Goal: Task Accomplishment & Management: Manage account settings

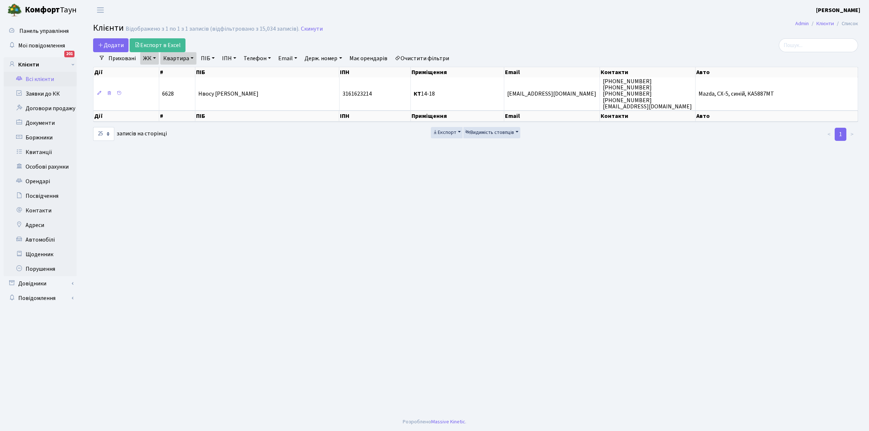
select select "25"
click at [192, 56] on link "Квартира" at bounding box center [178, 58] width 36 height 12
click at [186, 72] on input "14-18" at bounding box center [182, 73] width 43 height 14
click at [440, 60] on link "Очистити фільтри" at bounding box center [422, 58] width 60 height 12
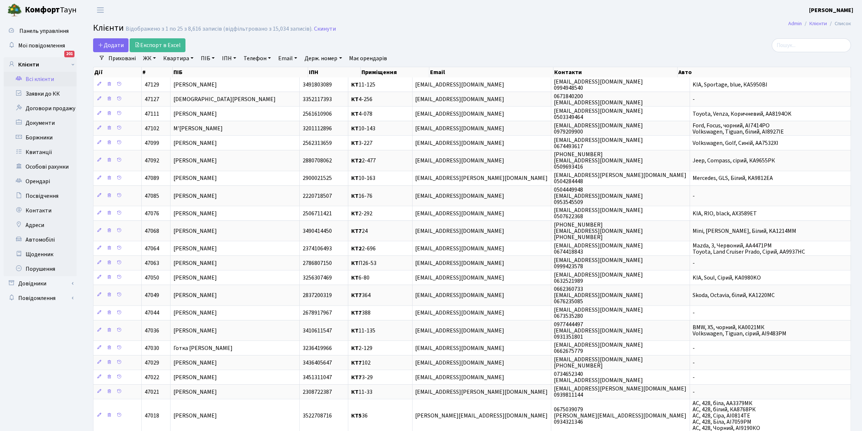
click at [155, 57] on link "ЖК" at bounding box center [149, 58] width 19 height 12
click at [169, 95] on li "КТ2, просп. Соборності, 17" at bounding box center [186, 96] width 88 height 13
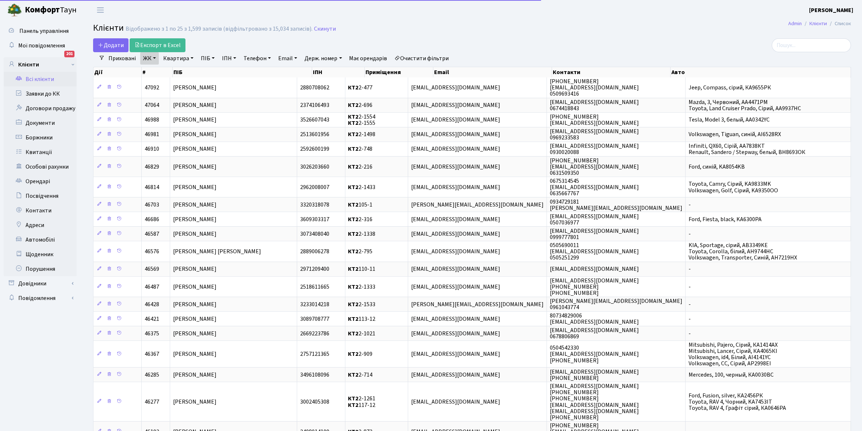
click at [192, 58] on link "Квартира" at bounding box center [178, 58] width 36 height 12
click at [183, 71] on input "text" at bounding box center [182, 73] width 43 height 14
type input "7"
type input "2-792"
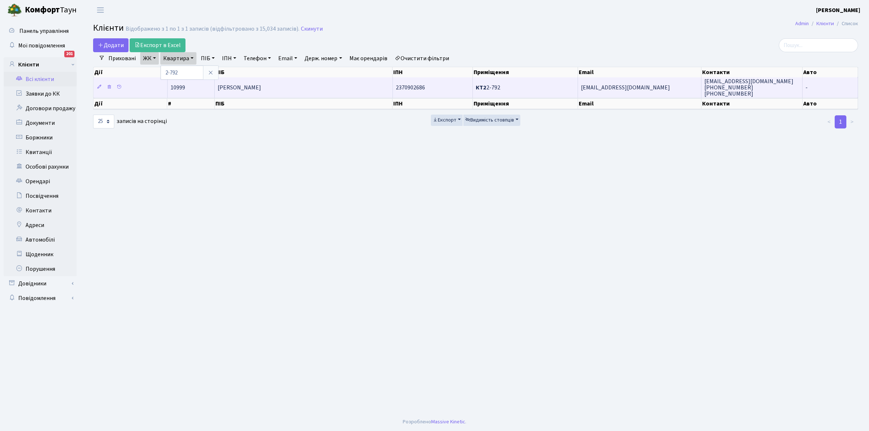
click at [306, 87] on td "Семенко Тетяна Анатоліївна" at bounding box center [304, 87] width 178 height 20
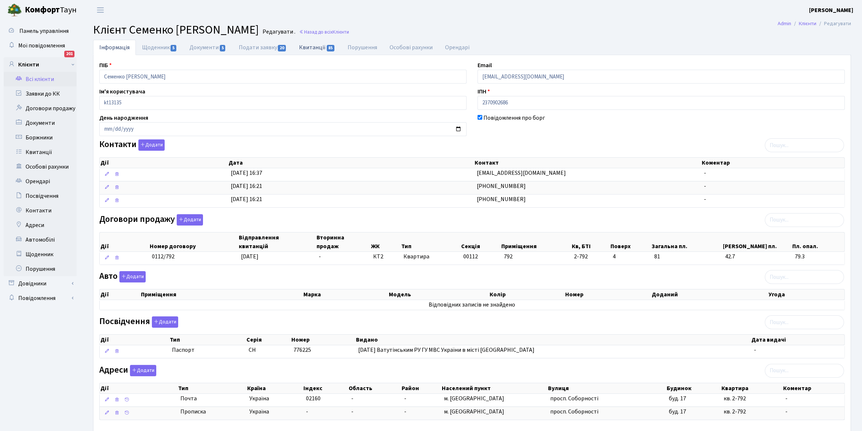
click at [315, 48] on link "Квитанції 85" at bounding box center [317, 47] width 49 height 15
select select "25"
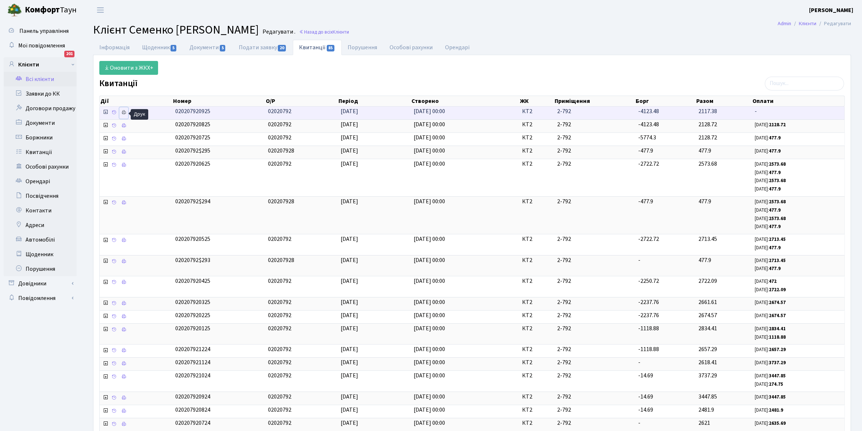
click at [123, 112] on icon at bounding box center [123, 112] width 5 height 5
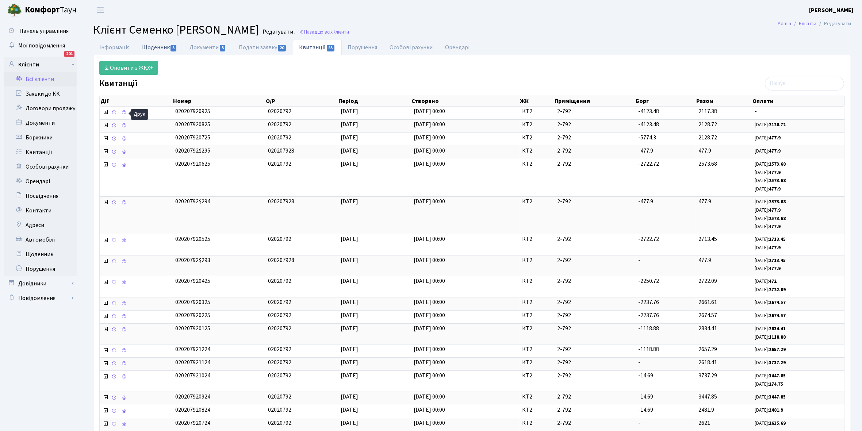
click at [148, 47] on link "Щоденник 5" at bounding box center [159, 47] width 47 height 15
select select "25"
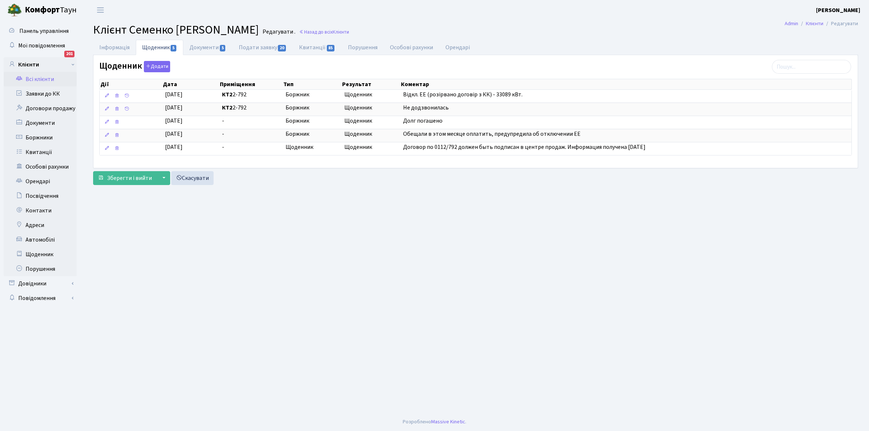
click at [41, 80] on link "Всі клієнти" at bounding box center [40, 79] width 73 height 15
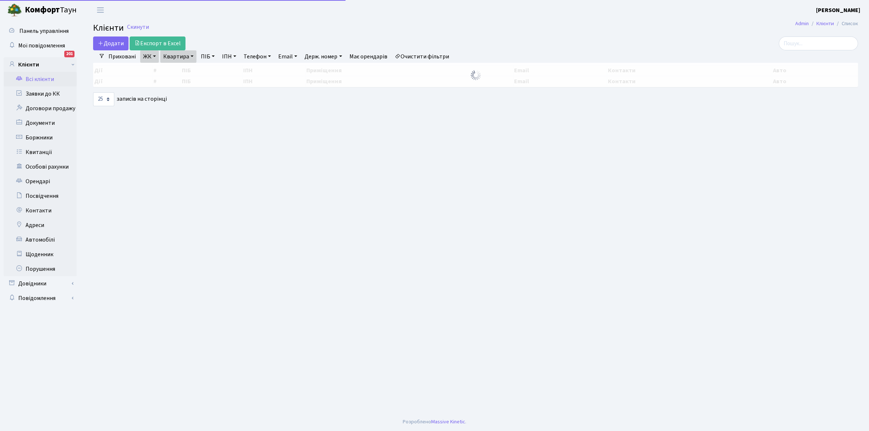
select select "25"
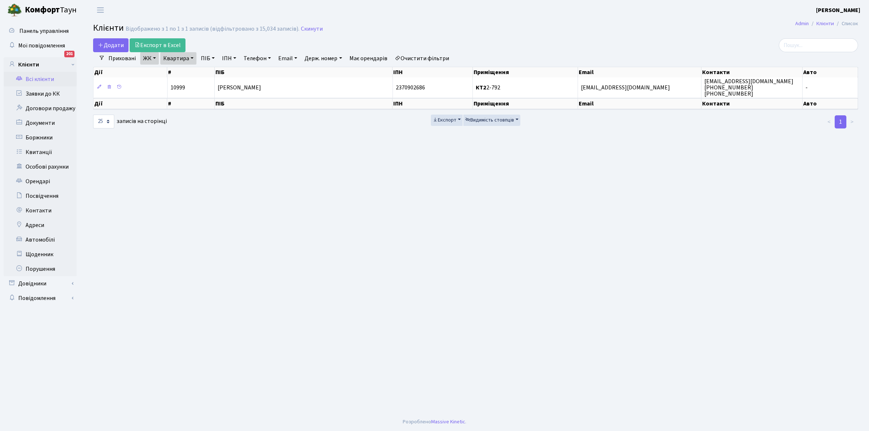
click at [191, 58] on link "Квартира" at bounding box center [178, 58] width 36 height 12
click at [189, 70] on input "2-792" at bounding box center [182, 73] width 43 height 14
type input "2-793"
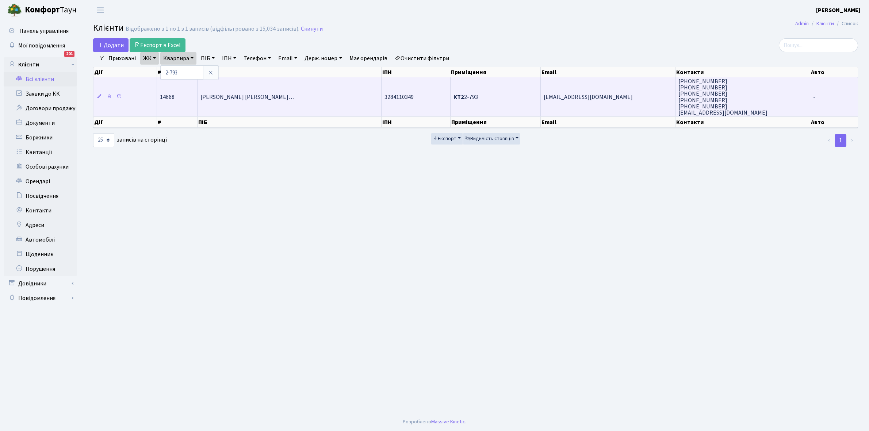
click at [278, 97] on span "Ваезі Газіані Вікторія Миколаївн…" at bounding box center [247, 97] width 94 height 8
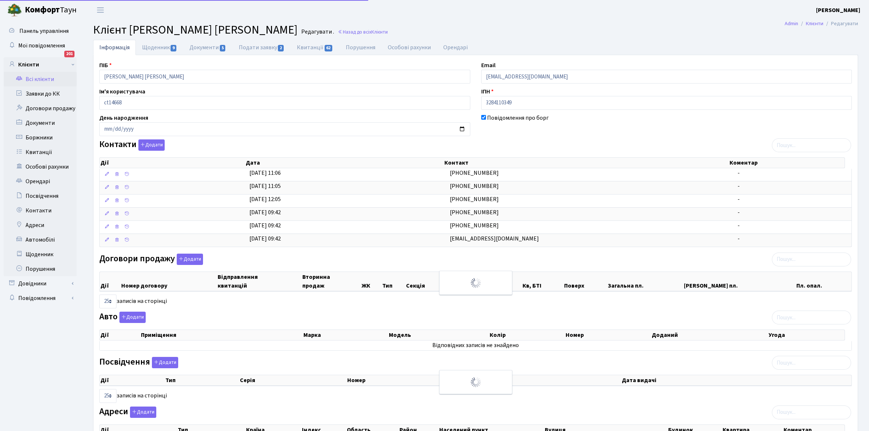
select select "25"
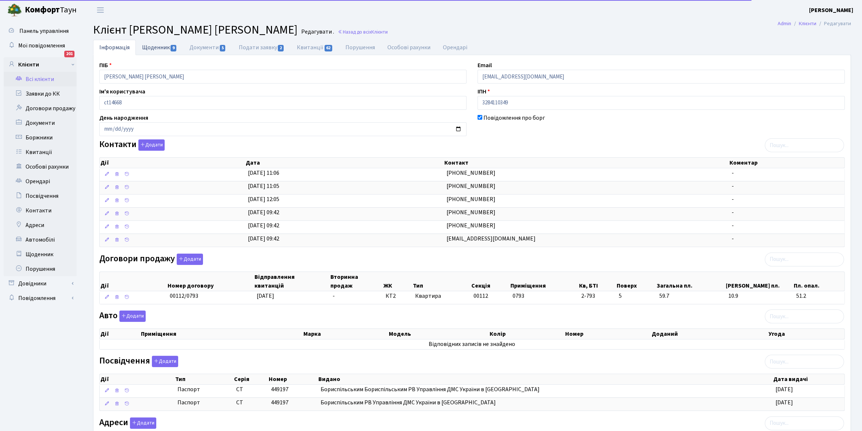
click at [148, 47] on link "Щоденник 9" at bounding box center [159, 47] width 47 height 15
select select "25"
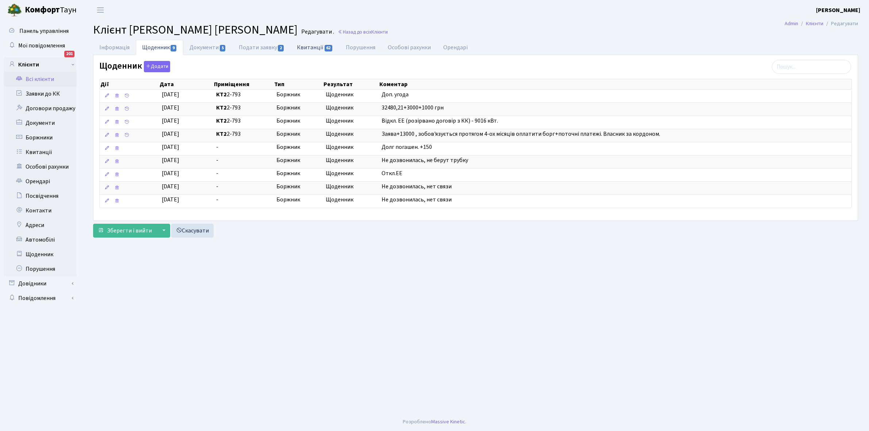
click at [317, 45] on link "Квитанції 62" at bounding box center [315, 47] width 49 height 15
select select "25"
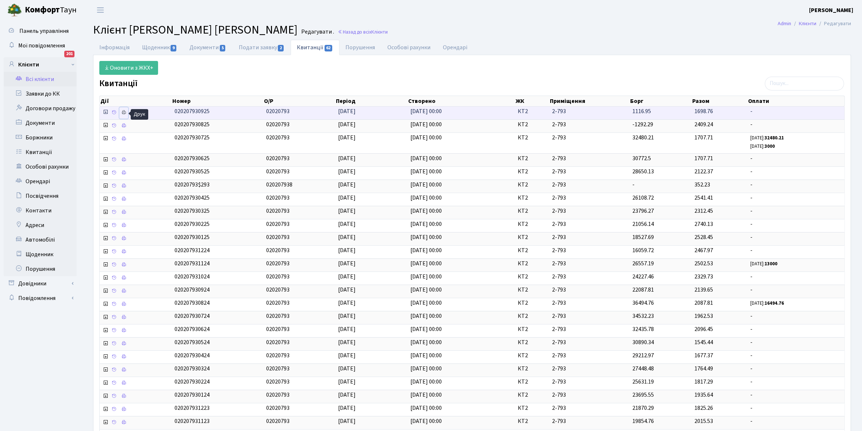
click at [126, 113] on icon at bounding box center [123, 112] width 5 height 5
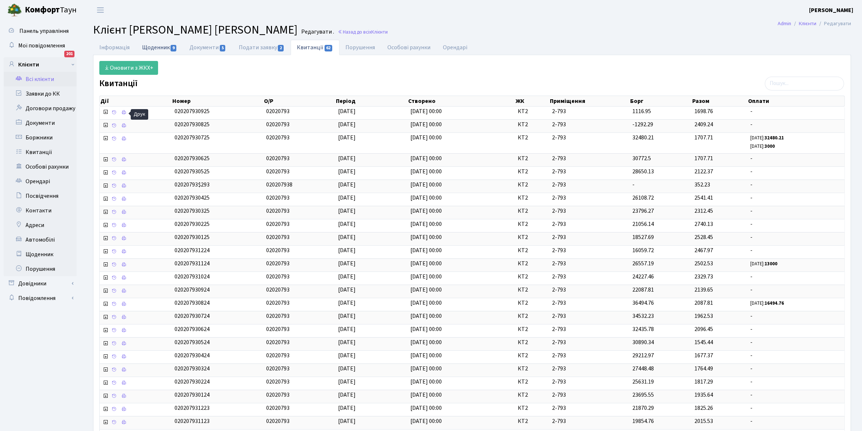
click at [149, 47] on link "Щоденник 9" at bounding box center [159, 47] width 47 height 15
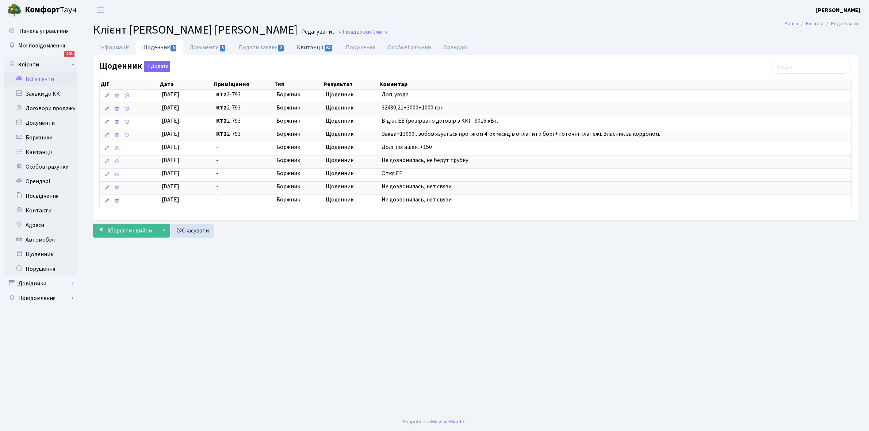
click at [310, 46] on link "Квитанції 62" at bounding box center [315, 47] width 49 height 15
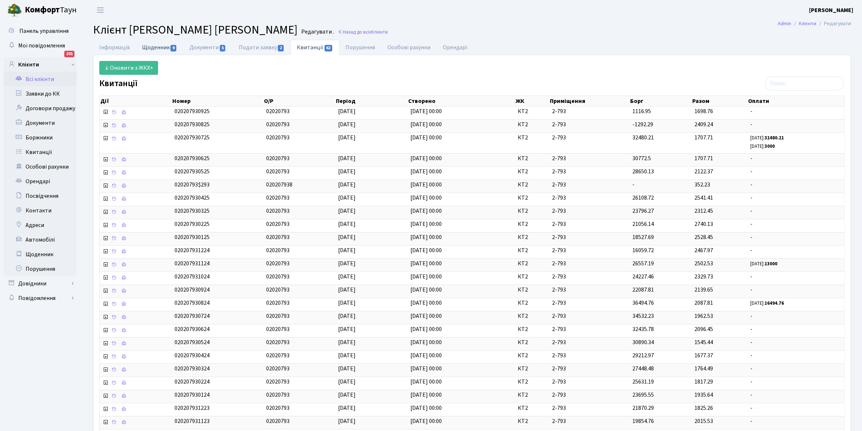
click at [149, 48] on link "Щоденник 9" at bounding box center [159, 47] width 47 height 15
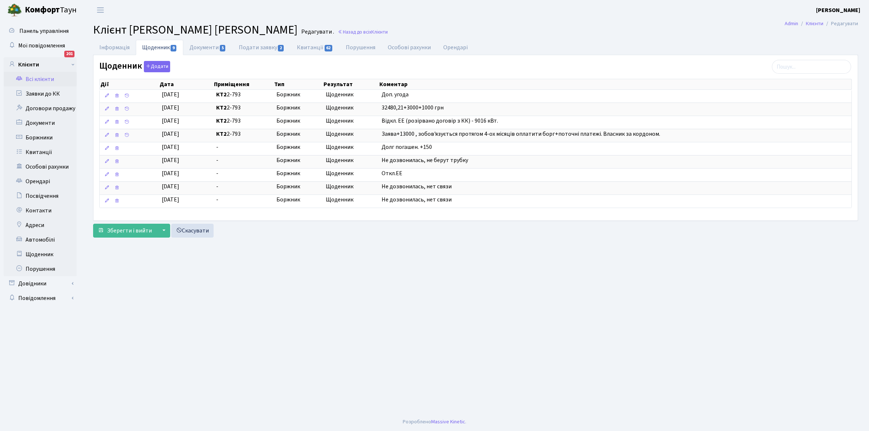
click at [39, 80] on link "Всі клієнти" at bounding box center [40, 79] width 73 height 15
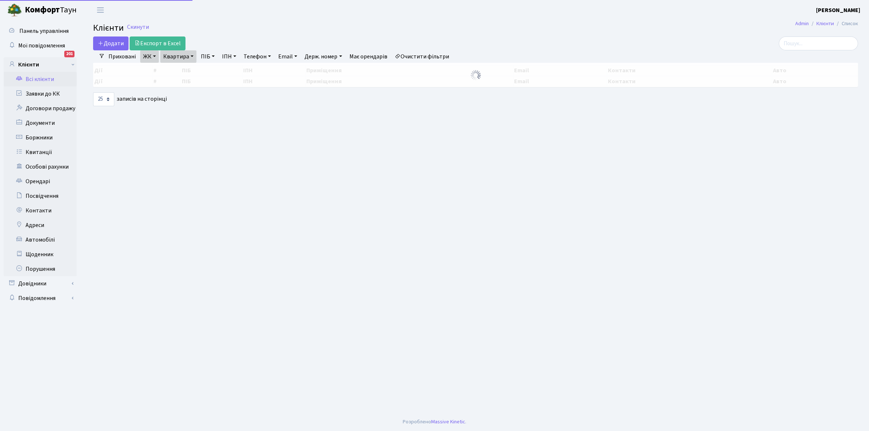
select select "25"
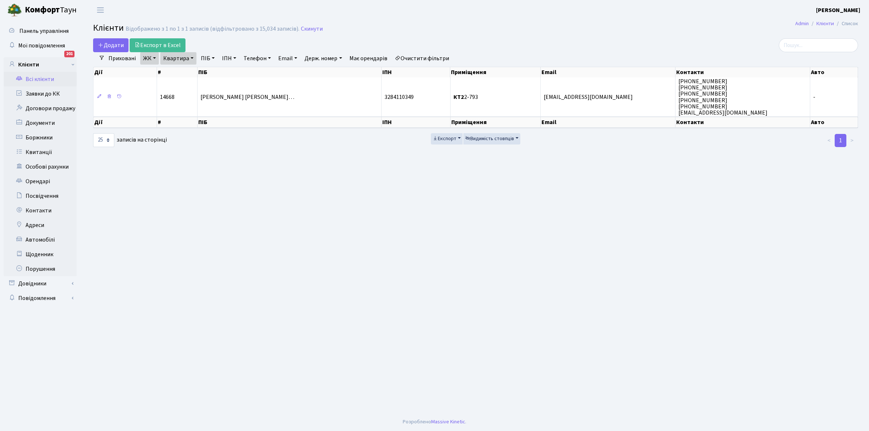
click at [192, 57] on link "Квартира" at bounding box center [178, 58] width 36 height 12
click at [191, 73] on input "2-793" at bounding box center [182, 73] width 43 height 14
type input "2-916"
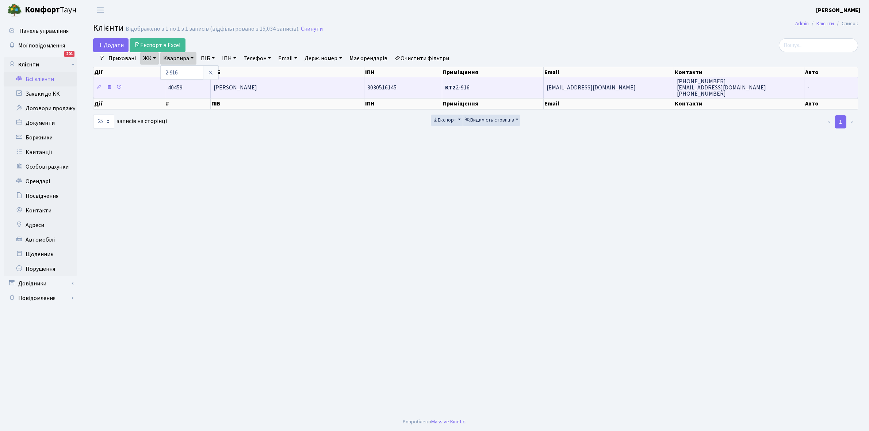
click at [273, 93] on td "[PERSON_NAME]" at bounding box center [288, 87] width 154 height 20
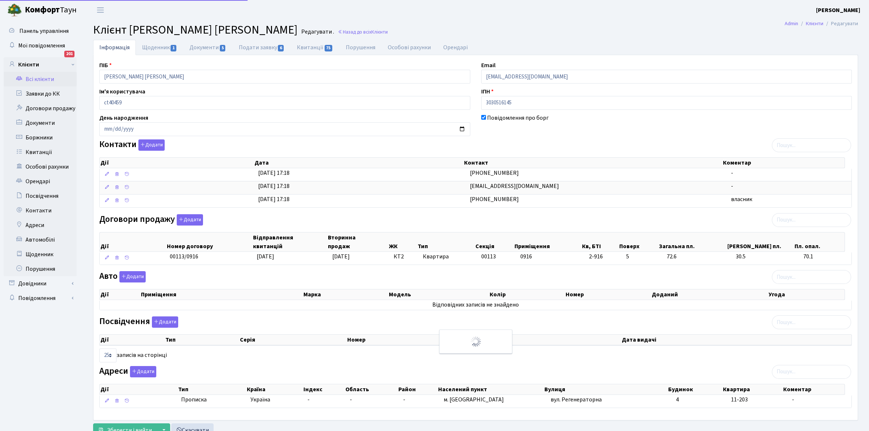
select select "25"
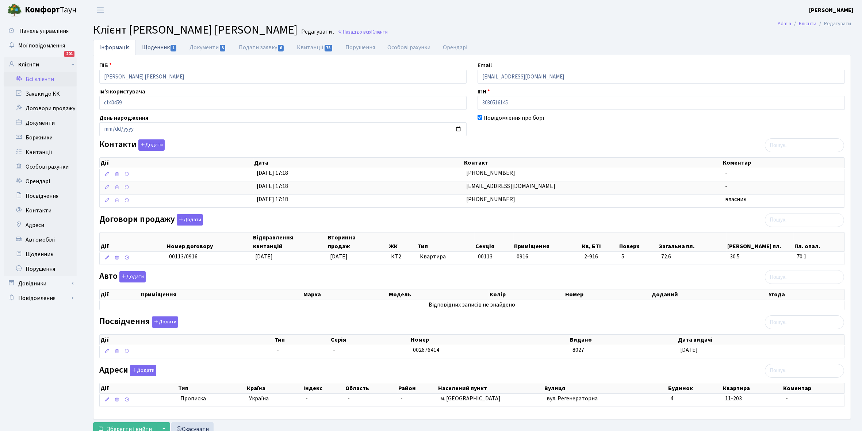
click at [158, 46] on link "Щоденник 1" at bounding box center [159, 47] width 47 height 15
select select "25"
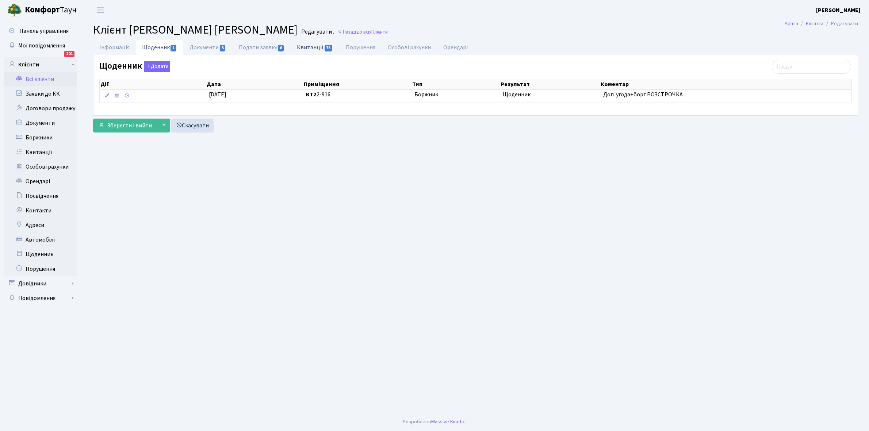
click at [309, 46] on link "Квитанції 75" at bounding box center [315, 47] width 49 height 15
select select "25"
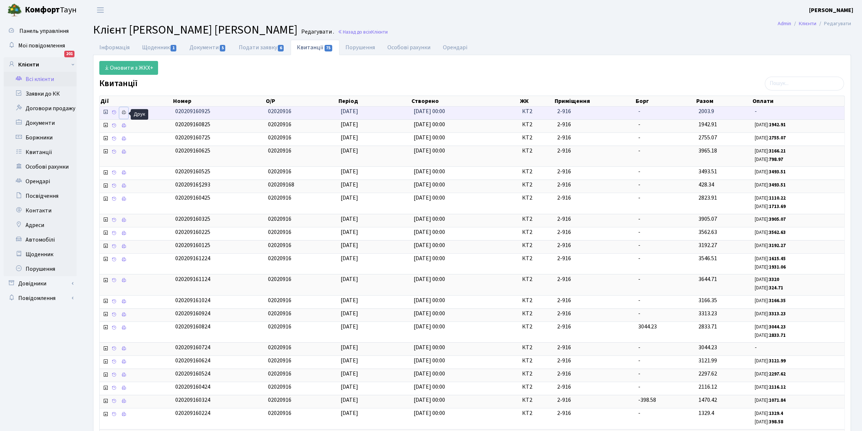
click at [125, 115] on icon at bounding box center [123, 112] width 5 height 5
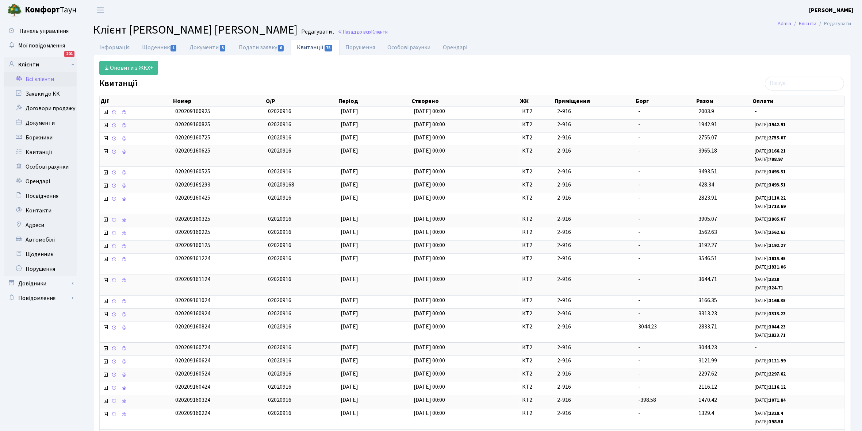
click at [45, 76] on link "Всі клієнти" at bounding box center [40, 79] width 73 height 15
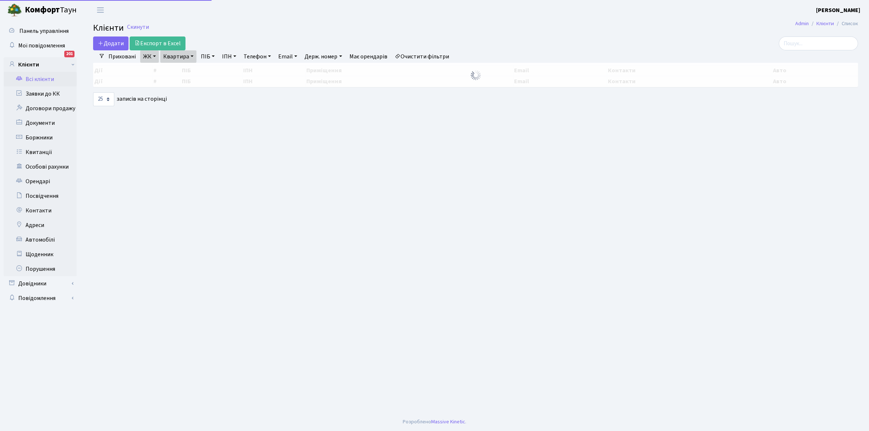
select select "25"
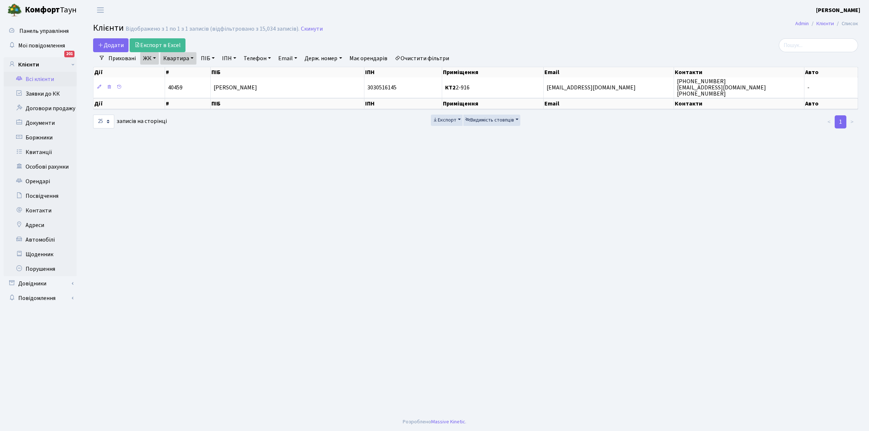
click at [191, 57] on link "Квартира" at bounding box center [178, 58] width 36 height 12
click at [188, 69] on input "2-916" at bounding box center [182, 73] width 43 height 14
type input "2-935"
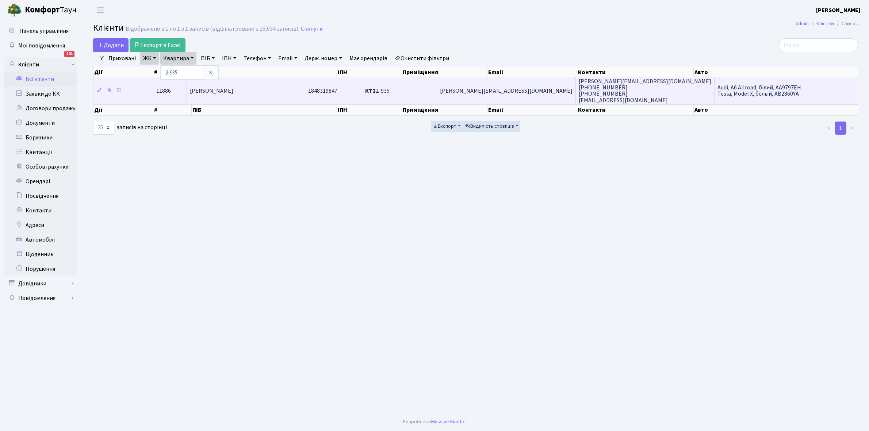
click at [289, 95] on td "[PERSON_NAME] [PERSON_NAME]" at bounding box center [246, 90] width 118 height 26
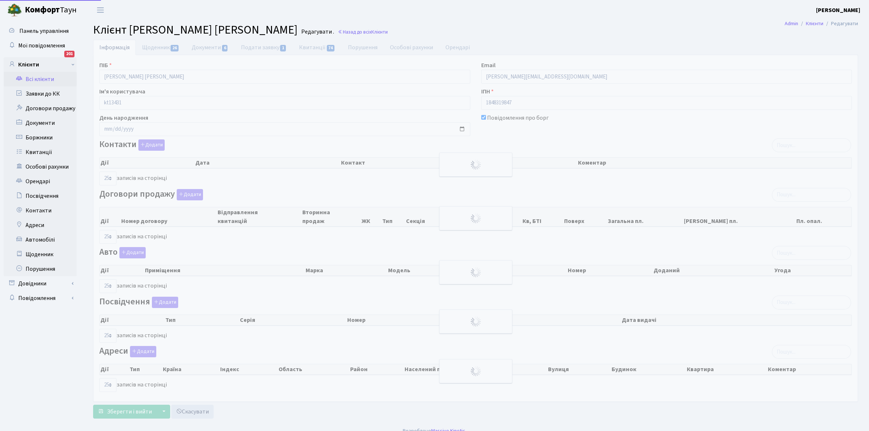
select select "25"
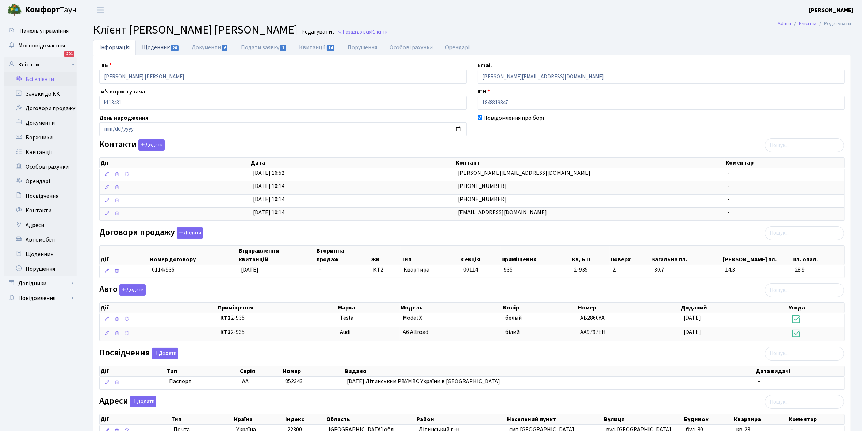
click at [154, 47] on link "Щоденник 26" at bounding box center [161, 47] width 50 height 15
select select "25"
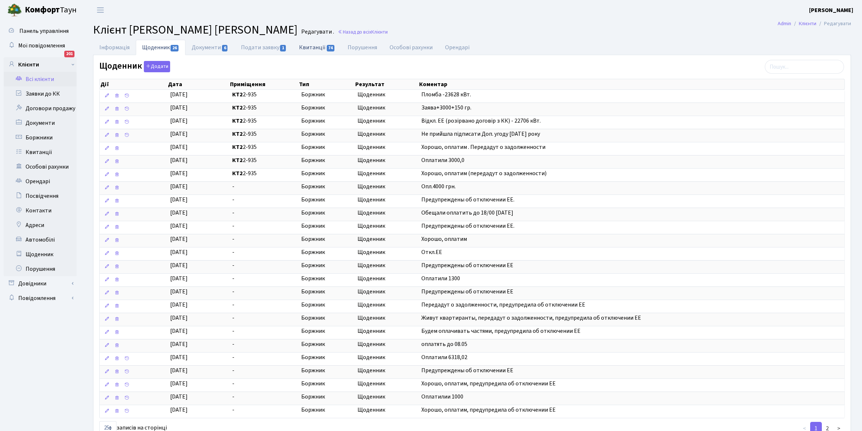
click at [311, 47] on link "Квитанції 74" at bounding box center [317, 47] width 49 height 15
select select "25"
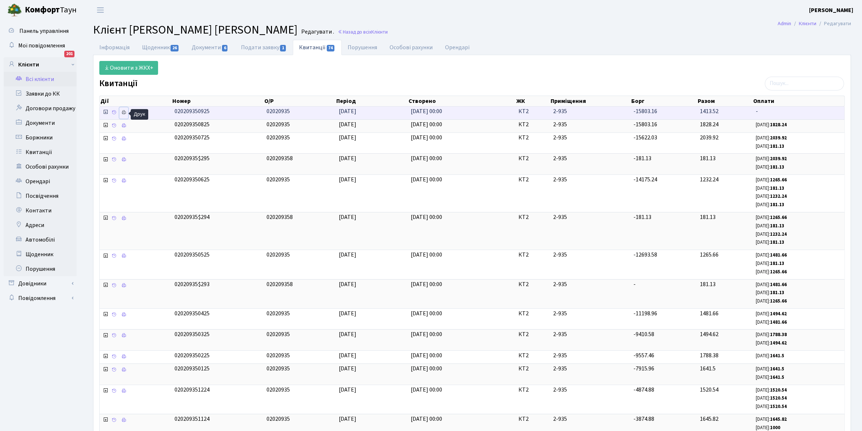
click at [124, 114] on icon at bounding box center [123, 112] width 5 height 5
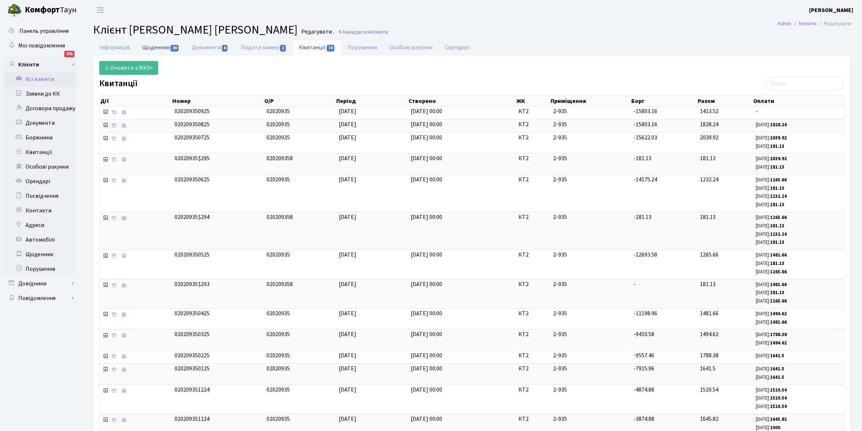
click at [156, 47] on link "Щоденник 26" at bounding box center [161, 47] width 50 height 15
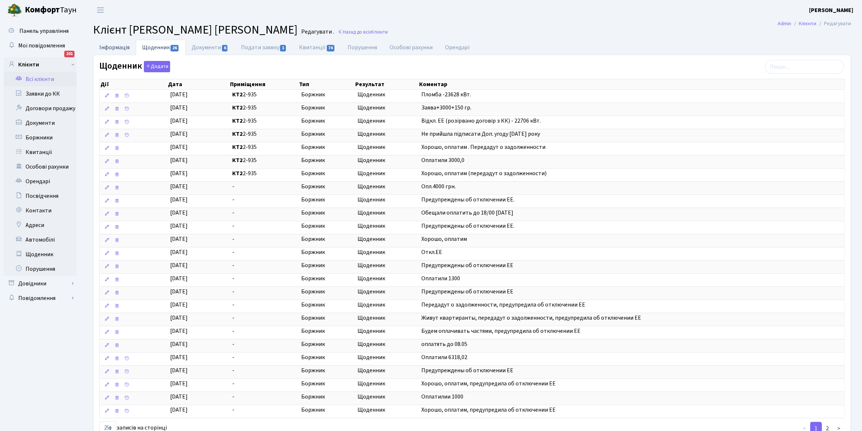
click at [108, 48] on link "Інформація" at bounding box center [114, 47] width 43 height 15
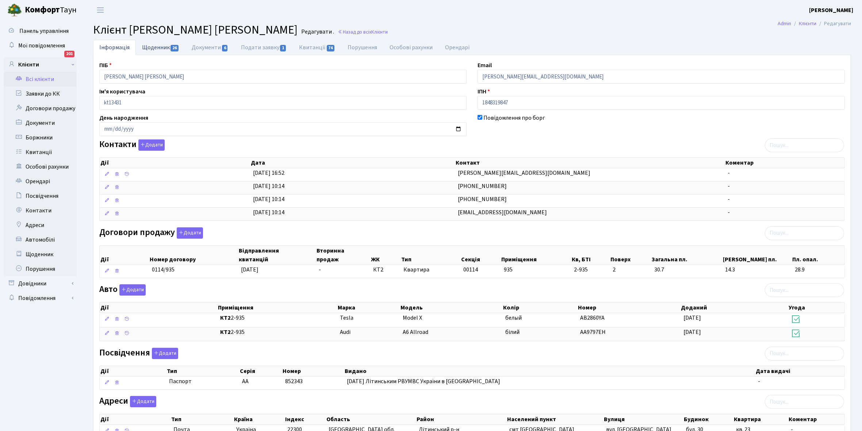
click at [151, 47] on link "Щоденник 26" at bounding box center [161, 47] width 50 height 15
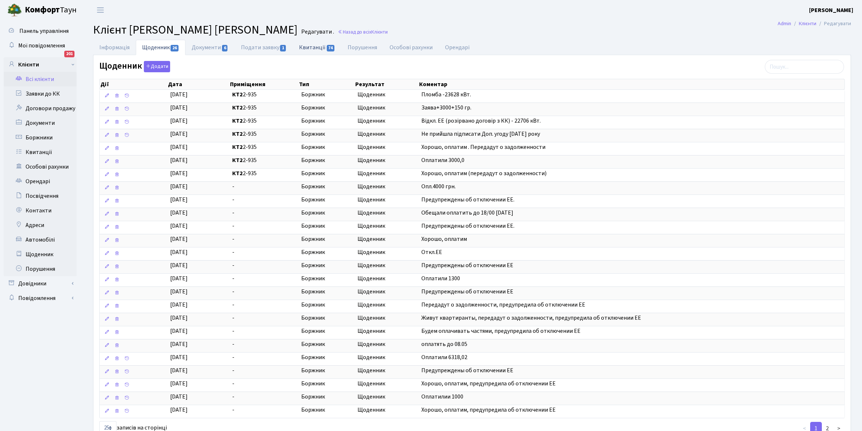
click at [316, 49] on link "Квитанції 74" at bounding box center [317, 47] width 49 height 15
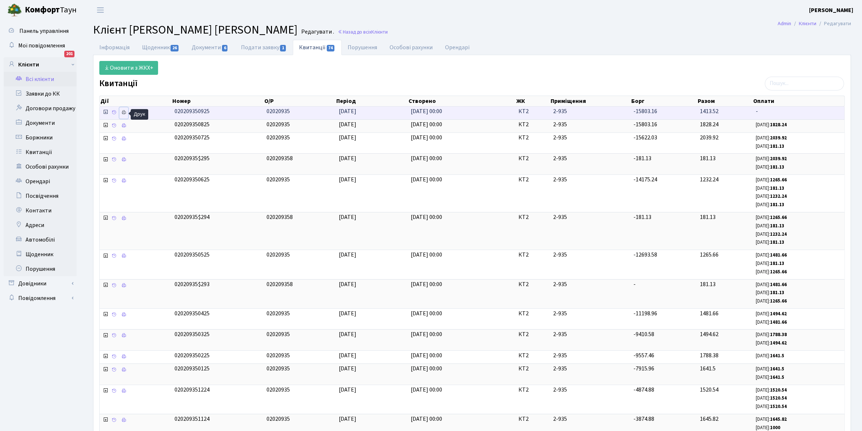
click at [126, 111] on icon at bounding box center [123, 112] width 5 height 5
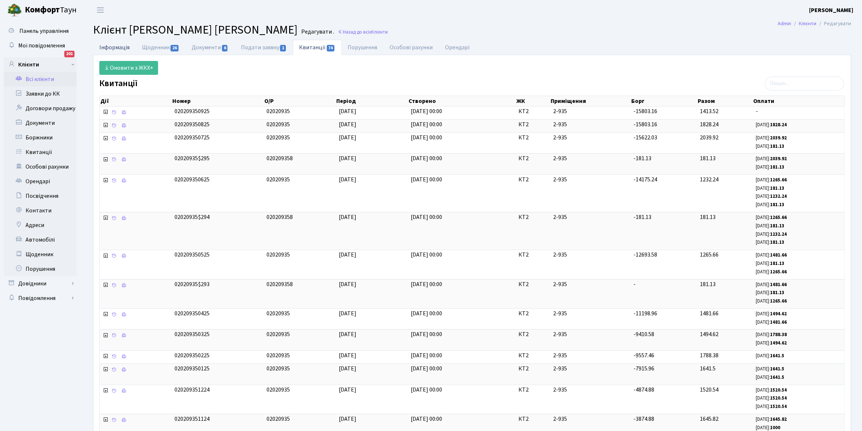
click at [112, 46] on link "Інформація" at bounding box center [114, 47] width 43 height 15
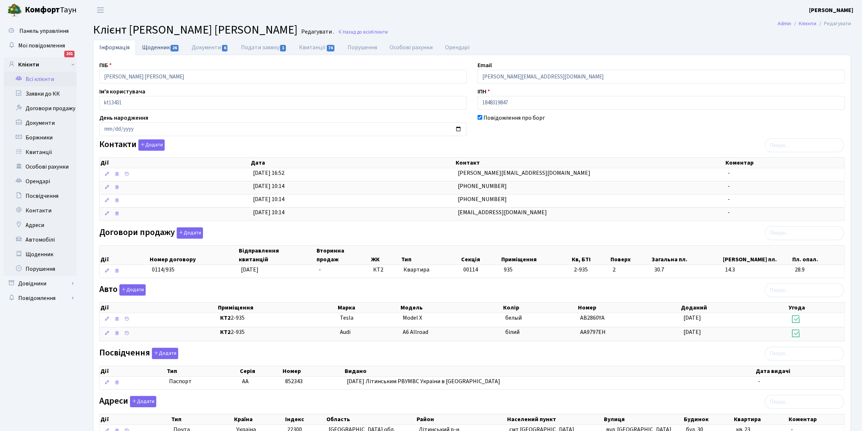
click at [154, 46] on link "Щоденник 26" at bounding box center [161, 47] width 50 height 15
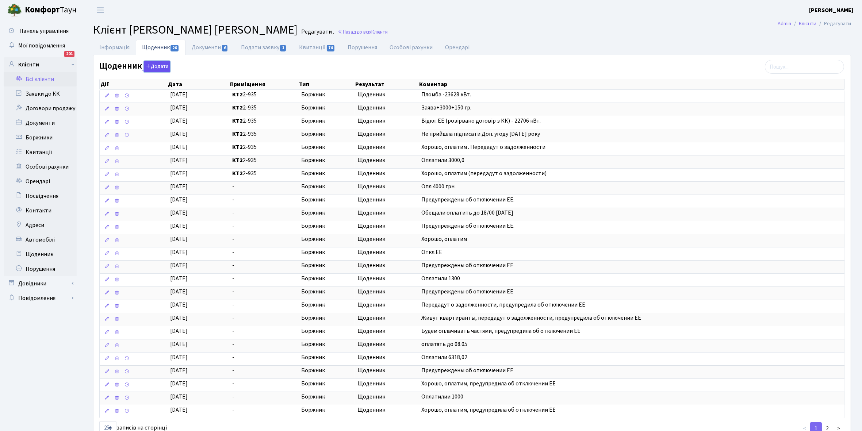
click at [157, 67] on button "Додати" at bounding box center [157, 66] width 26 height 11
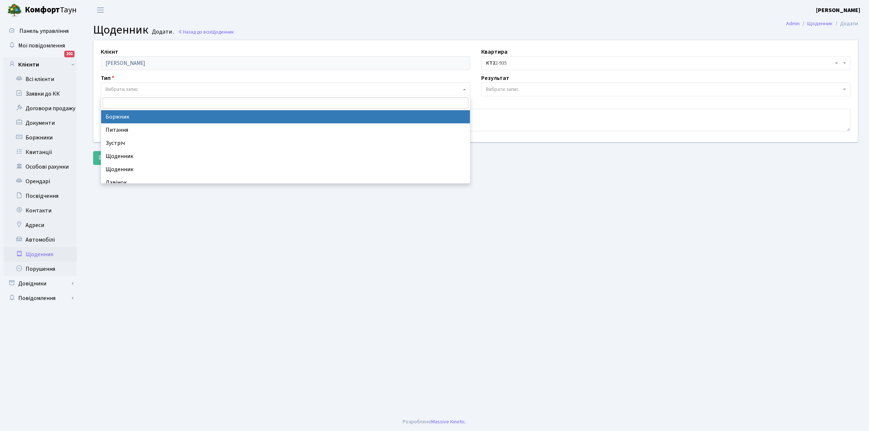
click at [124, 86] on span "Вибрати запис" at bounding box center [122, 89] width 33 height 7
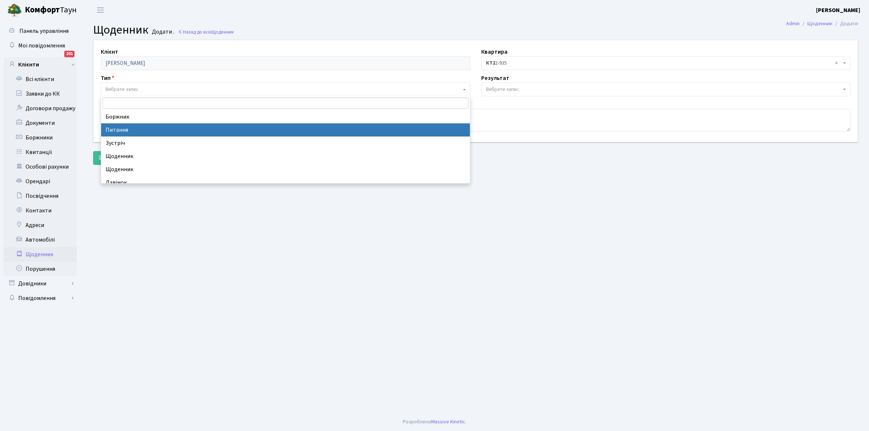
select select "9"
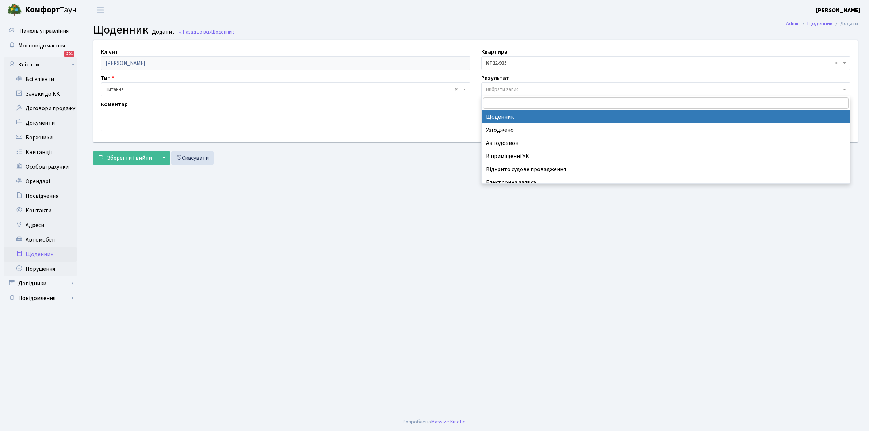
click at [508, 89] on span "Вибрати запис" at bounding box center [502, 89] width 33 height 7
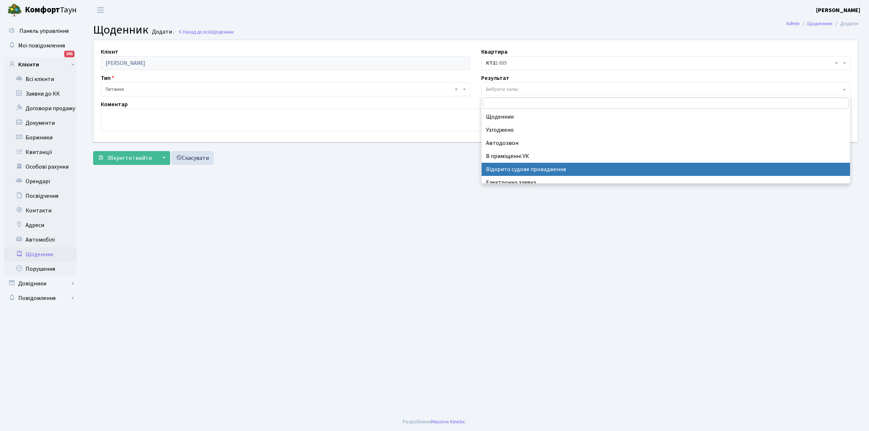
scroll to position [45, 0]
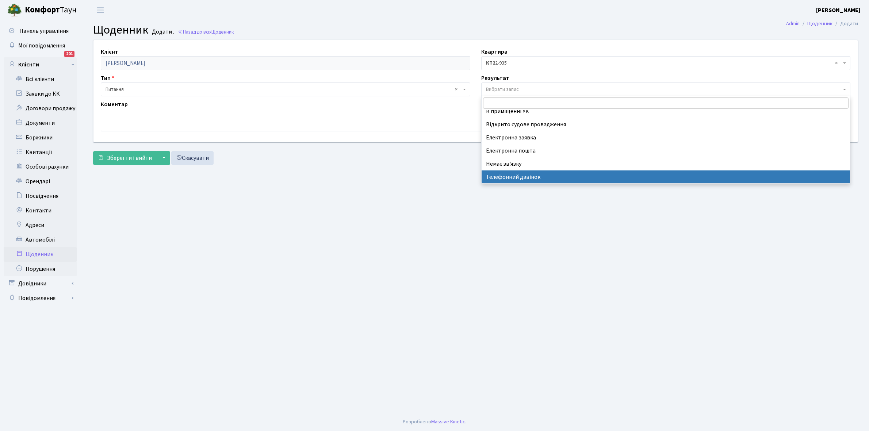
select select "196"
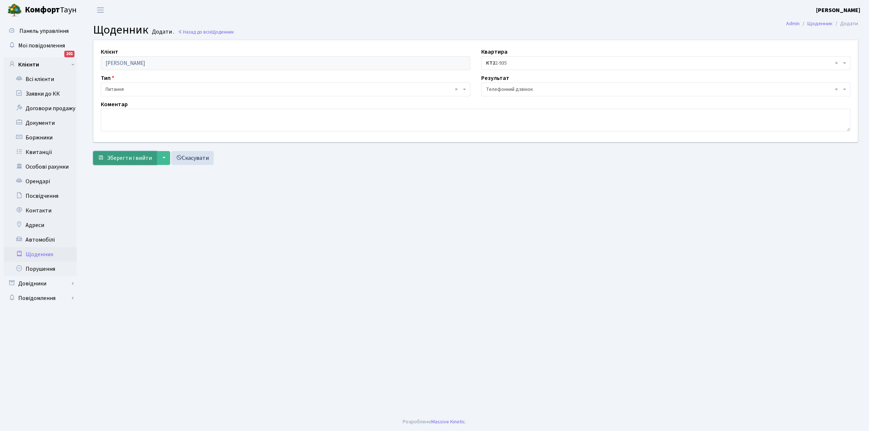
click at [130, 154] on span "Зберегти і вийти" at bounding box center [129, 158] width 45 height 8
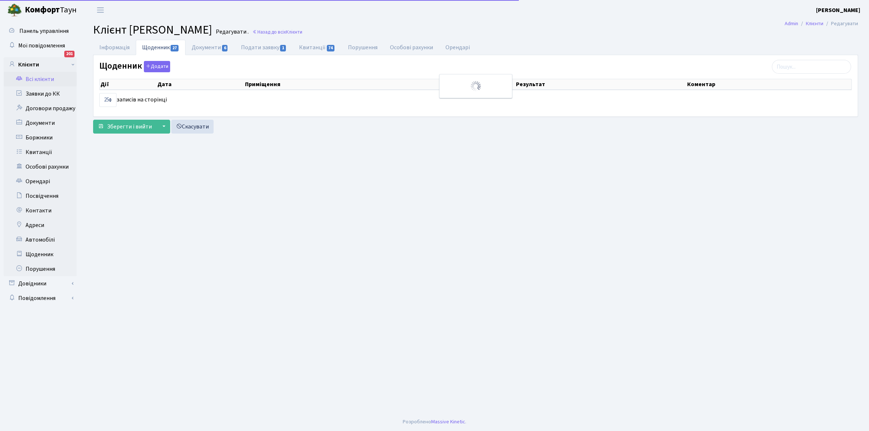
select select "25"
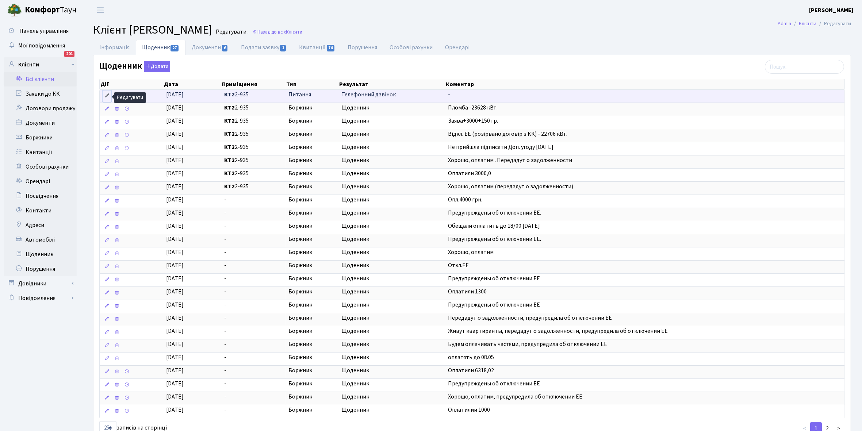
click at [108, 95] on icon at bounding box center [106, 95] width 5 height 5
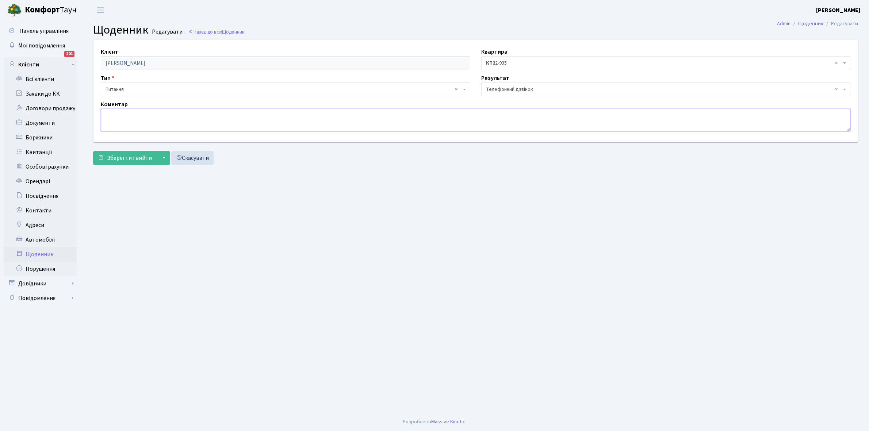
click at [118, 115] on textarea at bounding box center [476, 120] width 750 height 23
type textarea "О"
click at [117, 160] on span "Зберегти і вийти" at bounding box center [129, 158] width 45 height 8
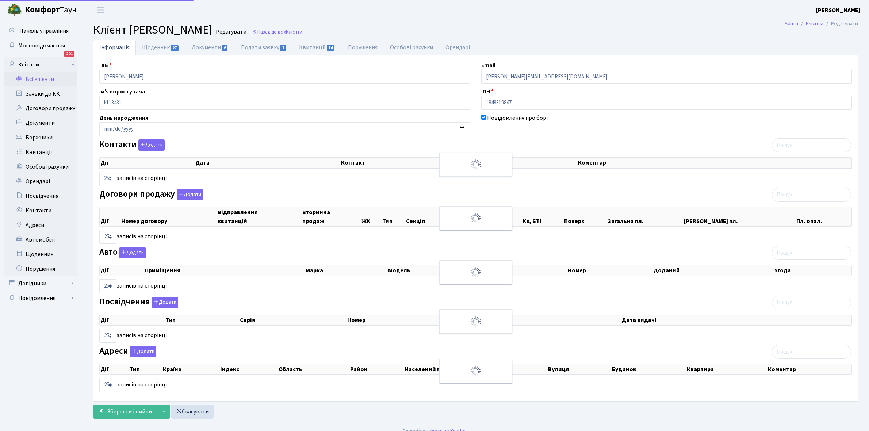
select select "25"
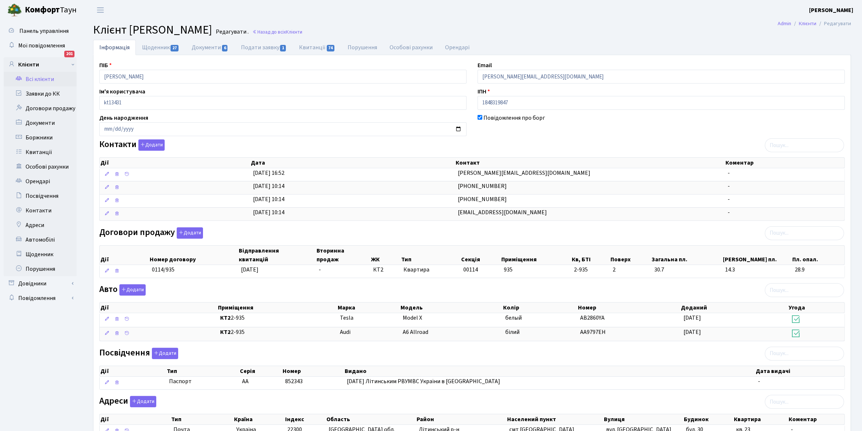
click at [41, 79] on link "Всі клієнти" at bounding box center [40, 79] width 73 height 15
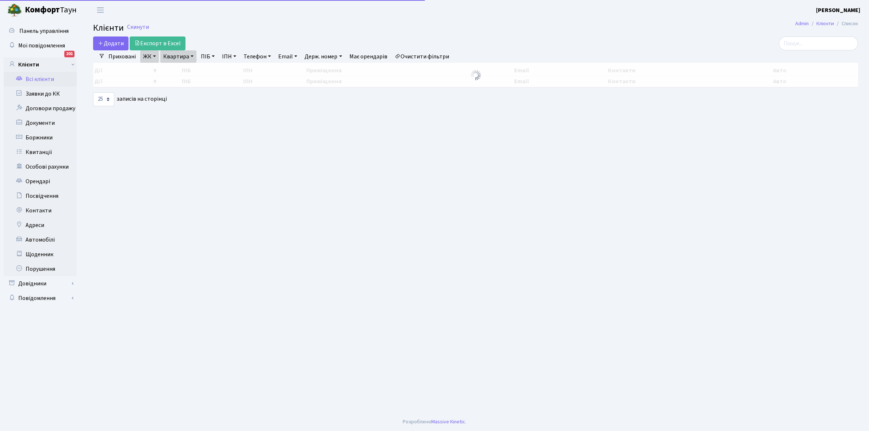
select select "25"
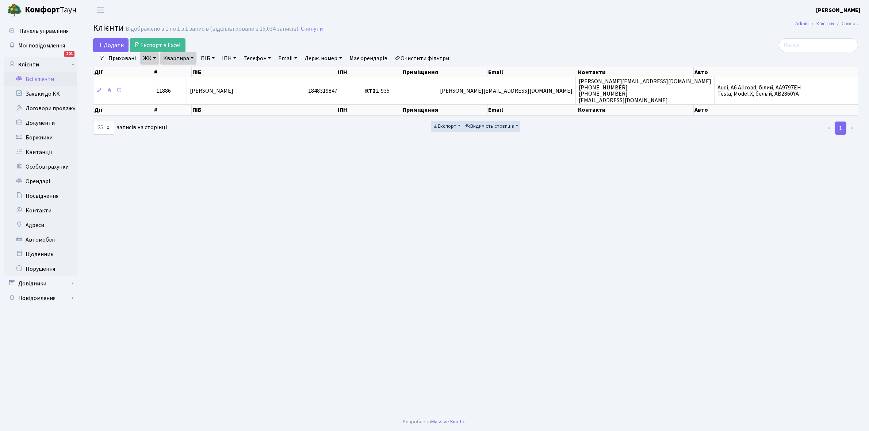
click at [191, 58] on link "Квартира" at bounding box center [178, 58] width 36 height 12
click at [190, 72] on input "2-935" at bounding box center [182, 73] width 43 height 14
type input "2-958"
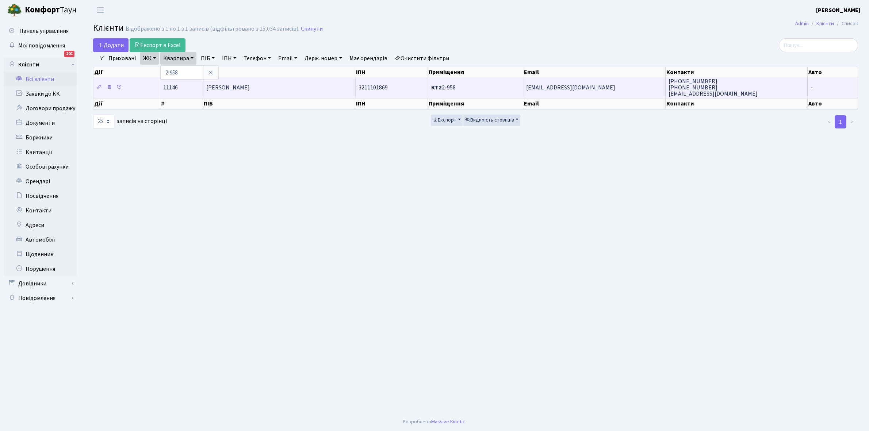
click at [250, 90] on span "[PERSON_NAME]" at bounding box center [227, 88] width 43 height 8
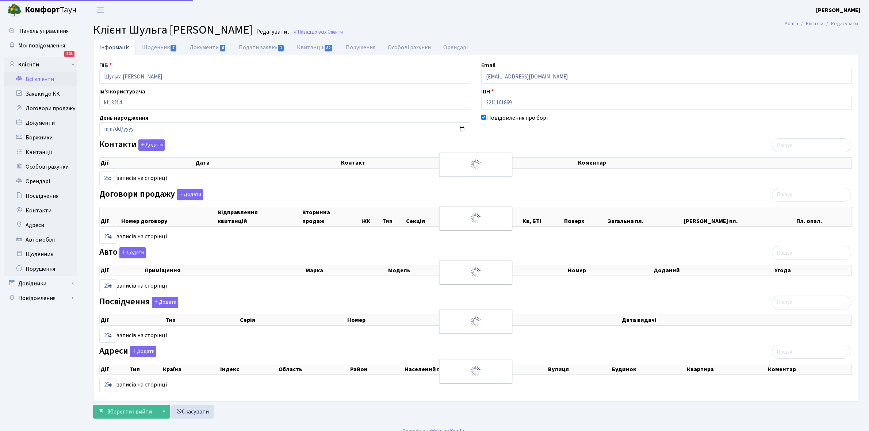
select select "25"
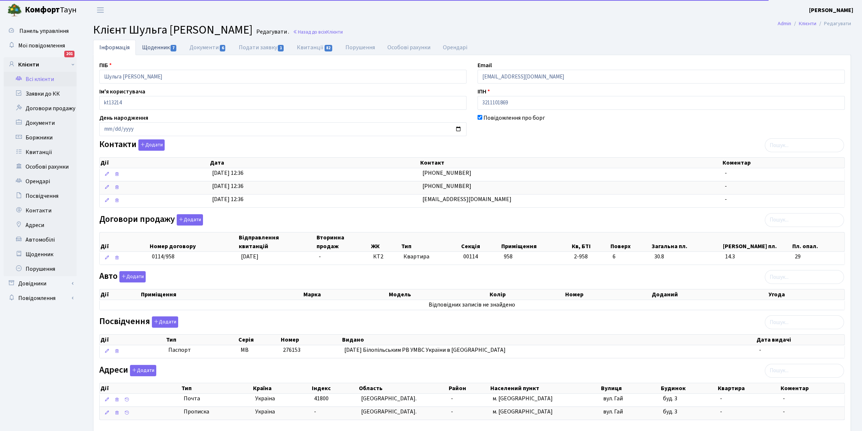
click at [149, 45] on link "Щоденник 7" at bounding box center [159, 47] width 47 height 15
select select "25"
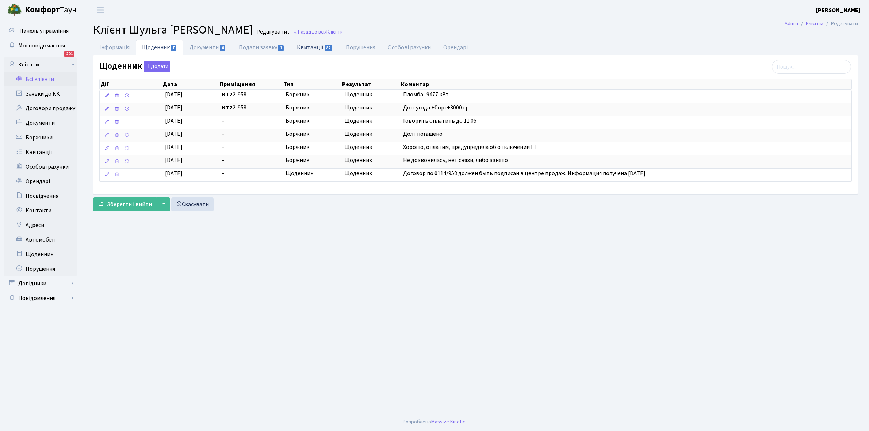
click at [307, 46] on link "Квитанції 82" at bounding box center [315, 47] width 49 height 15
select select "25"
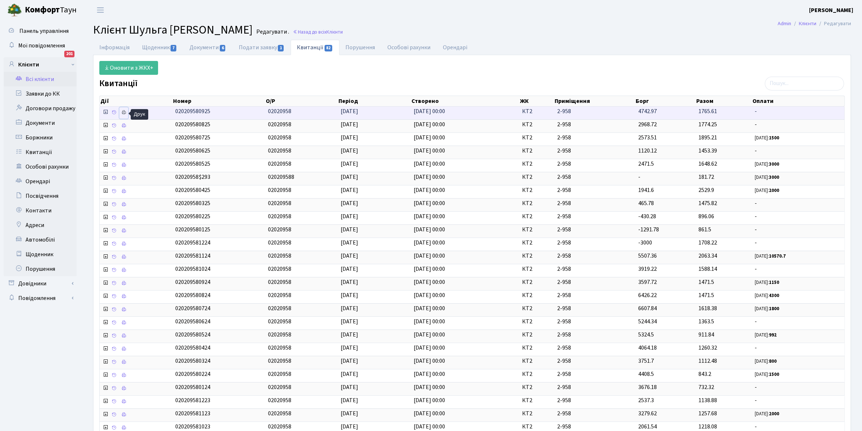
click at [125, 112] on icon at bounding box center [123, 112] width 5 height 5
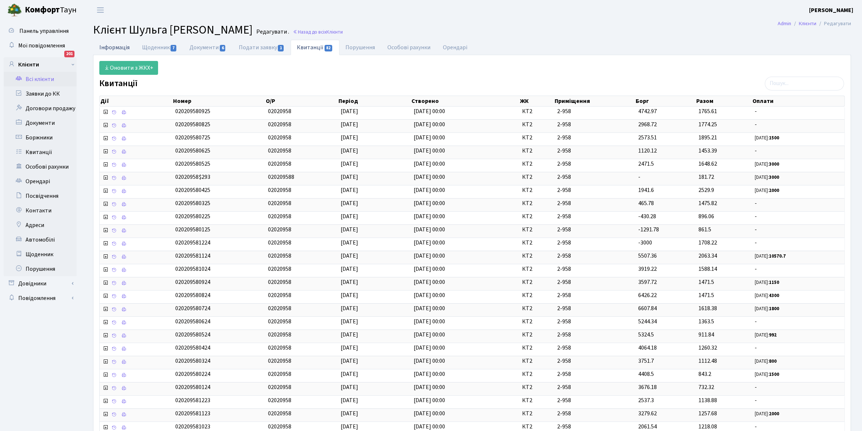
click at [110, 47] on link "Інформація" at bounding box center [114, 47] width 43 height 15
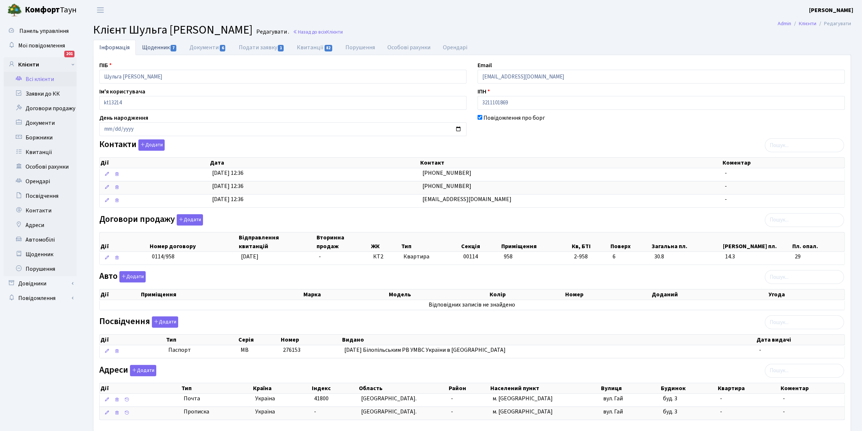
click at [150, 48] on link "Щоденник 7" at bounding box center [159, 47] width 47 height 15
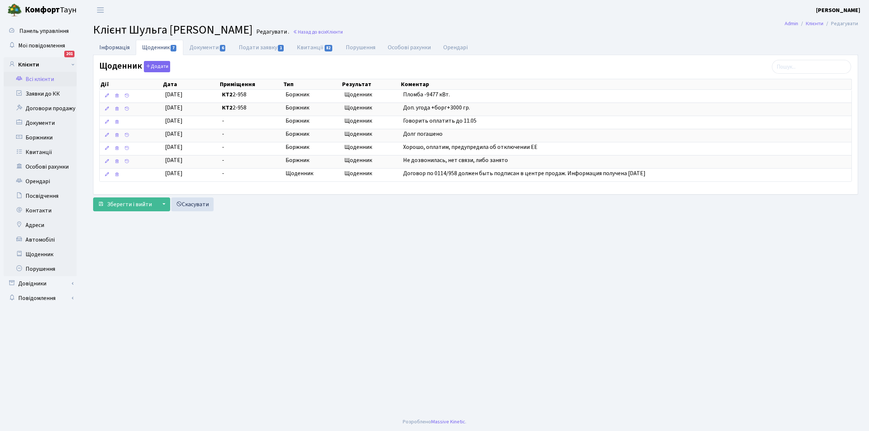
click at [110, 46] on link "Інформація" at bounding box center [114, 47] width 43 height 15
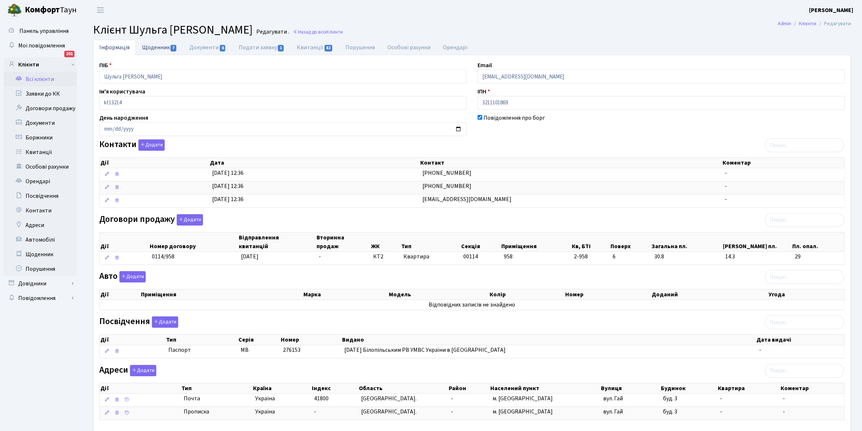
click at [156, 47] on link "Щоденник 7" at bounding box center [159, 47] width 47 height 15
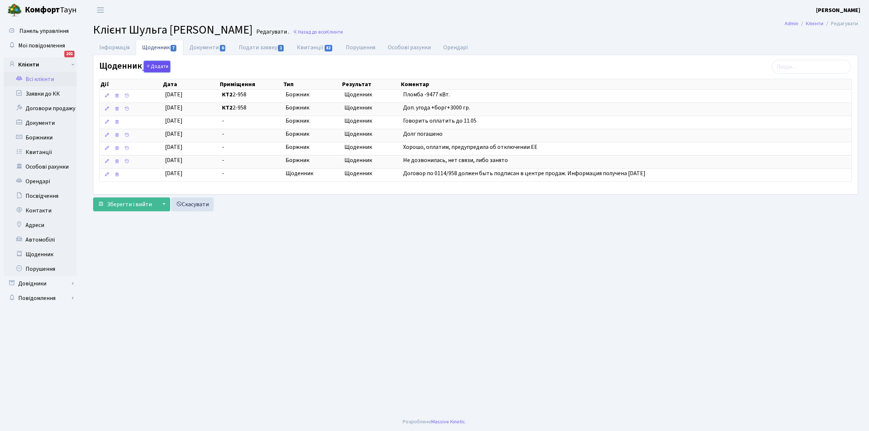
click at [157, 66] on button "Додати" at bounding box center [157, 66] width 26 height 11
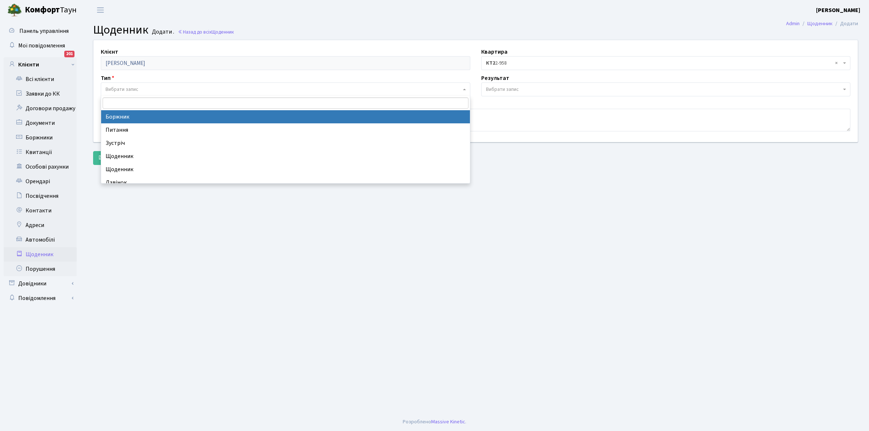
click at [126, 86] on span "Вибрати запис" at bounding box center [122, 89] width 33 height 7
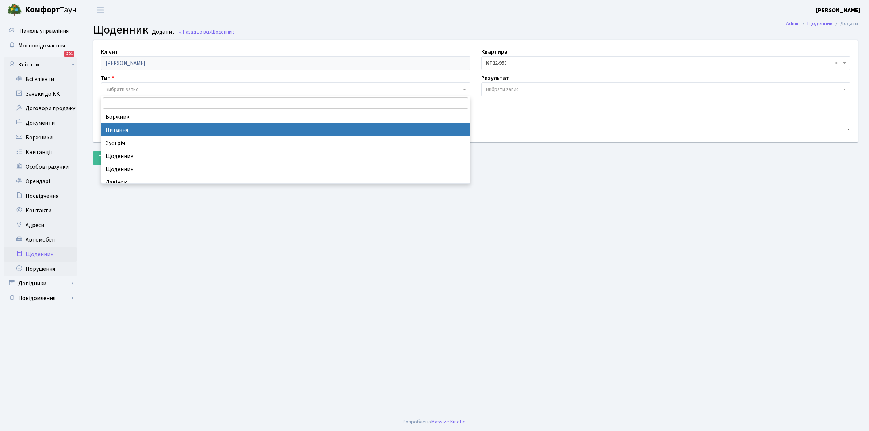
select select "9"
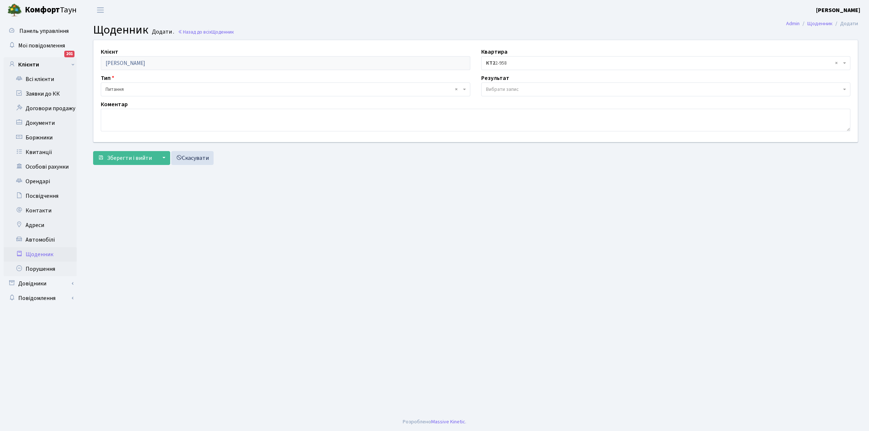
click at [501, 90] on span "Вибрати запис" at bounding box center [502, 89] width 33 height 7
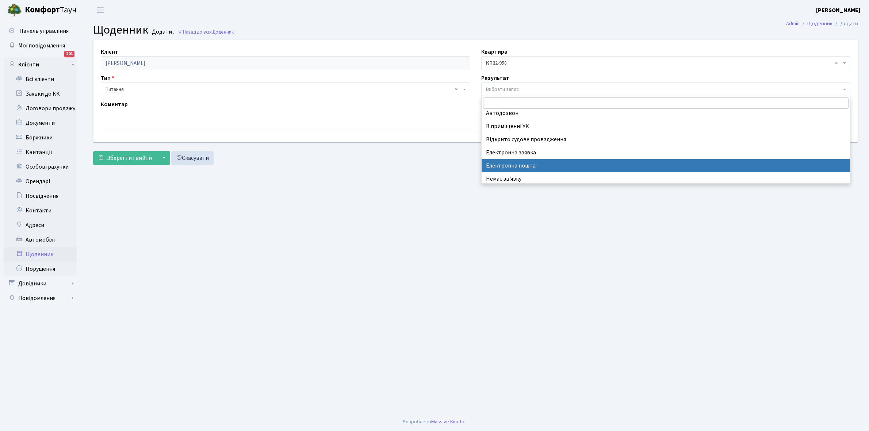
scroll to position [45, 0]
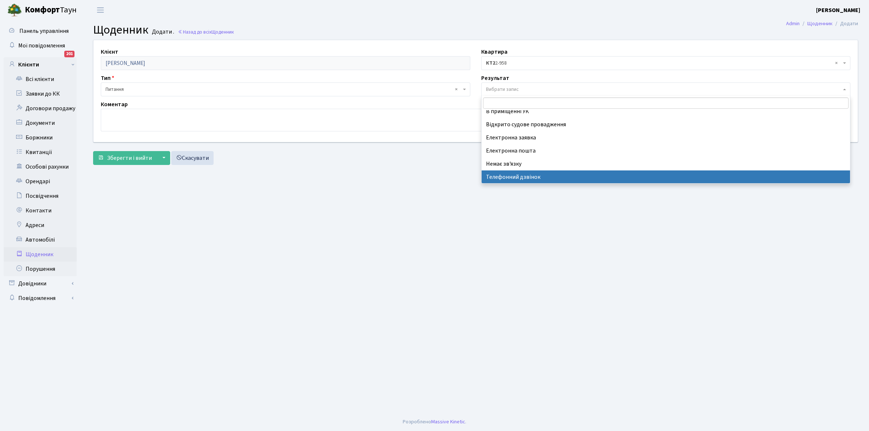
select select "196"
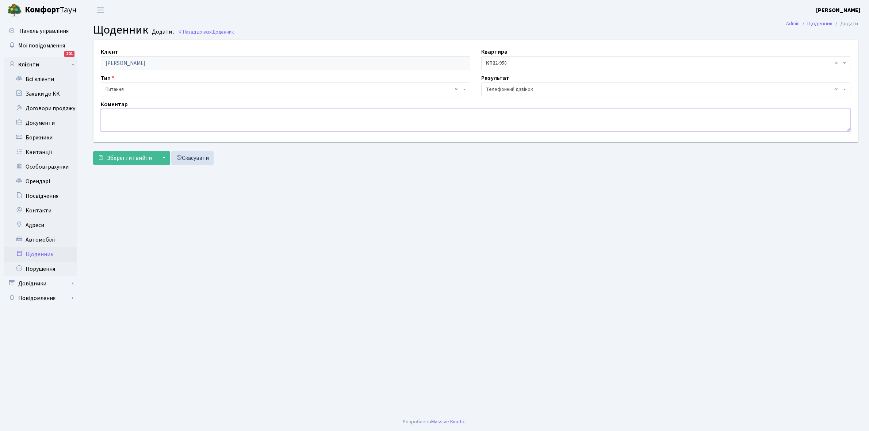
click at [125, 121] on textarea at bounding box center [476, 120] width 750 height 23
type textarea "Не бере трубку телефона"
click at [119, 156] on span "Зберегти і вийти" at bounding box center [129, 158] width 45 height 8
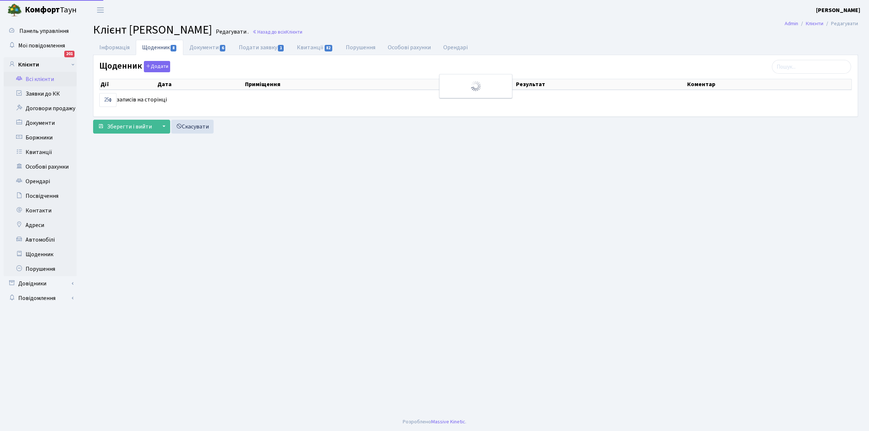
select select "25"
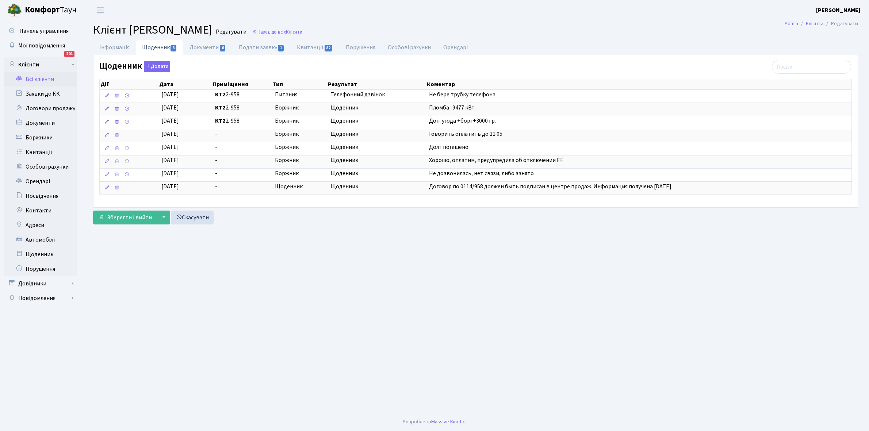
click at [39, 77] on link "Всі клієнти" at bounding box center [40, 79] width 73 height 15
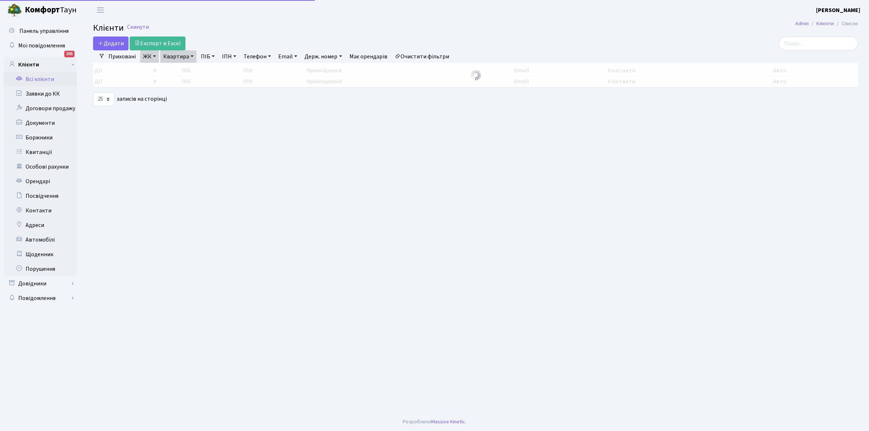
select select "25"
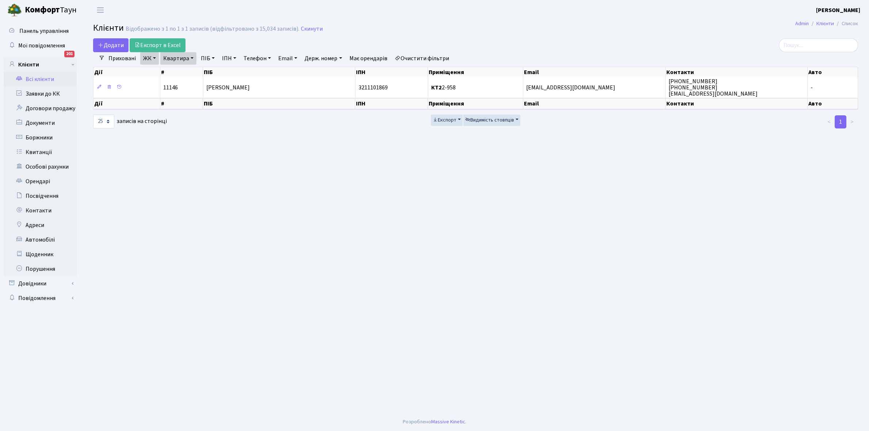
click at [194, 57] on link "Квартира" at bounding box center [178, 58] width 36 height 12
click at [188, 70] on input "2-958" at bounding box center [182, 73] width 43 height 14
type input "2-964"
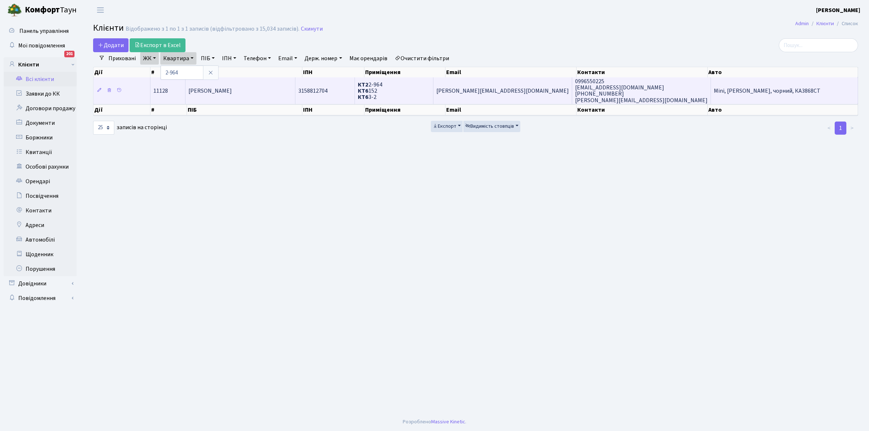
click at [232, 88] on span "[PERSON_NAME]" at bounding box center [209, 91] width 43 height 8
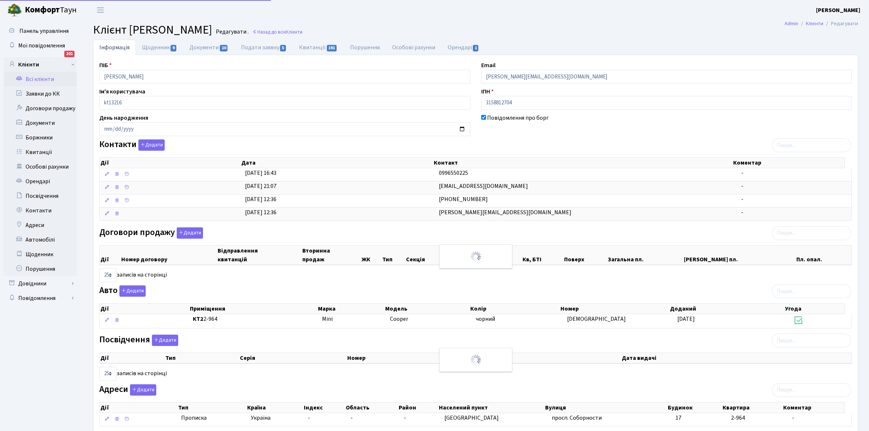
select select "25"
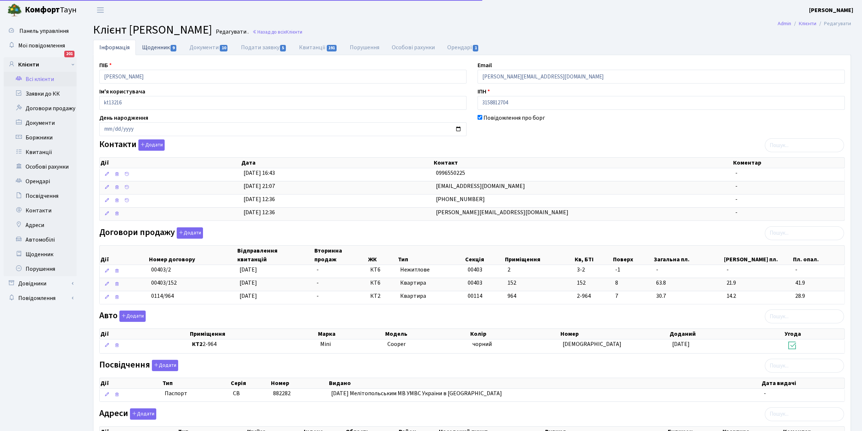
click at [154, 46] on link "Щоденник 9" at bounding box center [159, 47] width 47 height 15
select select "25"
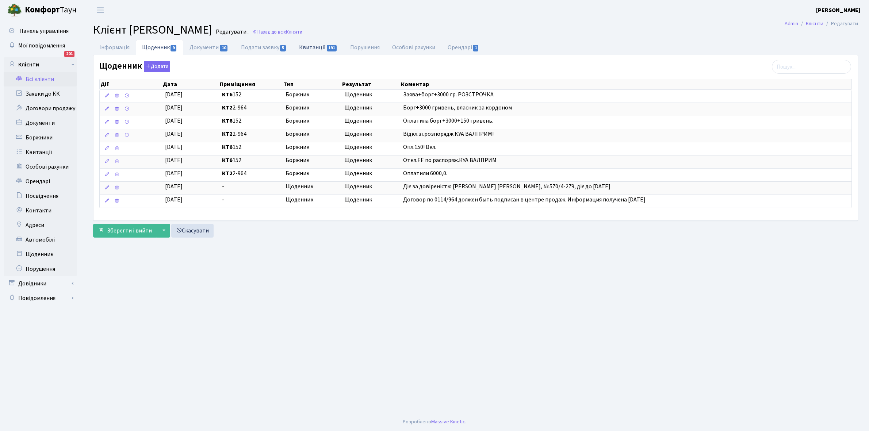
click at [313, 46] on link "Квитанції 191" at bounding box center [318, 47] width 51 height 15
select select "25"
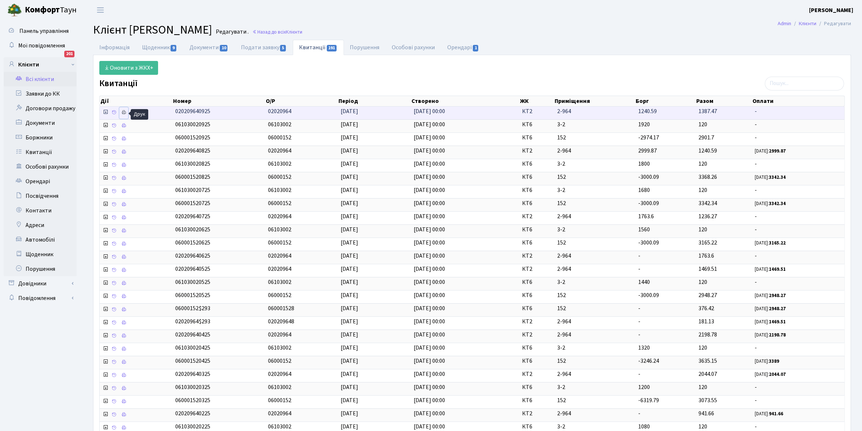
click at [123, 112] on icon at bounding box center [123, 112] width 5 height 5
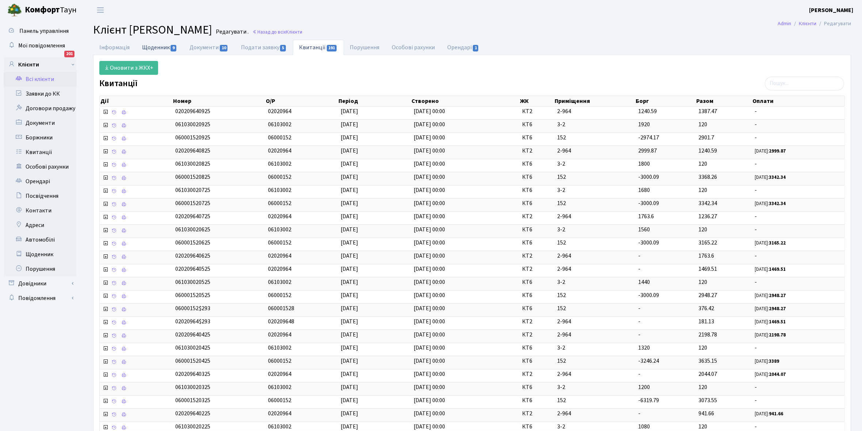
click at [152, 48] on link "Щоденник 9" at bounding box center [159, 47] width 47 height 15
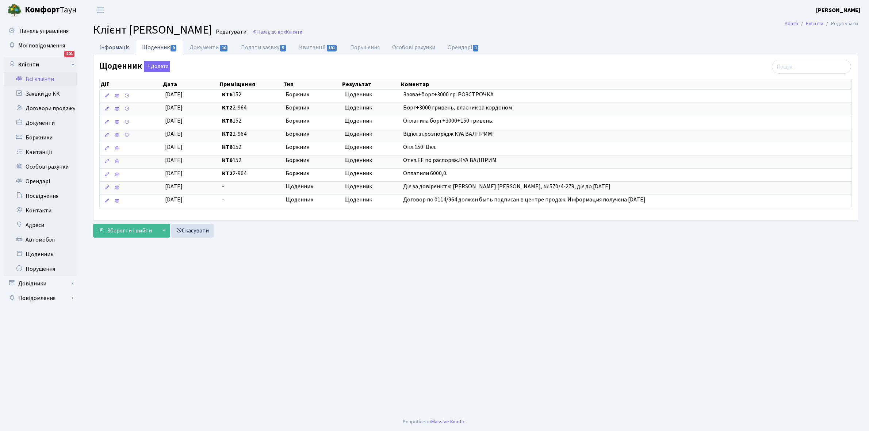
click at [107, 48] on link "Інформація" at bounding box center [114, 47] width 43 height 15
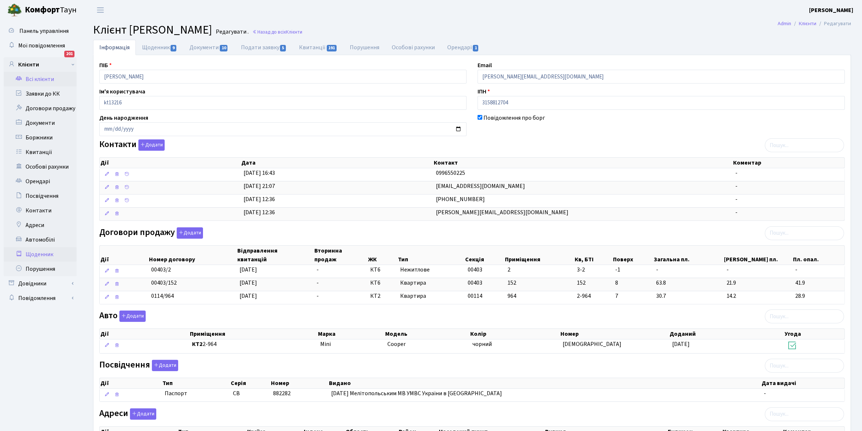
click at [45, 256] on link "Щоденник" at bounding box center [40, 254] width 73 height 15
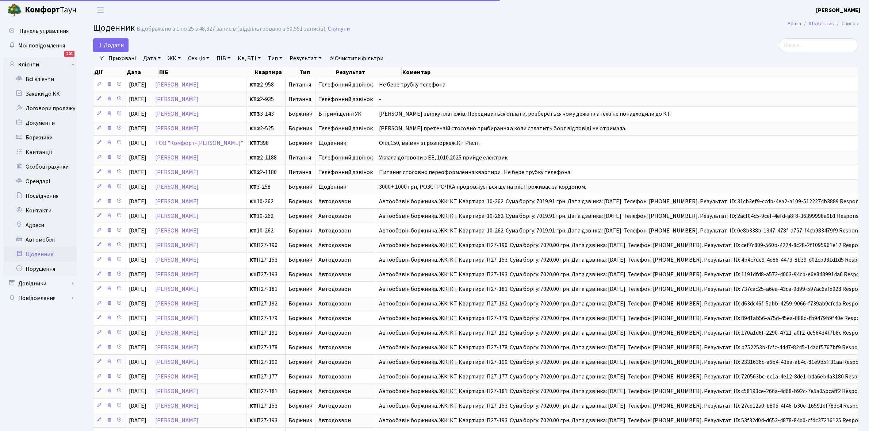
select select "25"
click at [41, 79] on link "Всі клієнти" at bounding box center [40, 79] width 73 height 15
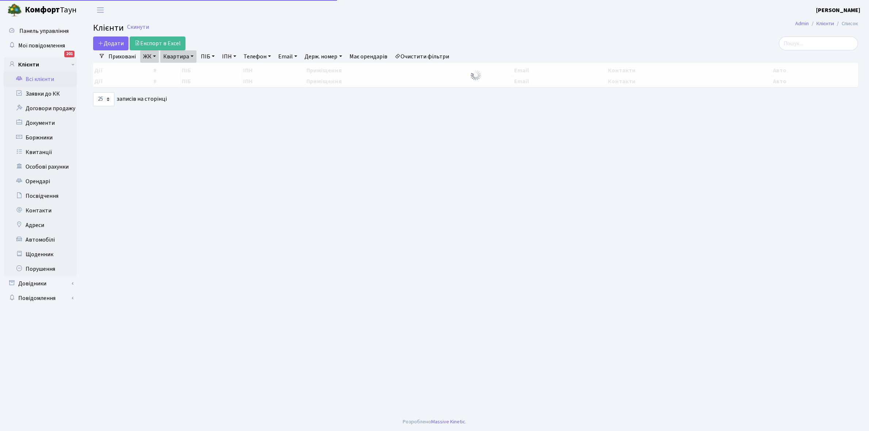
select select "25"
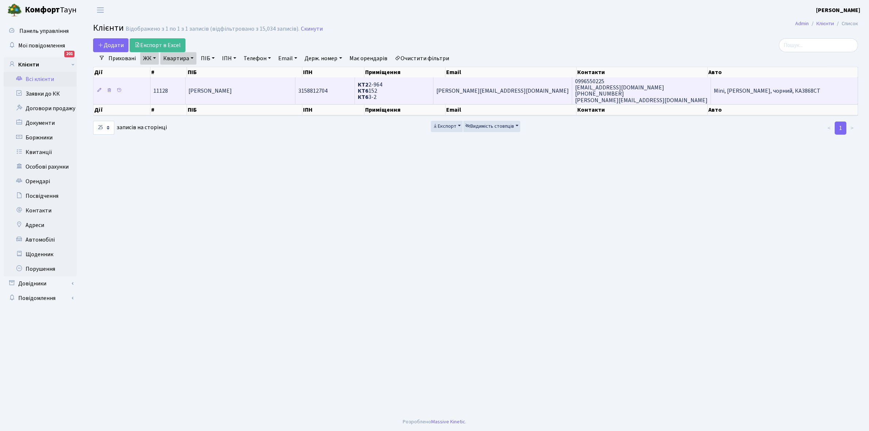
click at [232, 88] on span "[PERSON_NAME]" at bounding box center [209, 91] width 43 height 8
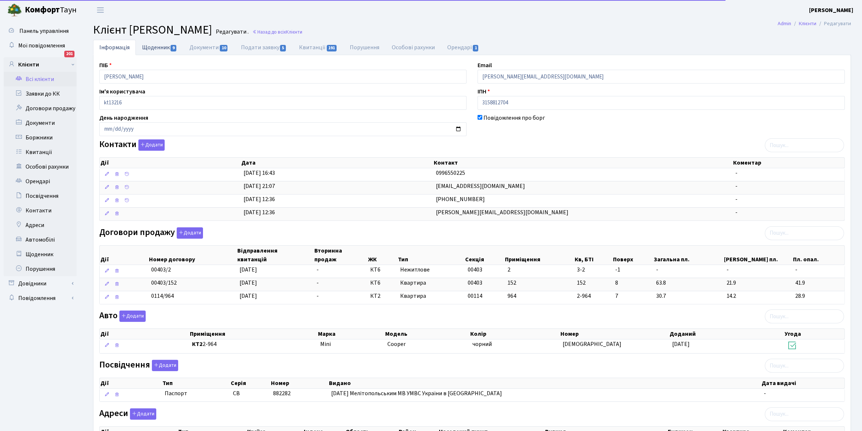
click at [157, 47] on link "Щоденник 9" at bounding box center [159, 47] width 47 height 15
select select "25"
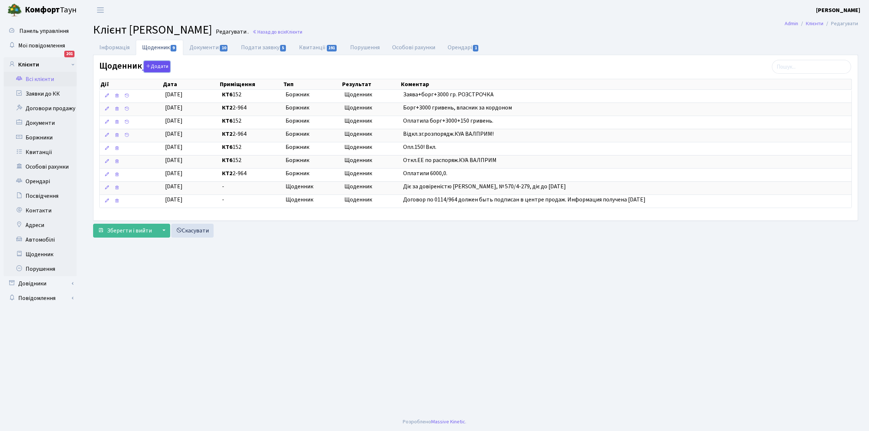
click at [156, 66] on button "Додати" at bounding box center [157, 66] width 26 height 11
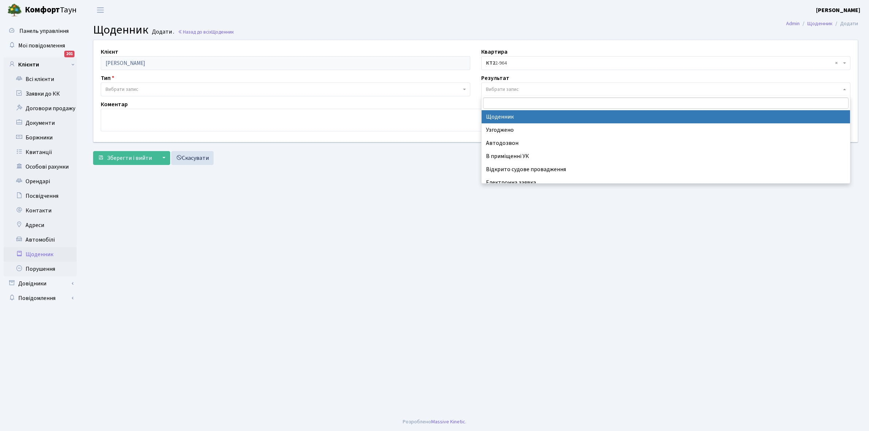
click at [505, 84] on span "Вибрати запис" at bounding box center [666, 90] width 370 height 14
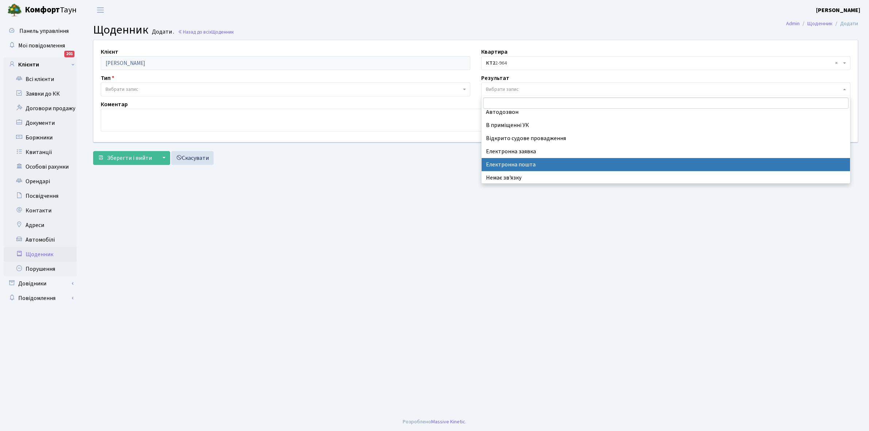
scroll to position [45, 0]
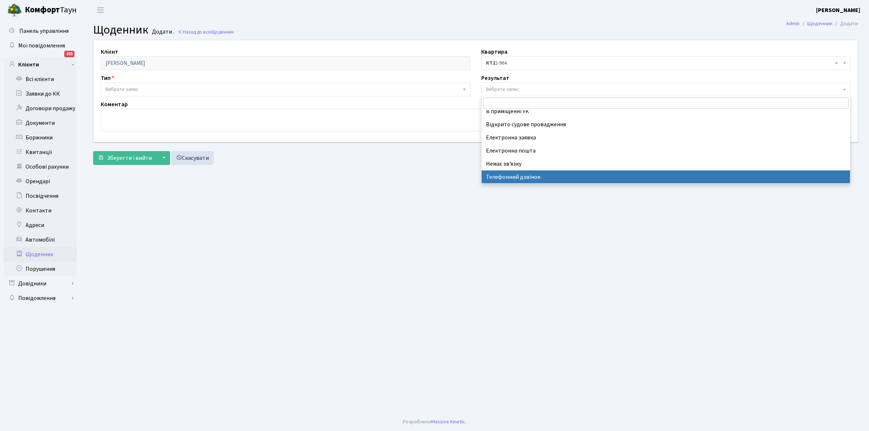
select select "196"
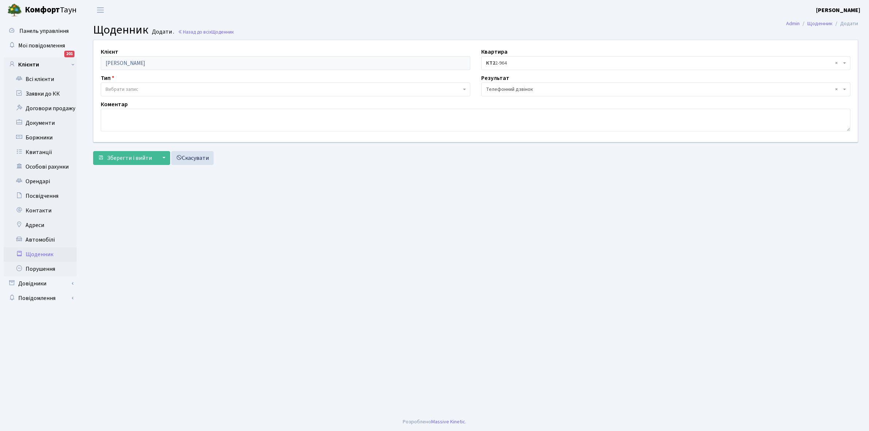
click at [120, 89] on span "Вибрати запис" at bounding box center [122, 89] width 33 height 7
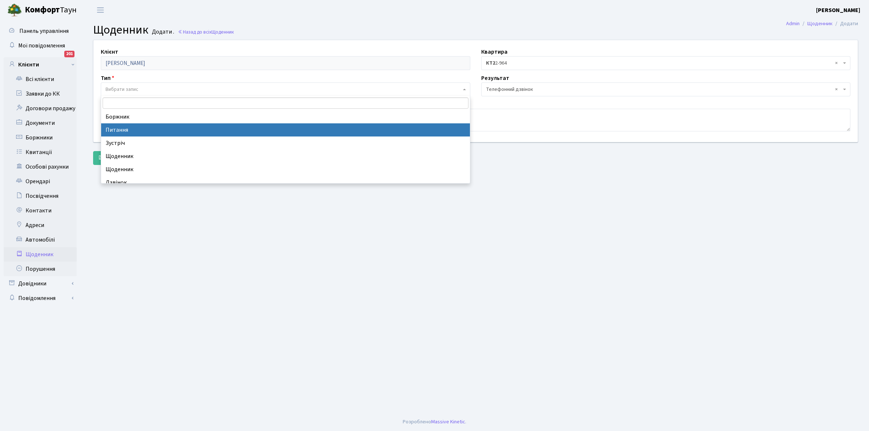
select select "9"
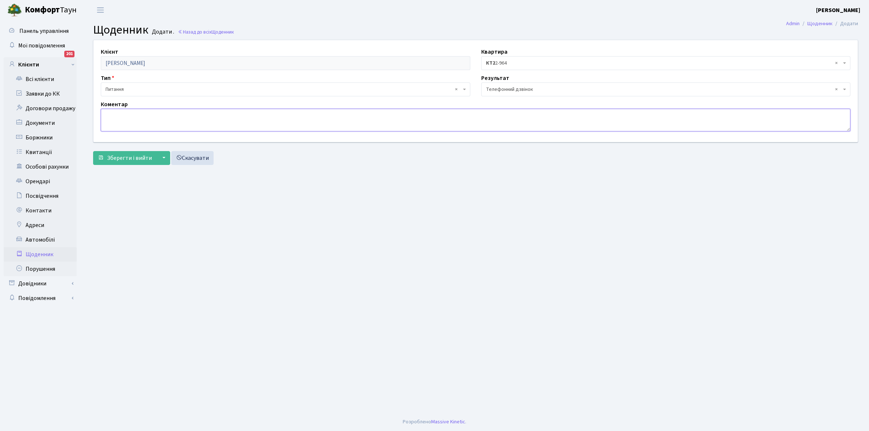
click at [124, 114] on textarea at bounding box center [476, 120] width 750 height 23
type textarea "Не бере трубку телефона"
click at [127, 164] on button "Зберегти і вийти" at bounding box center [125, 158] width 64 height 14
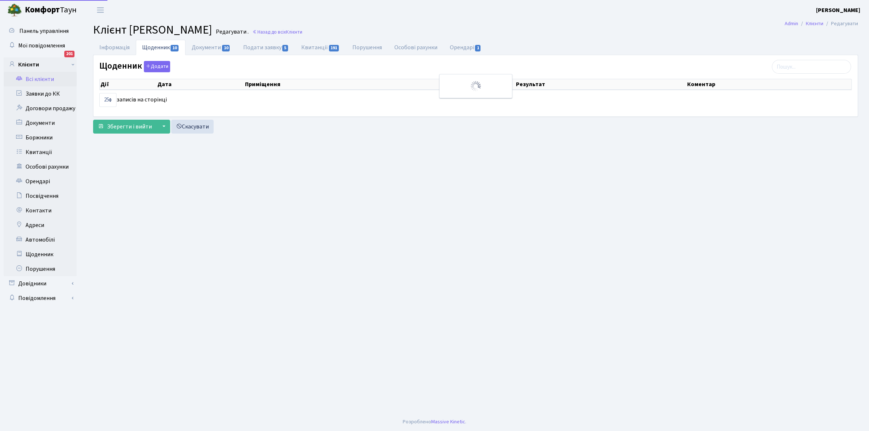
select select "25"
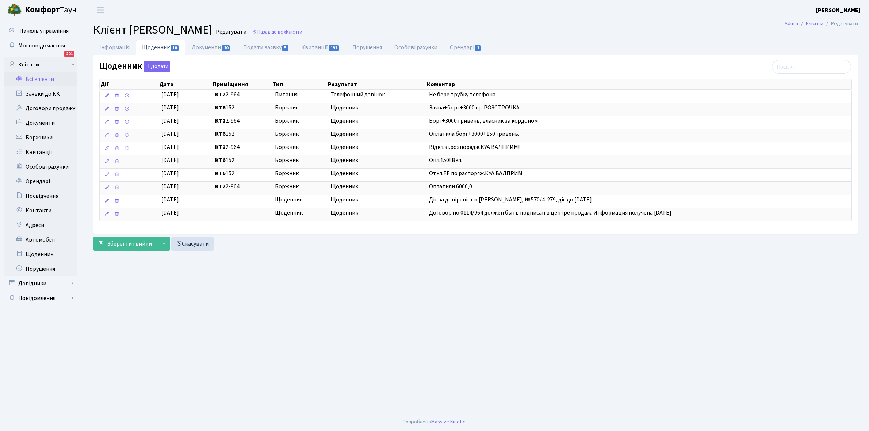
click at [44, 76] on link "Всі клієнти" at bounding box center [40, 79] width 73 height 15
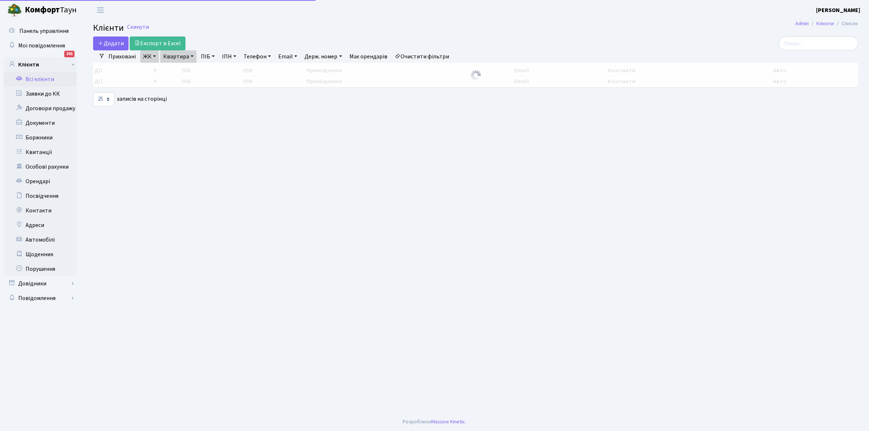
select select "25"
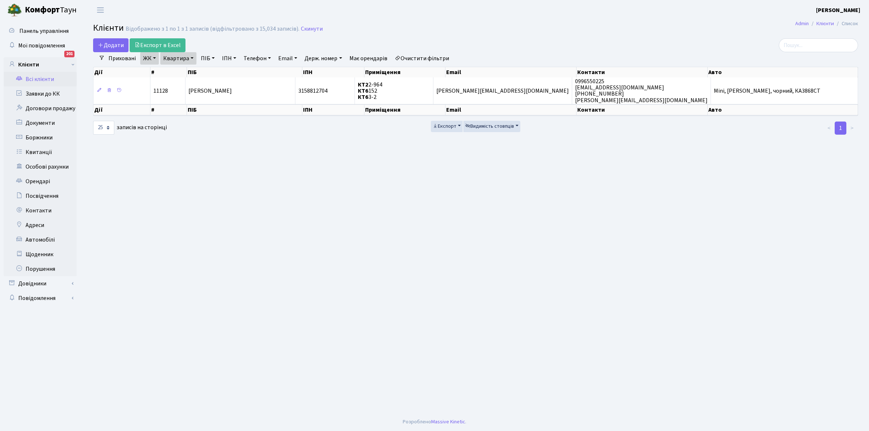
click at [192, 57] on link "Квартира" at bounding box center [178, 58] width 36 height 12
click at [188, 72] on input "2-964" at bounding box center [182, 73] width 43 height 14
type input "2-970"
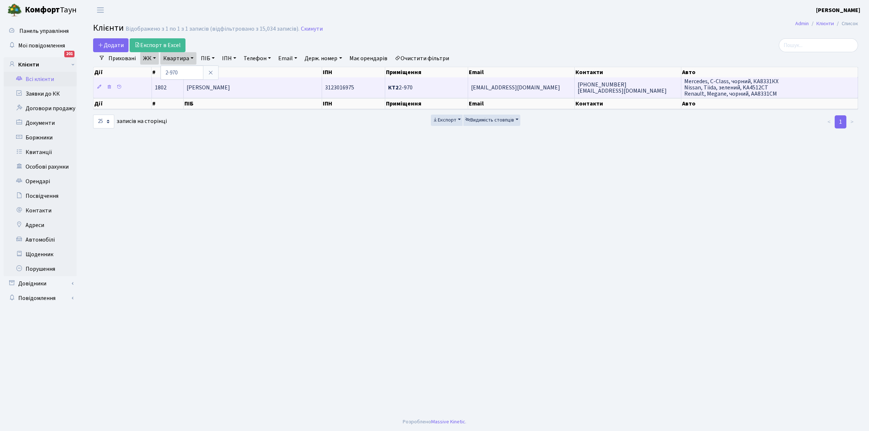
click at [264, 92] on td "[PERSON_NAME]" at bounding box center [253, 87] width 138 height 20
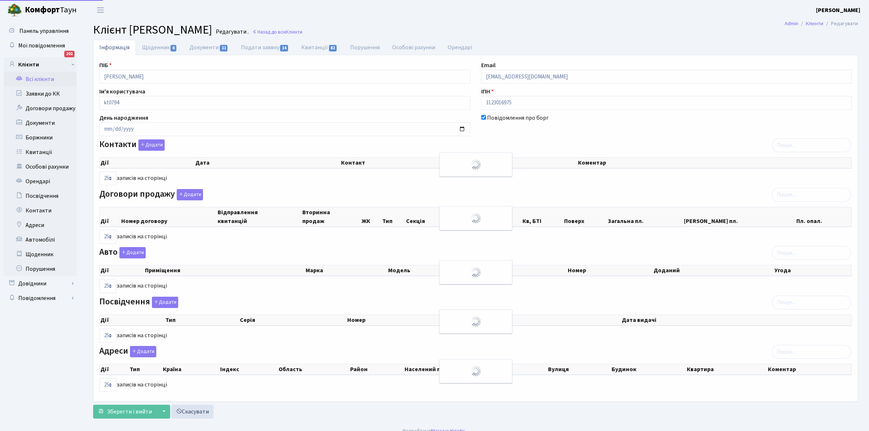
select select "25"
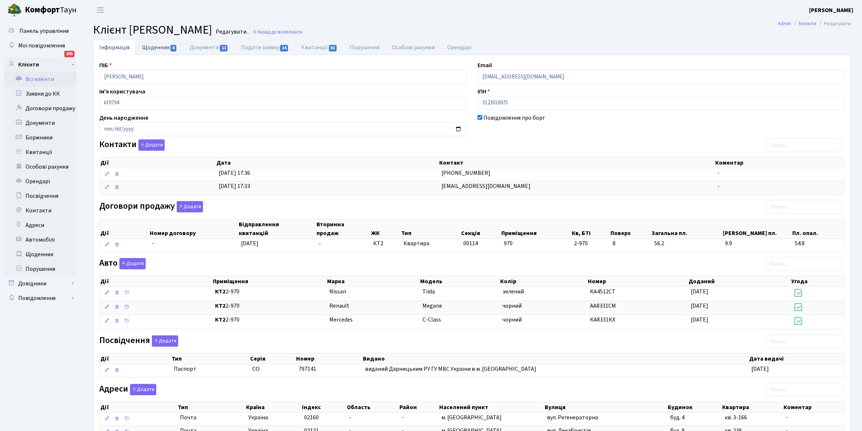
click at [153, 46] on link "Щоденник 6" at bounding box center [159, 47] width 47 height 15
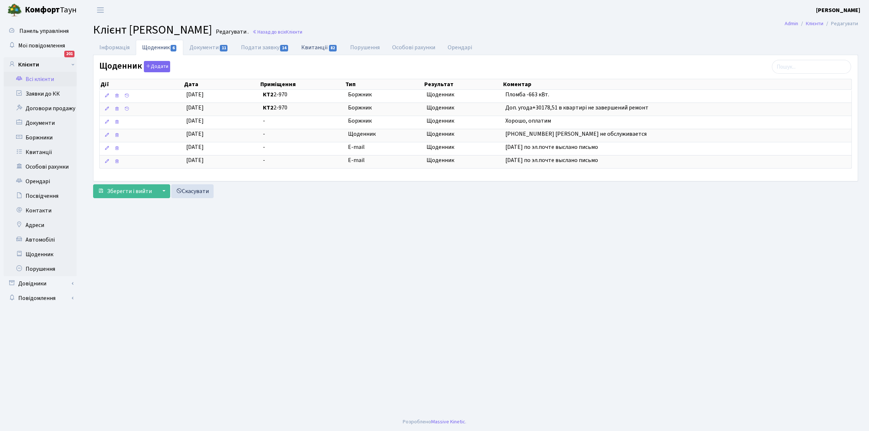
click at [317, 44] on link "Квитанції 82" at bounding box center [319, 47] width 49 height 15
select select "25"
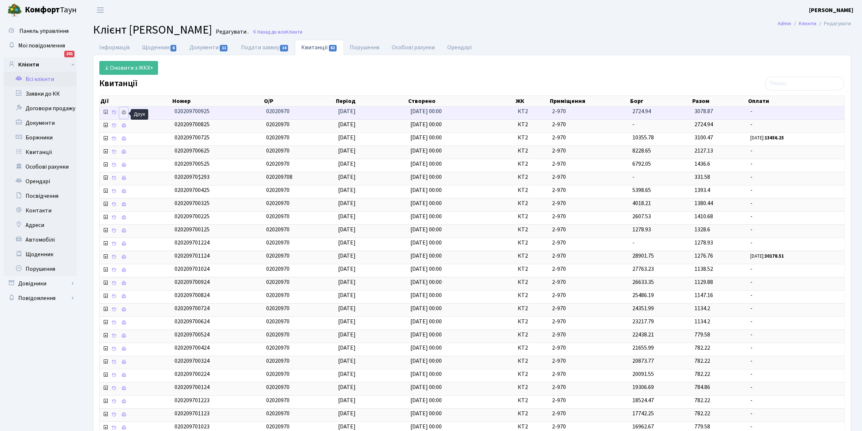
click at [123, 111] on icon at bounding box center [123, 112] width 5 height 5
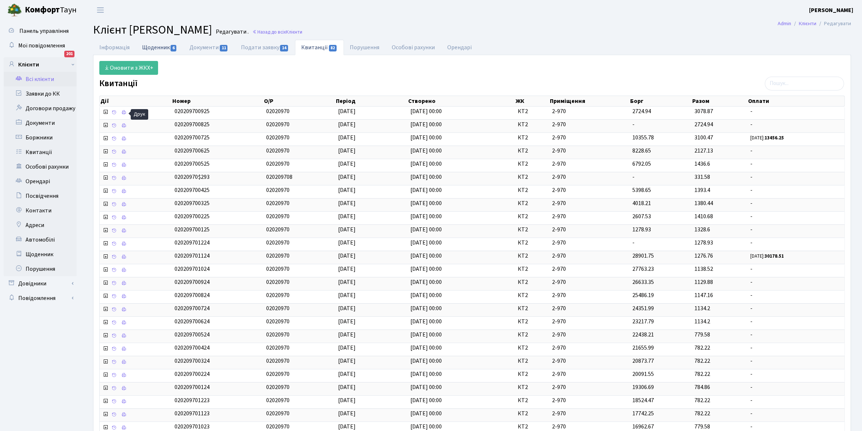
click at [152, 45] on link "Щоденник 6" at bounding box center [159, 47] width 47 height 15
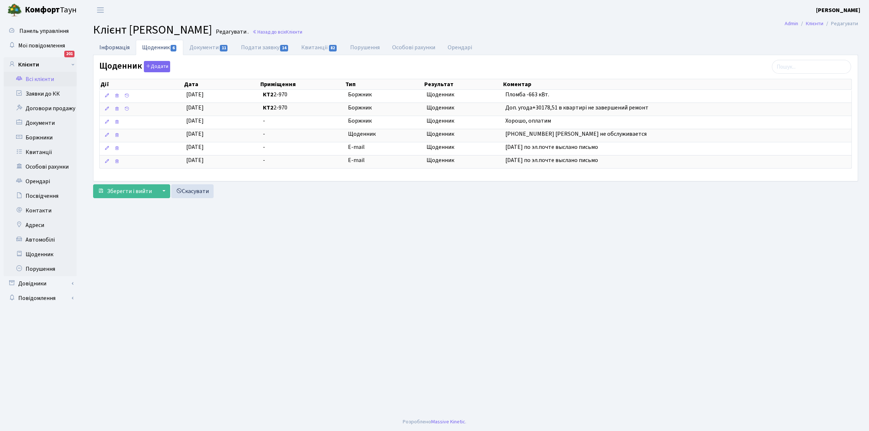
click at [110, 46] on link "Інформація" at bounding box center [114, 47] width 43 height 15
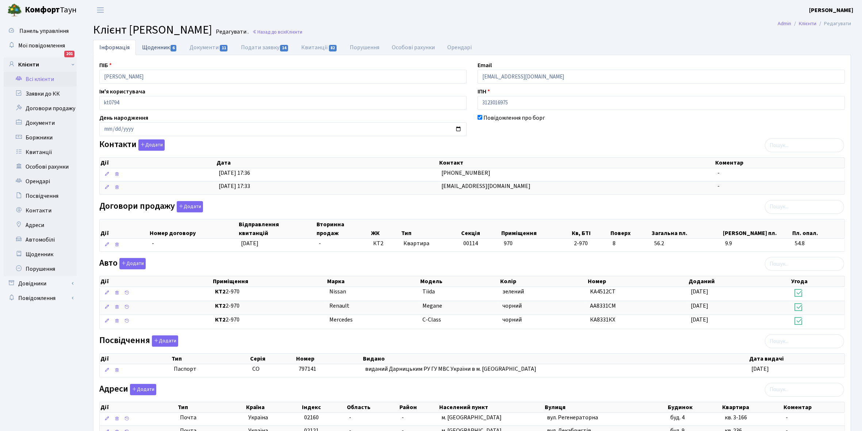
click at [151, 48] on link "Щоденник 6" at bounding box center [159, 47] width 47 height 15
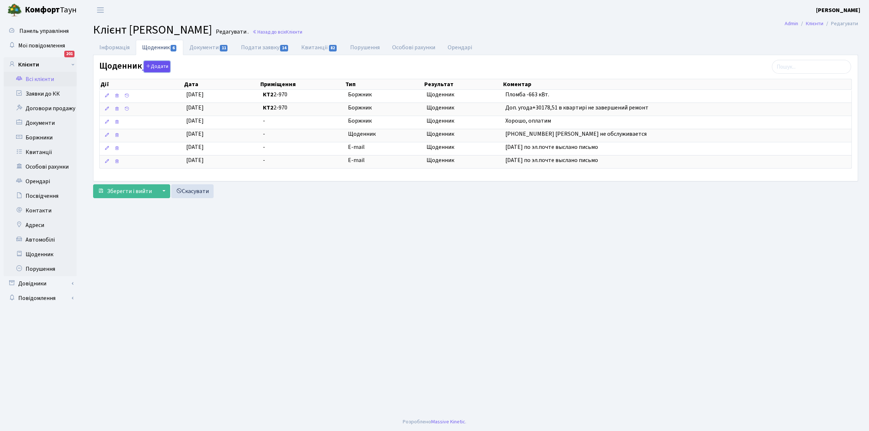
click at [154, 66] on button "Додати" at bounding box center [157, 66] width 26 height 11
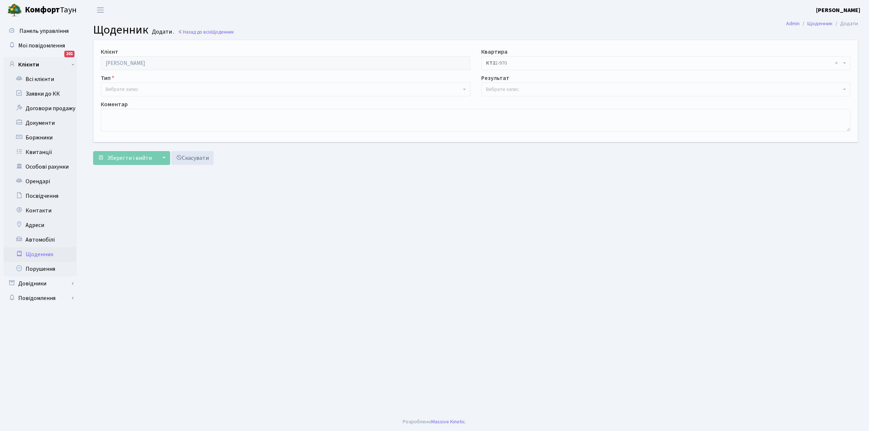
click at [132, 87] on span "Вибрати запис" at bounding box center [122, 89] width 33 height 7
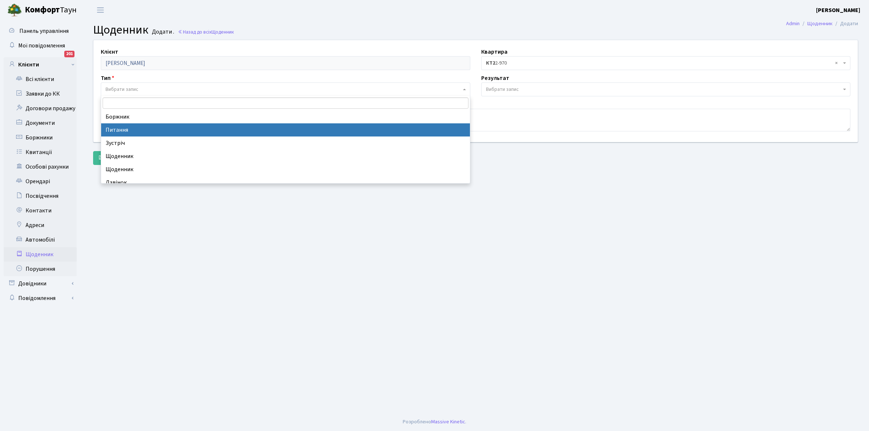
select select "9"
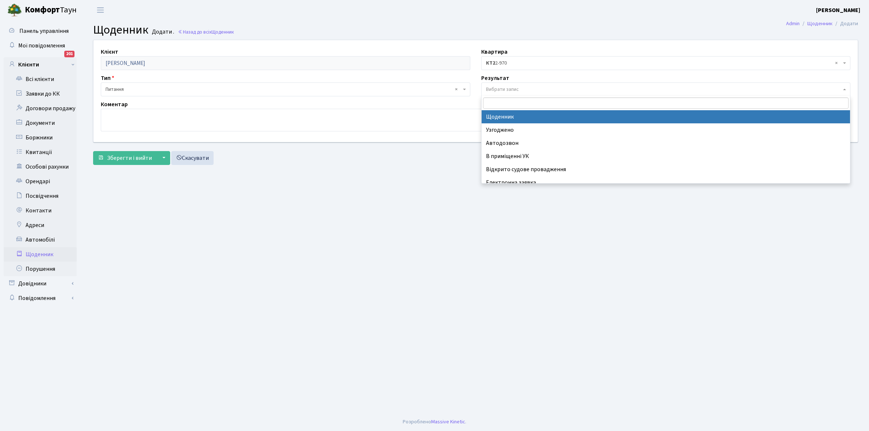
click at [493, 89] on span "Вибрати запис" at bounding box center [502, 89] width 33 height 7
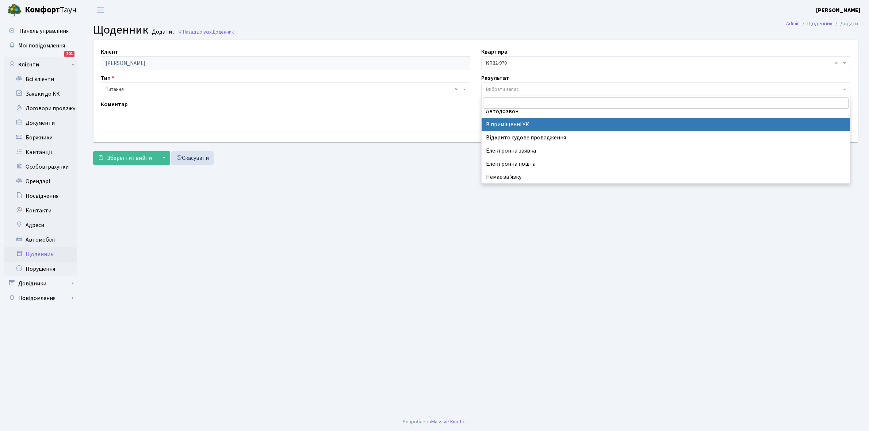
scroll to position [45, 0]
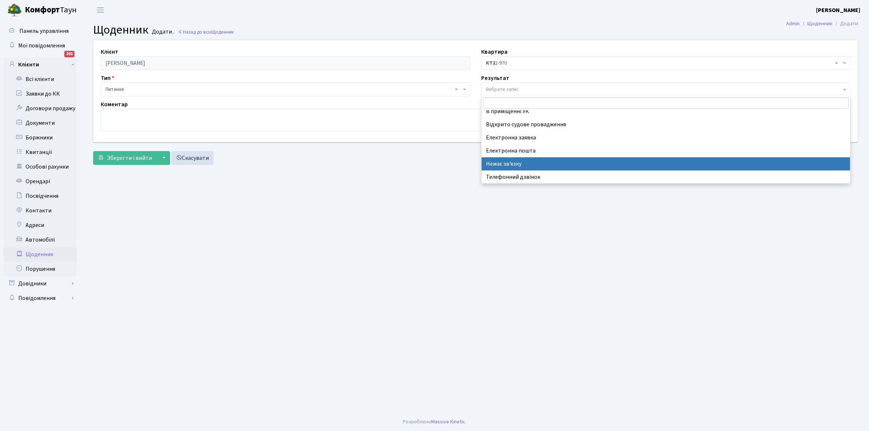
select select "197"
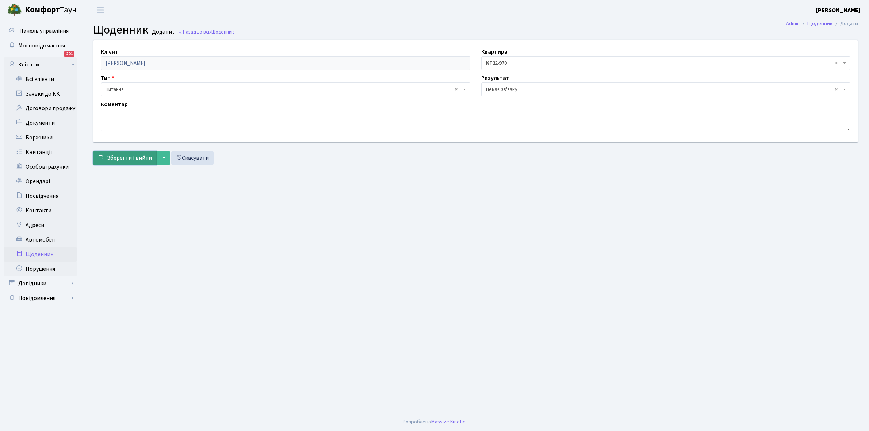
click at [129, 161] on span "Зберегти і вийти" at bounding box center [129, 158] width 45 height 8
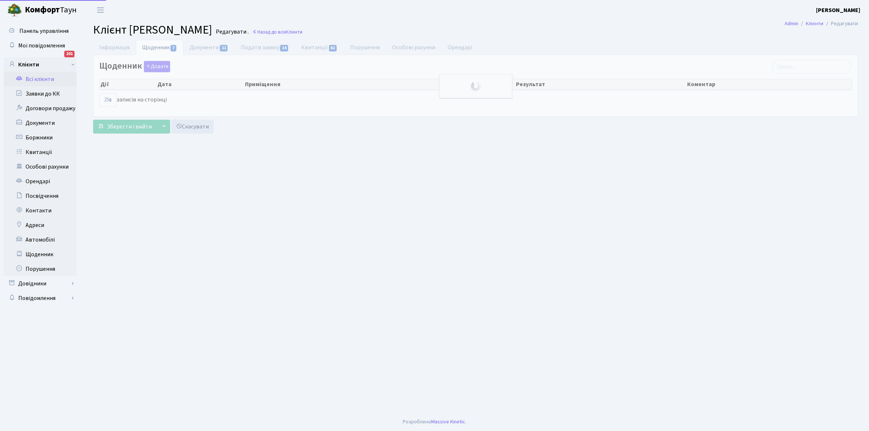
select select "25"
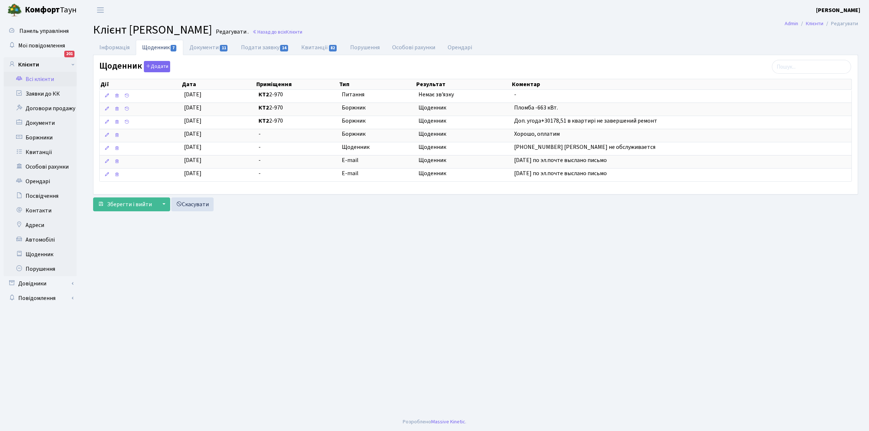
click at [35, 81] on link "Всі клієнти" at bounding box center [40, 79] width 73 height 15
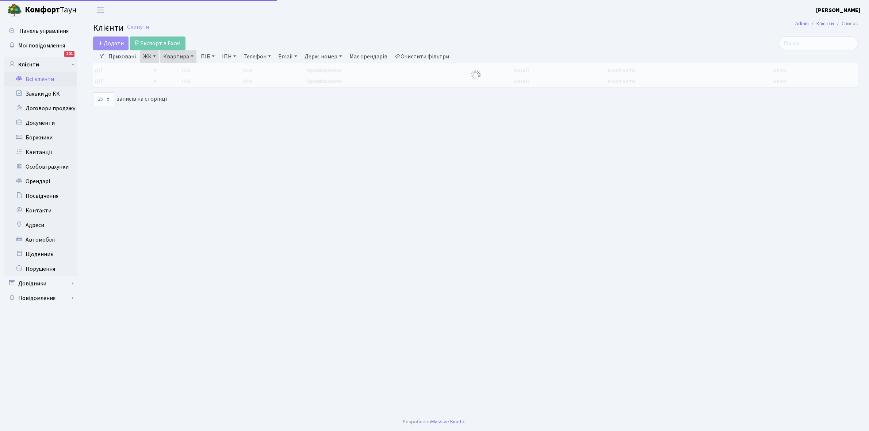
select select "25"
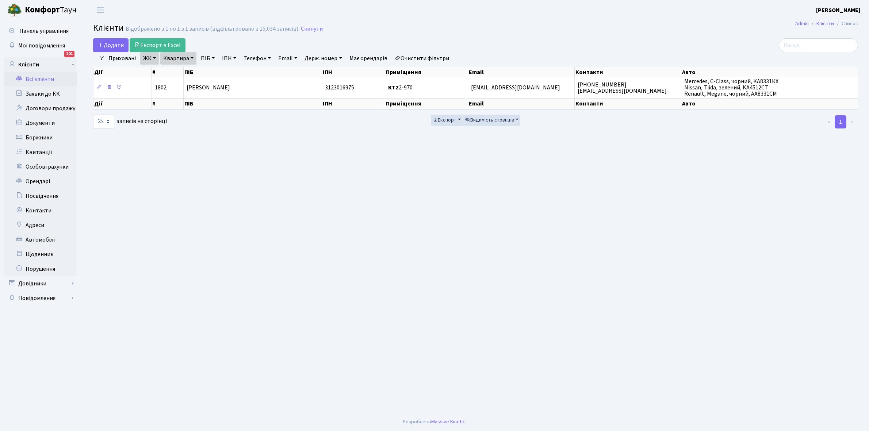
click at [192, 57] on link "Квартира" at bounding box center [178, 58] width 36 height 12
click at [191, 72] on input "2-970" at bounding box center [182, 73] width 43 height 14
type input "2-1057"
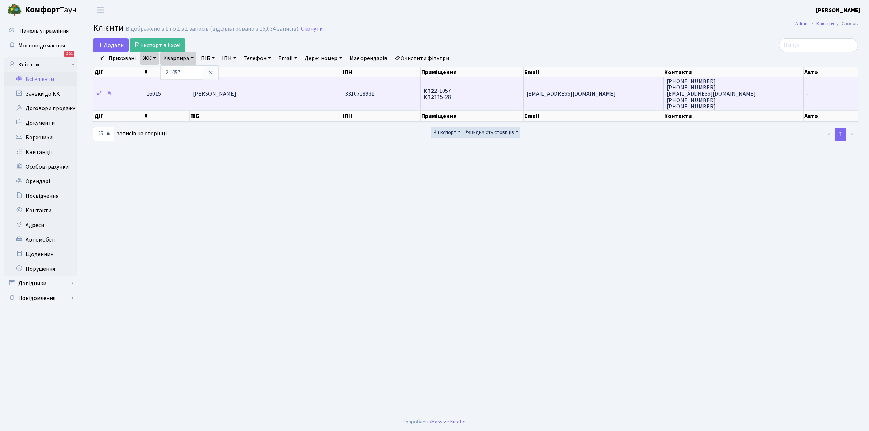
click at [258, 94] on td "[PERSON_NAME]" at bounding box center [266, 93] width 153 height 33
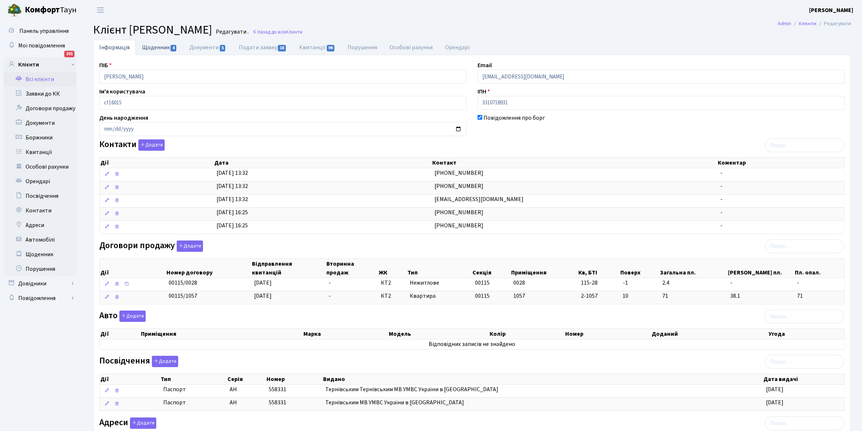
click at [150, 48] on link "Щоденник 4" at bounding box center [159, 47] width 47 height 15
select select "25"
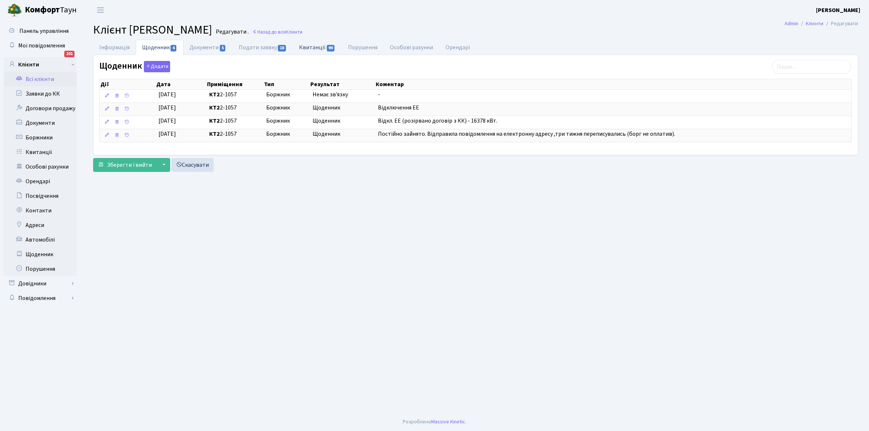
click at [317, 47] on link "Квитанції 99" at bounding box center [317, 47] width 49 height 15
select select "25"
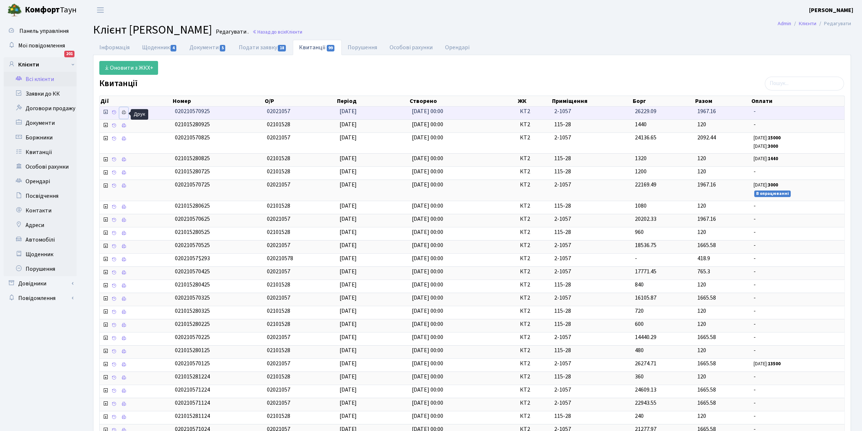
click at [125, 113] on icon at bounding box center [123, 112] width 5 height 5
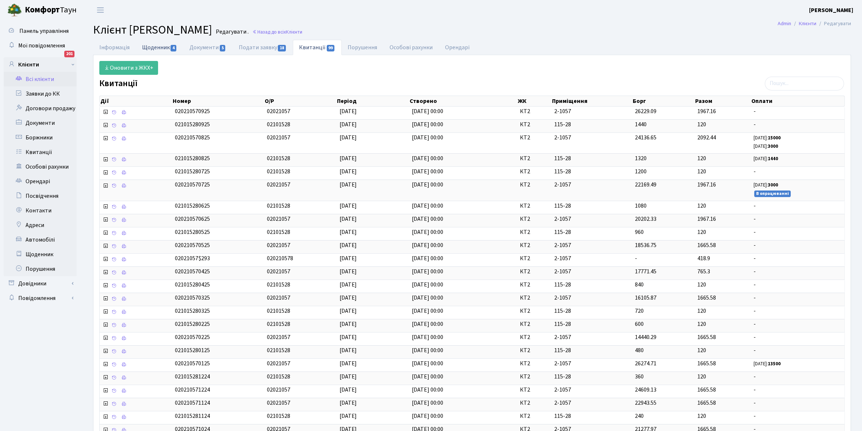
click at [155, 50] on link "Щоденник 4" at bounding box center [159, 47] width 47 height 15
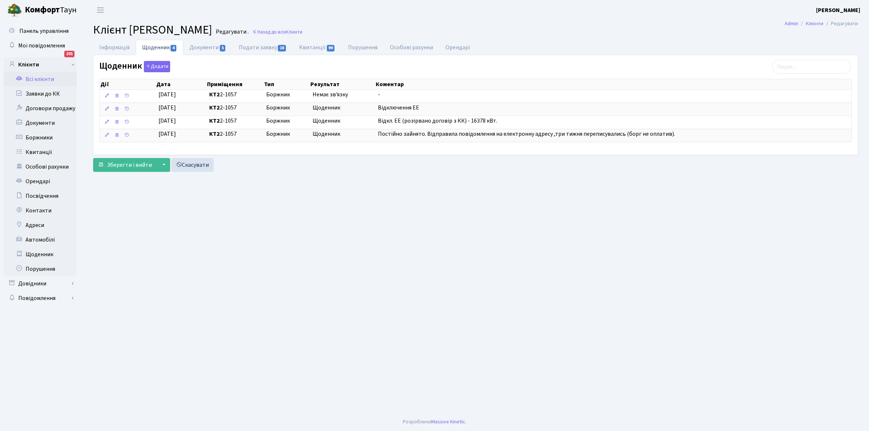
click at [39, 76] on link "Всі клієнти" at bounding box center [40, 79] width 73 height 15
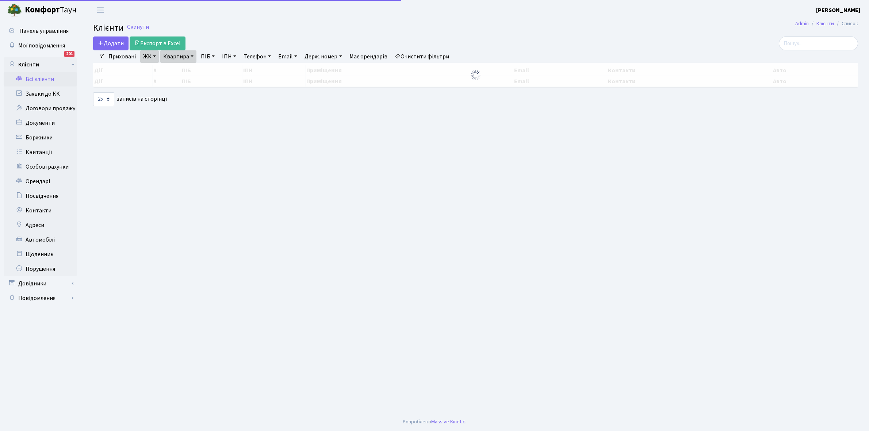
select select "25"
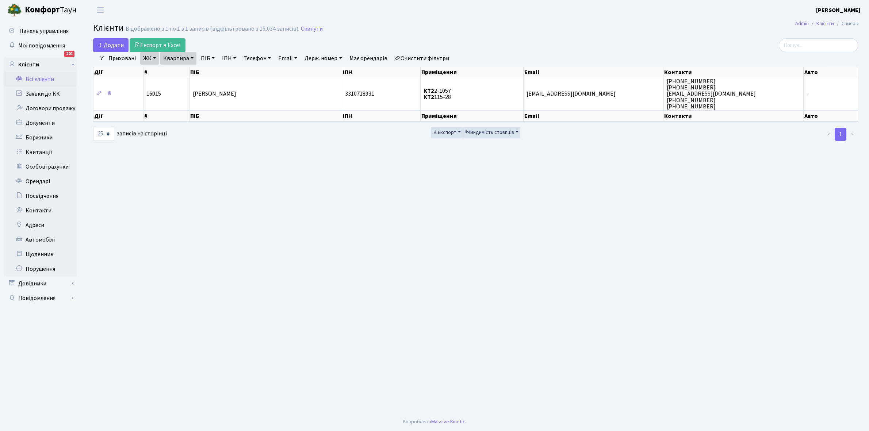
click at [192, 57] on link "Квартира" at bounding box center [178, 58] width 36 height 12
click at [187, 75] on input "2-1057" at bounding box center [182, 73] width 43 height 14
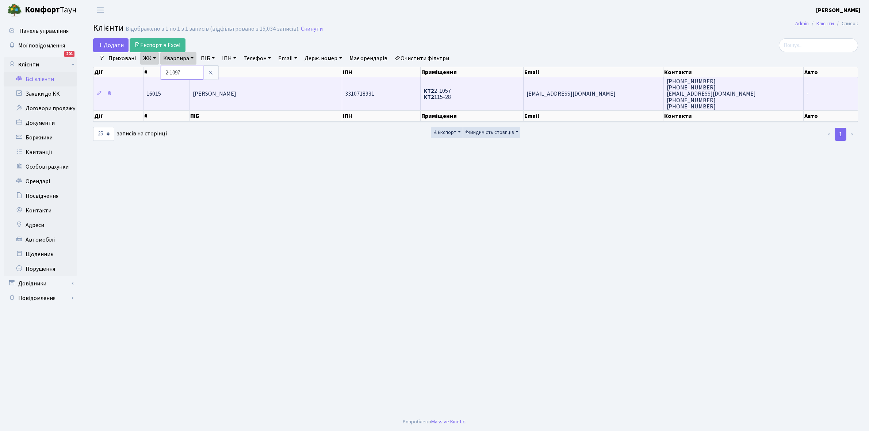
type input "2-1097"
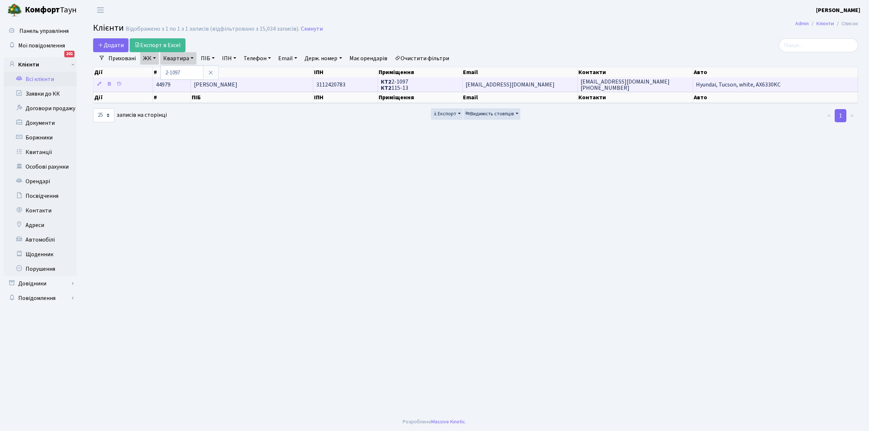
click at [255, 80] on td "[PERSON_NAME] [PERSON_NAME]" at bounding box center [252, 84] width 122 height 14
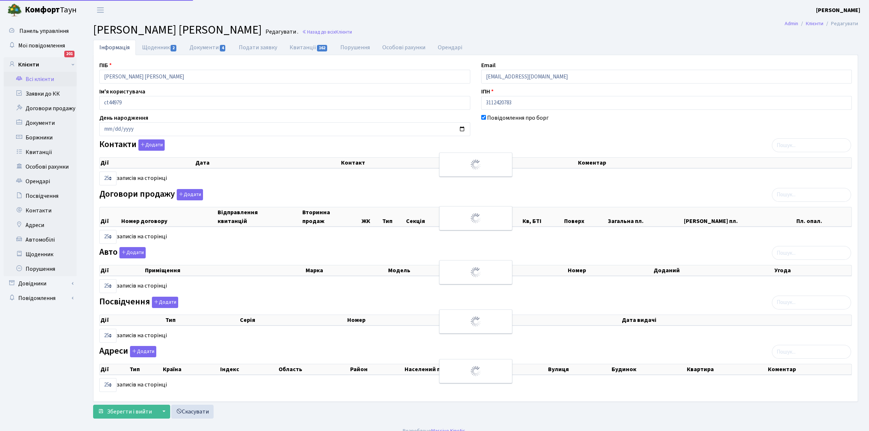
select select "25"
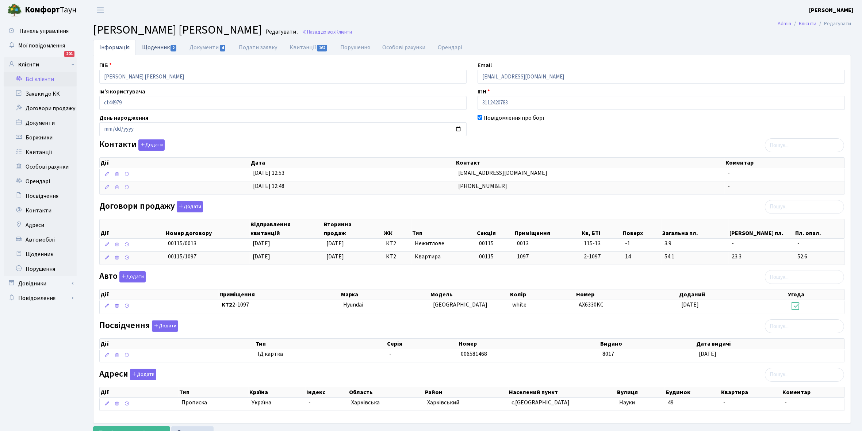
click at [152, 46] on link "Щоденник 2" at bounding box center [159, 47] width 47 height 15
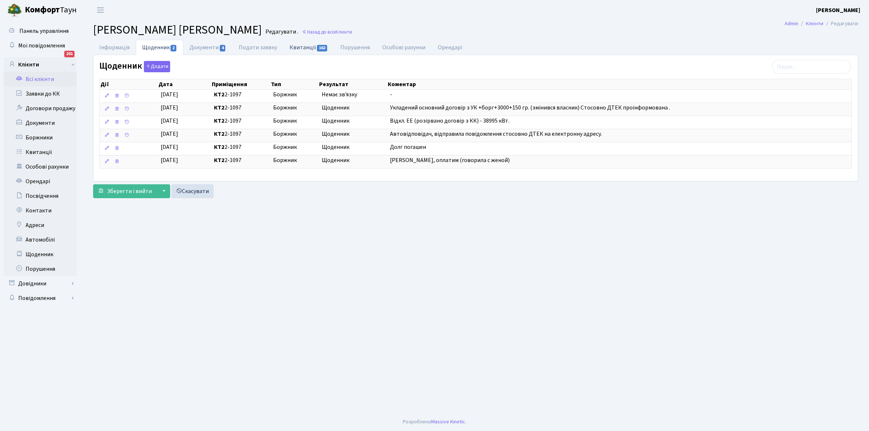
click at [300, 46] on link "Квитанції 162" at bounding box center [308, 47] width 51 height 15
select select "25"
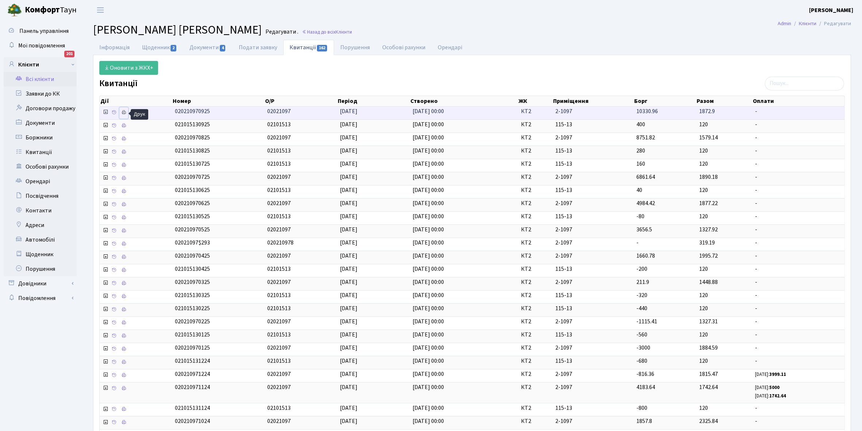
click at [125, 113] on icon at bounding box center [123, 112] width 5 height 5
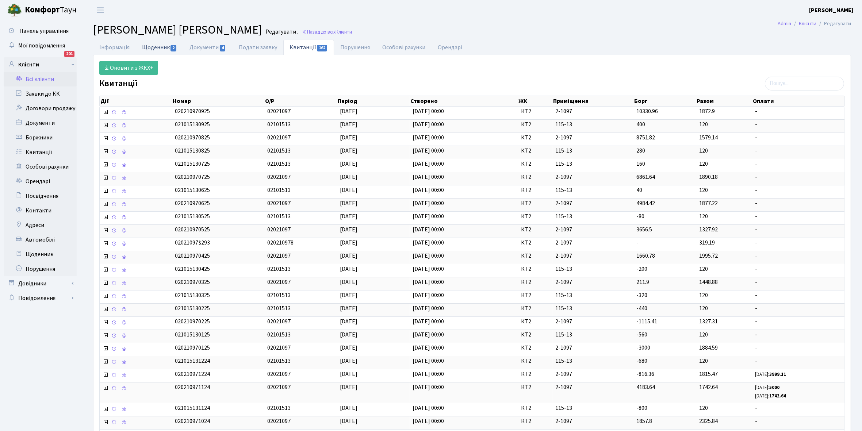
click at [152, 47] on link "Щоденник 2" at bounding box center [159, 47] width 47 height 15
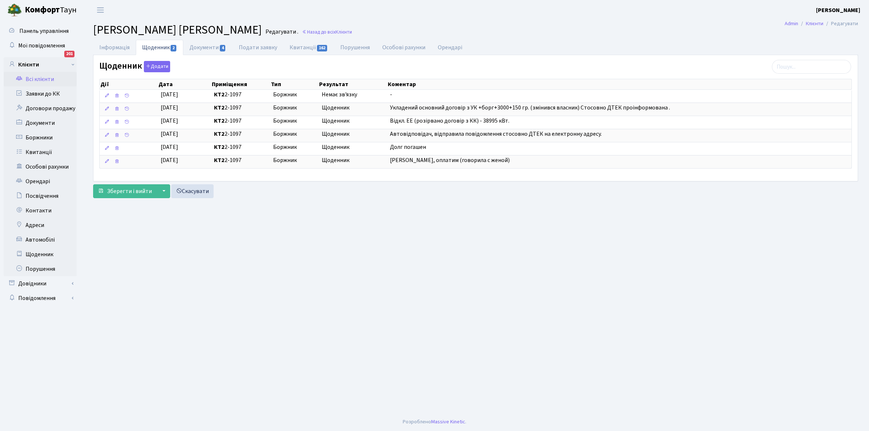
click at [47, 78] on link "Всі клієнти" at bounding box center [40, 79] width 73 height 15
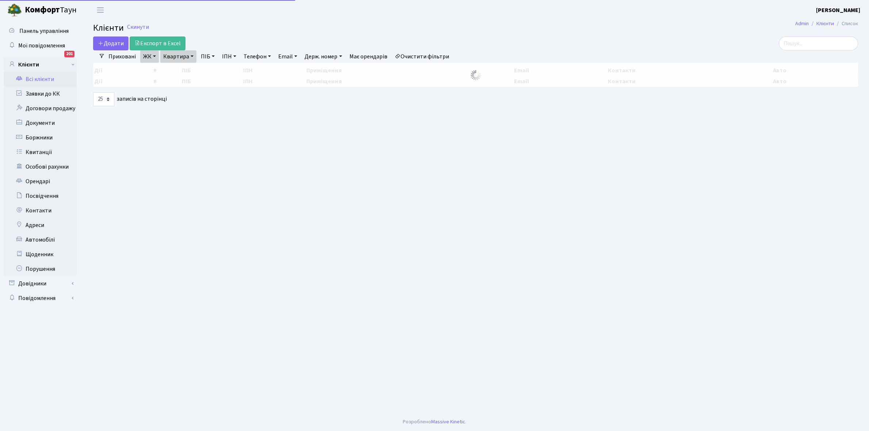
select select "25"
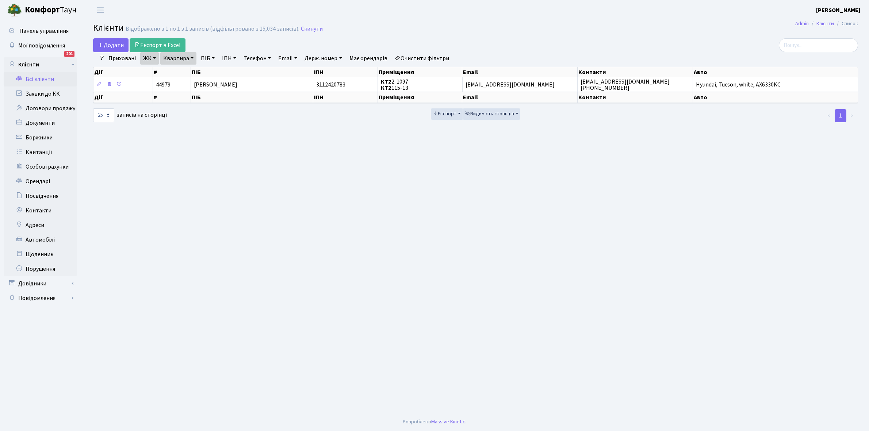
click at [191, 57] on link "Квартира" at bounding box center [178, 58] width 36 height 12
click at [194, 72] on input "2-1097" at bounding box center [182, 73] width 43 height 14
type input "2-1099"
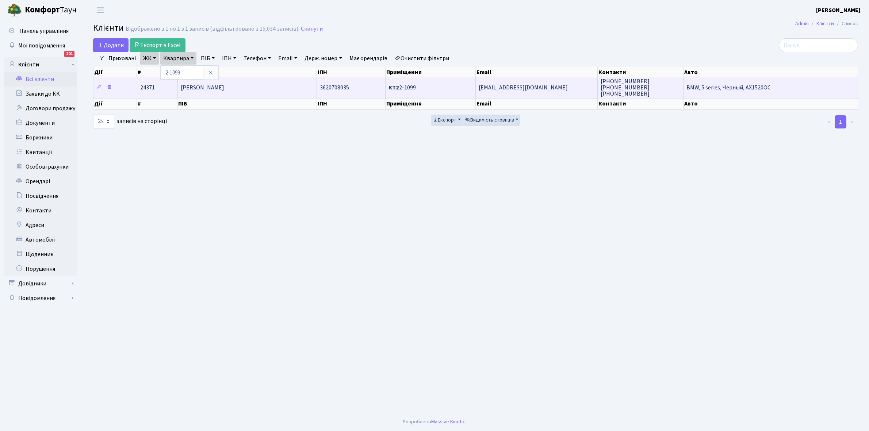
click at [253, 85] on td "[PERSON_NAME]" at bounding box center [247, 87] width 139 height 20
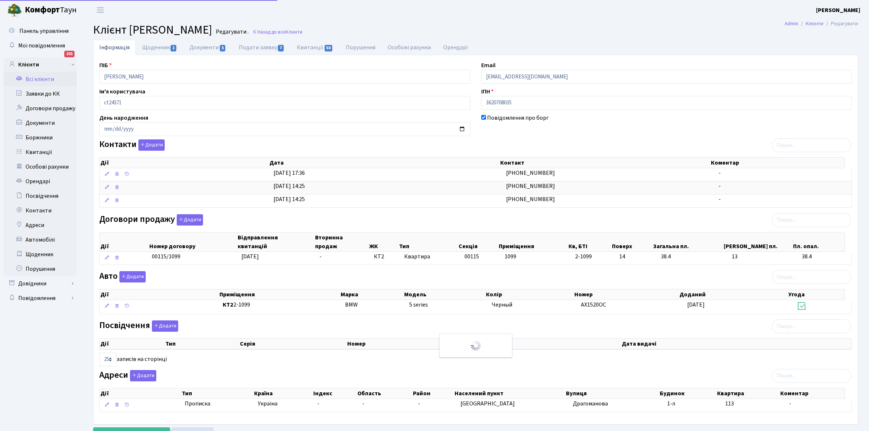
select select "25"
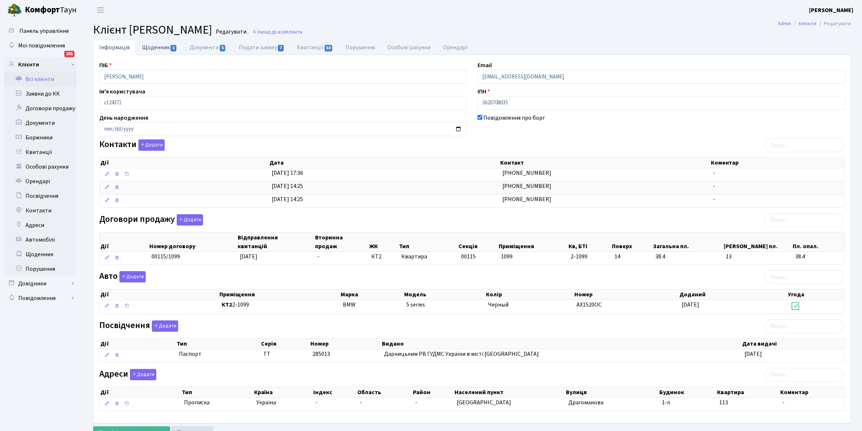
click at [148, 48] on link "Щоденник 1" at bounding box center [159, 47] width 47 height 15
select select "25"
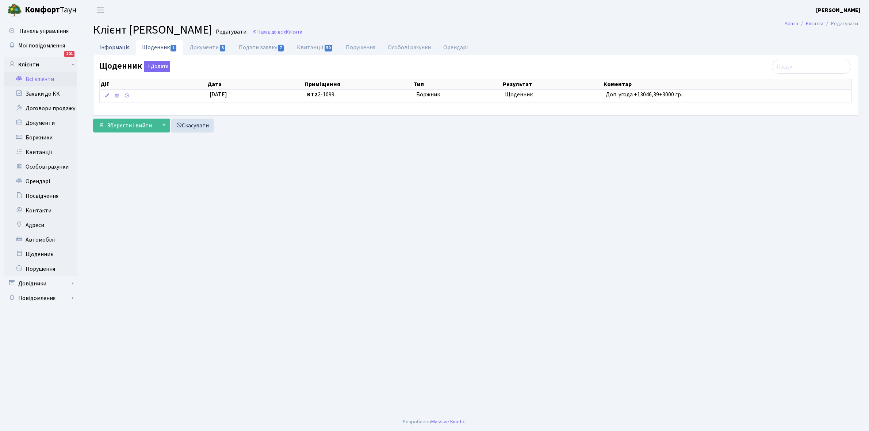
click at [114, 46] on link "Інформація" at bounding box center [114, 47] width 43 height 15
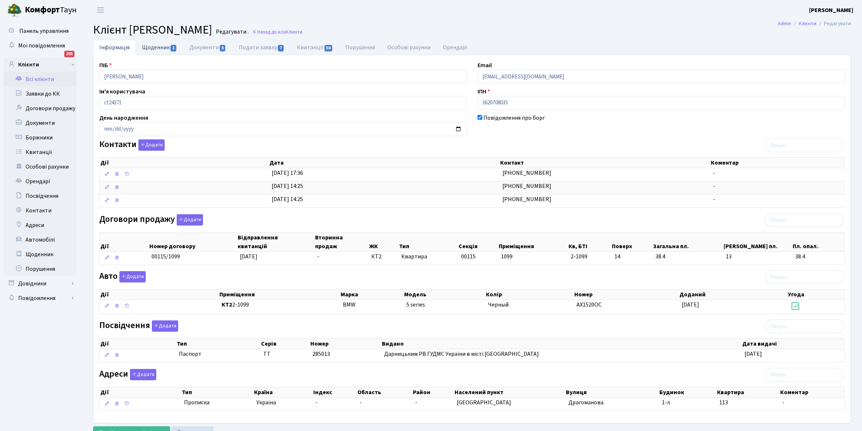
click at [145, 44] on link "Щоденник 1" at bounding box center [159, 47] width 47 height 15
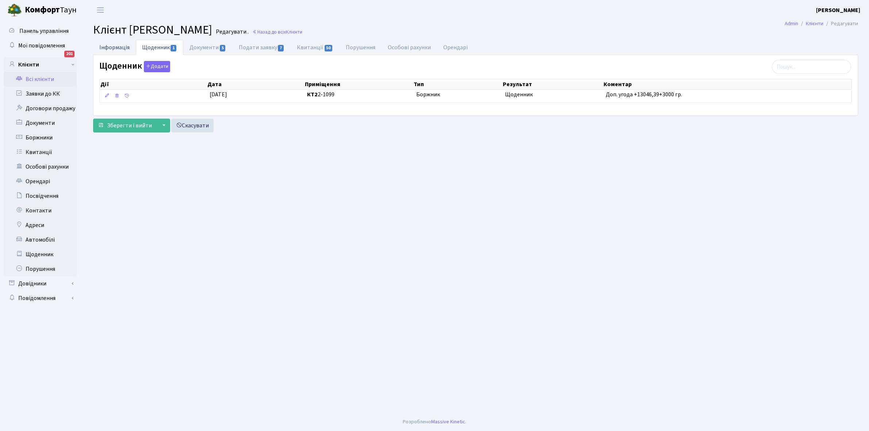
click at [114, 45] on link "Інформація" at bounding box center [114, 47] width 43 height 15
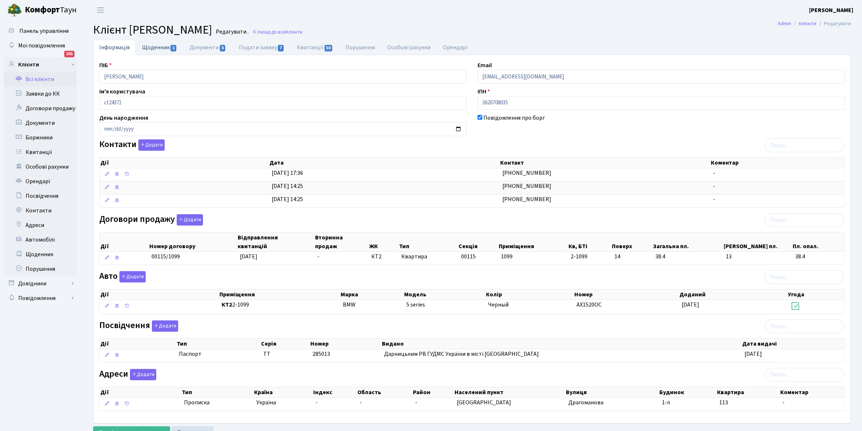
click at [151, 46] on link "Щоденник 1" at bounding box center [159, 47] width 47 height 15
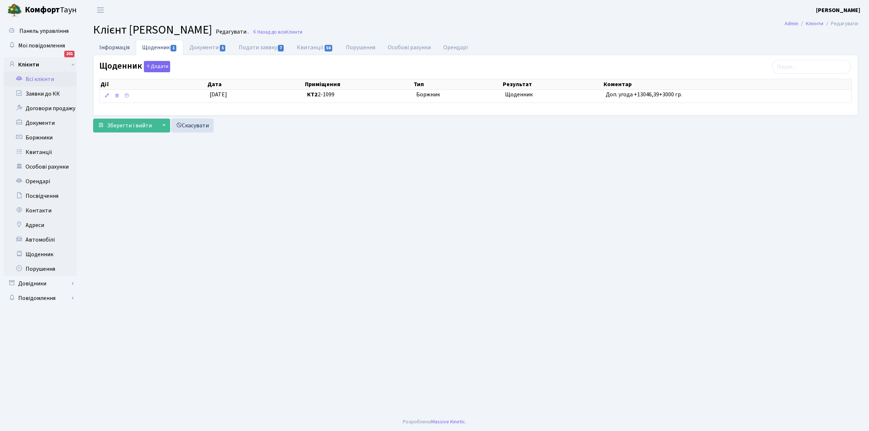
click at [114, 47] on link "Інформація" at bounding box center [114, 47] width 43 height 15
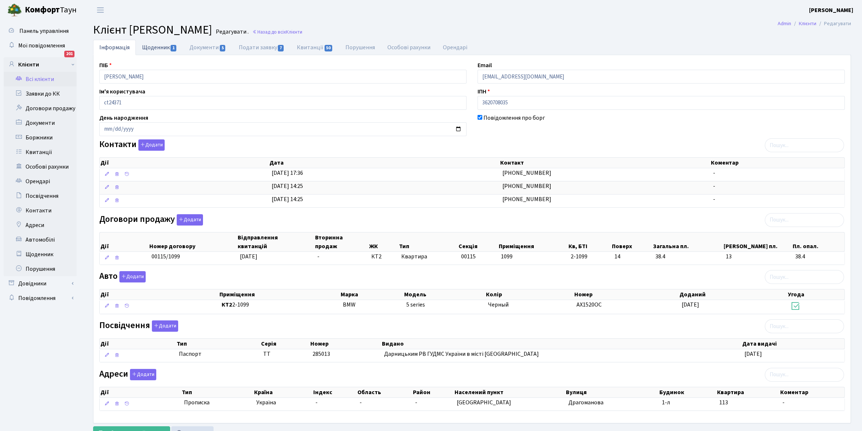
click at [157, 46] on link "Щоденник 1" at bounding box center [159, 47] width 47 height 15
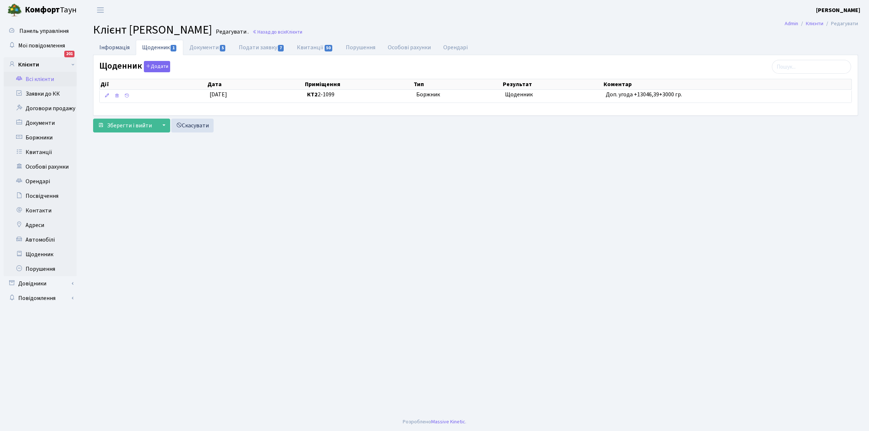
click at [112, 47] on link "Інформація" at bounding box center [114, 47] width 43 height 15
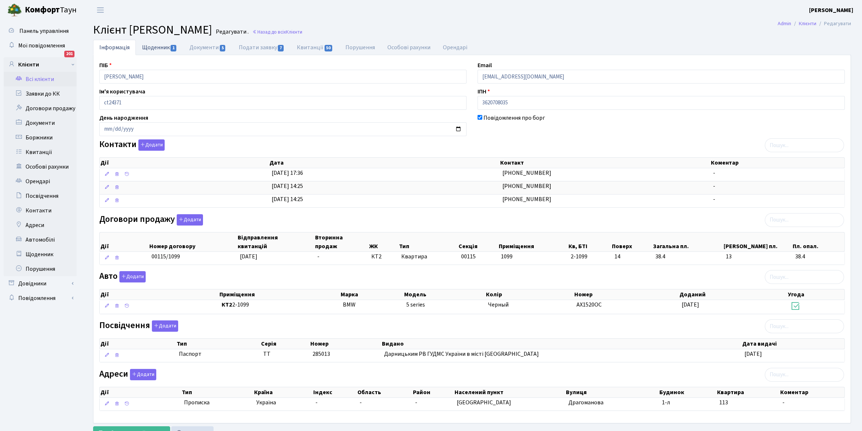
click at [158, 41] on link "Щоденник 1" at bounding box center [159, 47] width 47 height 15
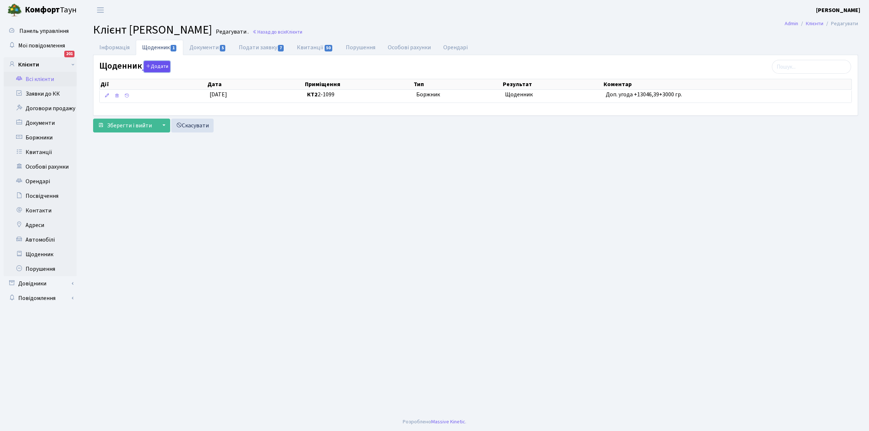
click at [156, 68] on button "Додати" at bounding box center [157, 66] width 26 height 11
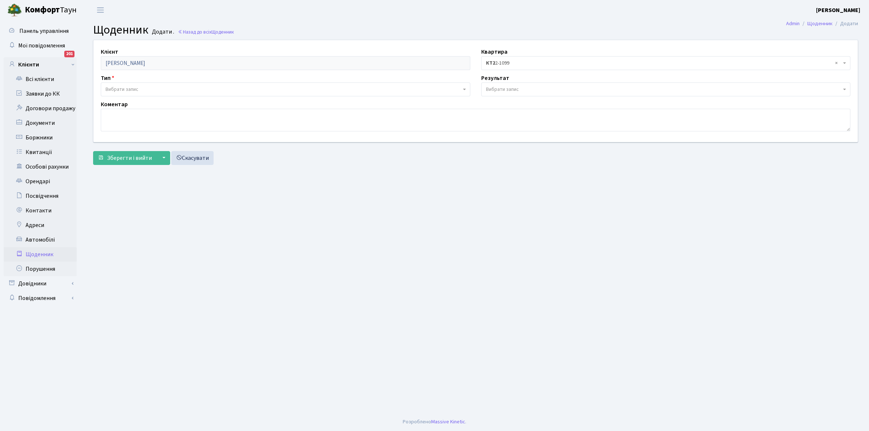
click at [134, 88] on span "Вибрати запис" at bounding box center [122, 89] width 33 height 7
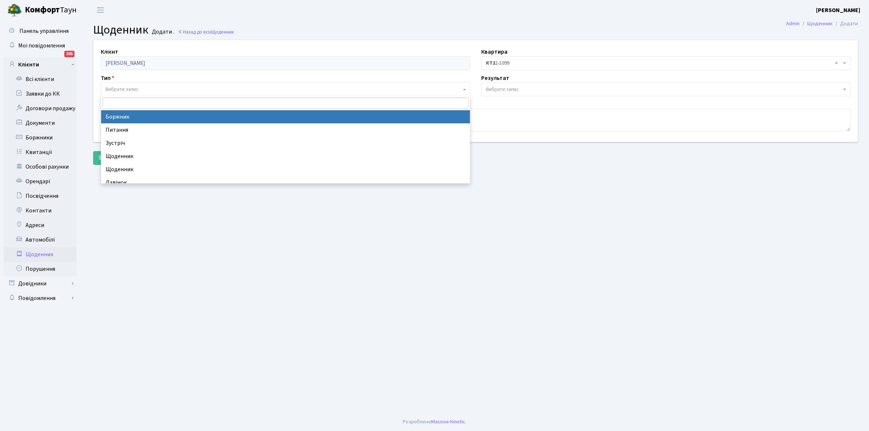
select select "189"
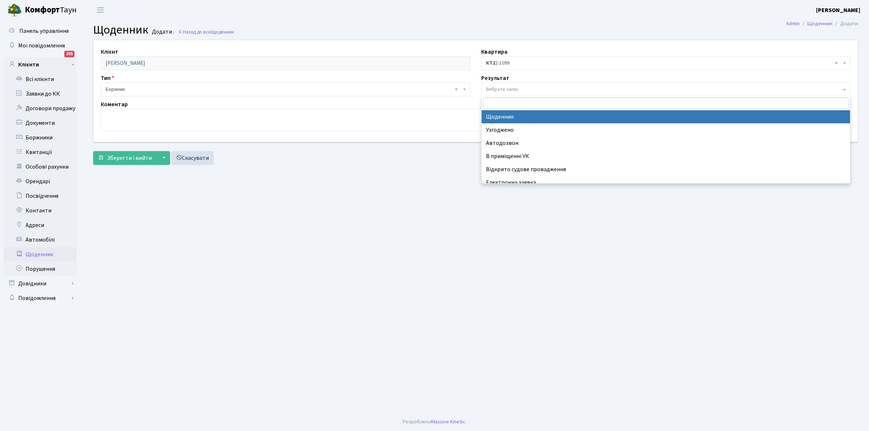
click at [517, 85] on span "Вибрати запис" at bounding box center [666, 90] width 370 height 14
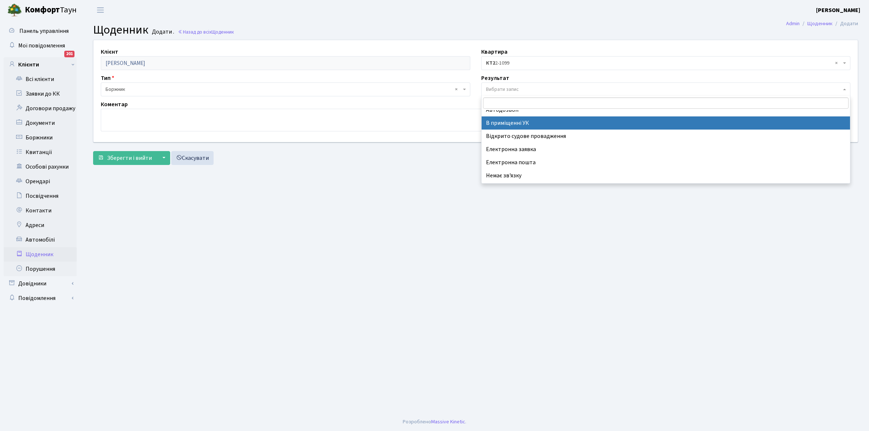
scroll to position [45, 0]
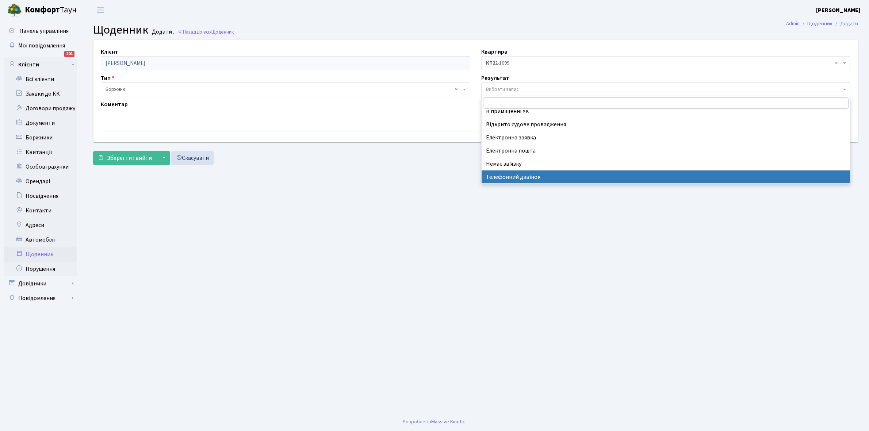
select select "196"
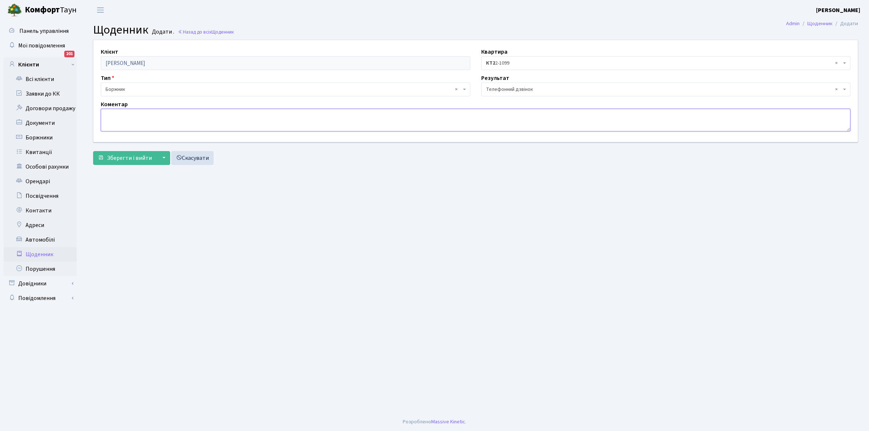
click at [112, 123] on textarea at bounding box center [476, 120] width 750 height 23
type textarea "Орендар передасть інформацію стосовно боргу."
click at [130, 159] on span "Зберегти і вийти" at bounding box center [129, 158] width 45 height 8
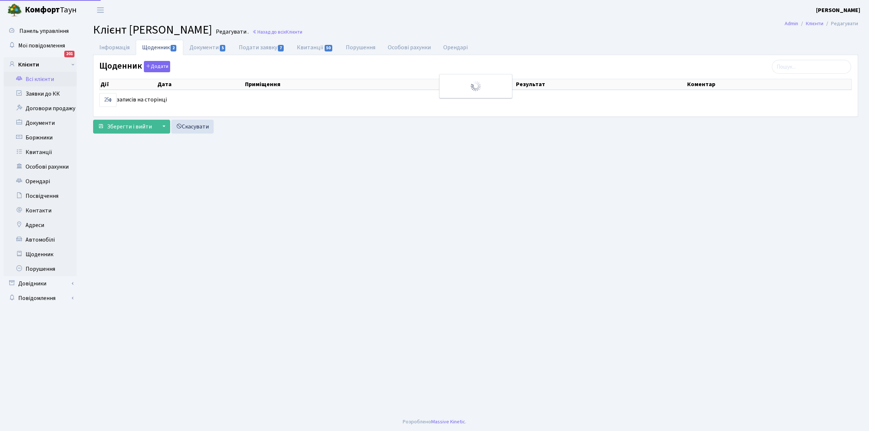
select select "25"
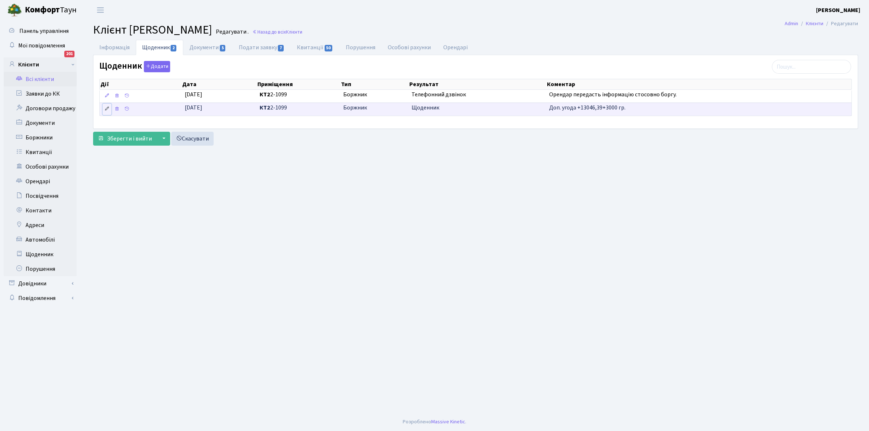
click at [105, 111] on icon at bounding box center [106, 108] width 5 height 5
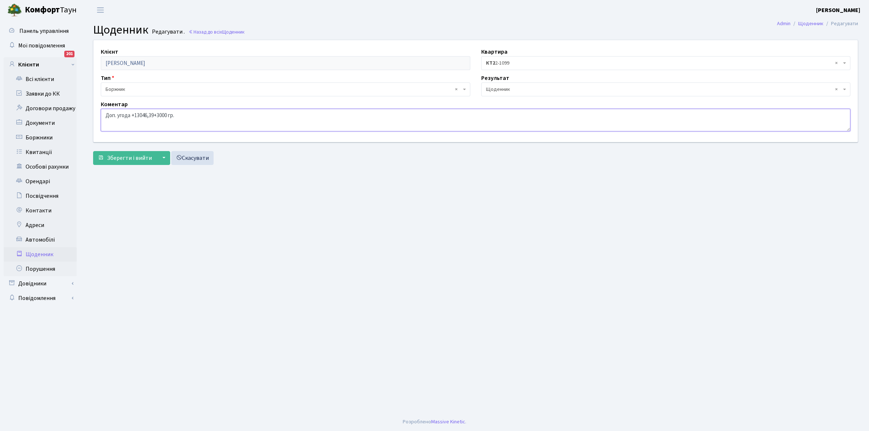
click at [215, 117] on textarea "Доп. угода +13046,39+3000 гр." at bounding box center [476, 120] width 750 height 23
type textarea "Доп. угода +13046,39+3000 гр. РОЗСТРОЧКА -?"
click at [134, 155] on span "Зберегти і вийти" at bounding box center [129, 158] width 45 height 8
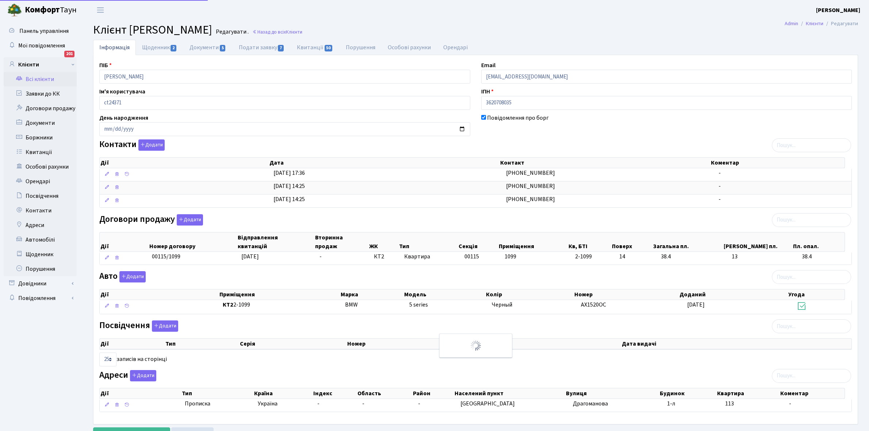
select select "25"
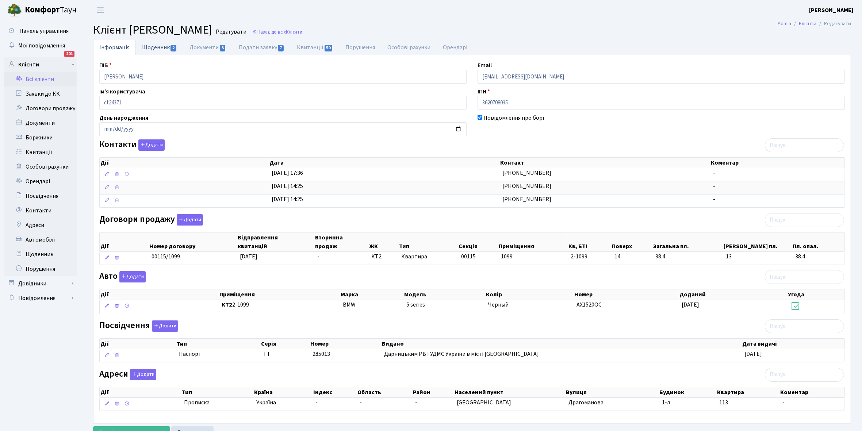
click at [156, 45] on link "Щоденник 2" at bounding box center [159, 47] width 47 height 15
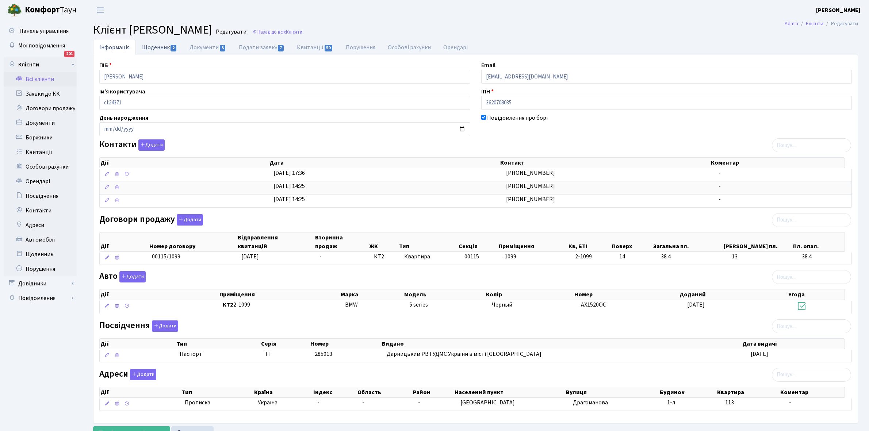
select select "25"
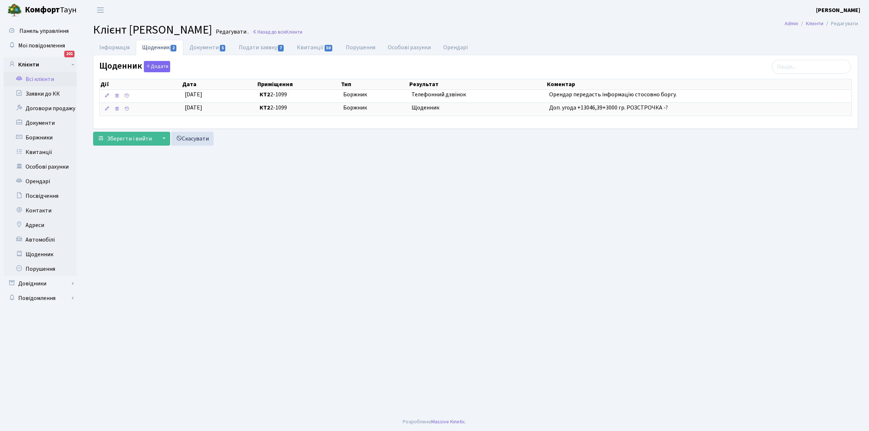
click at [40, 77] on link "Всі клієнти" at bounding box center [40, 79] width 73 height 15
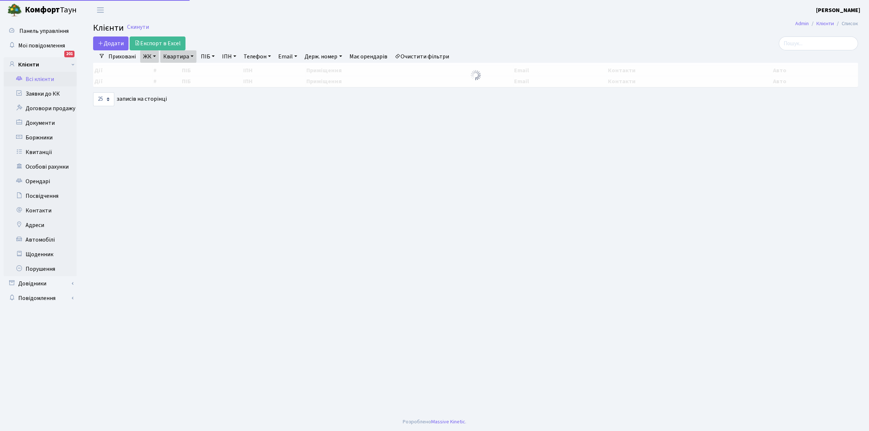
select select "25"
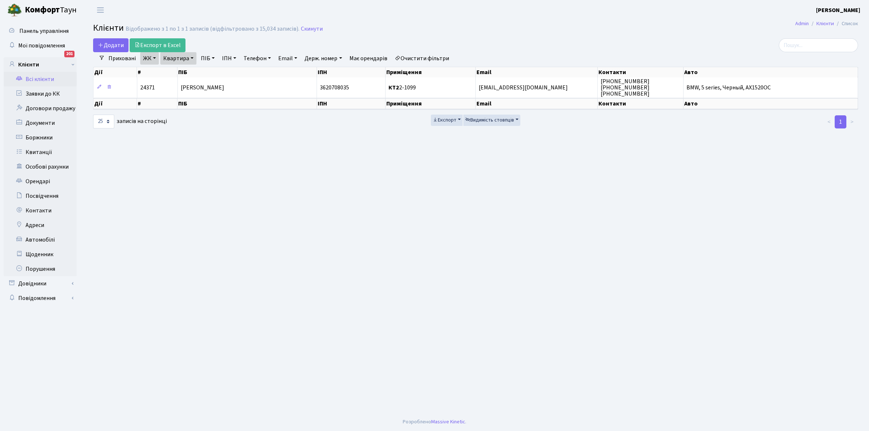
click at [192, 57] on link "Квартира" at bounding box center [178, 58] width 36 height 12
click at [187, 73] on input "2-1099" at bounding box center [182, 73] width 43 height 14
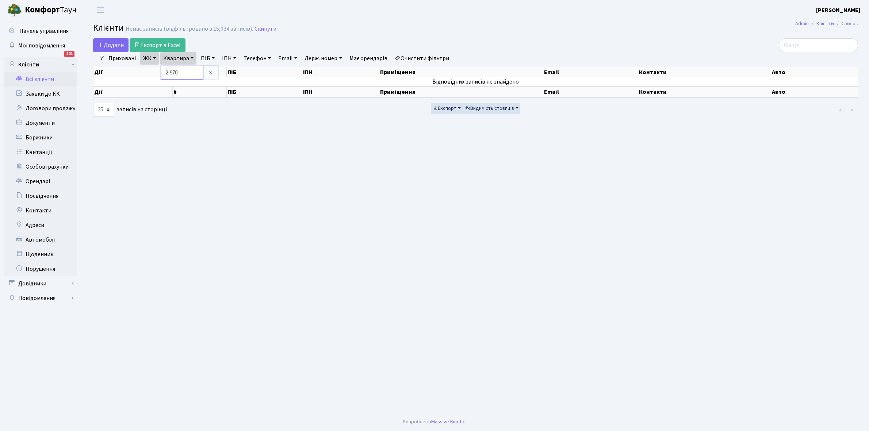
type input "2-970"
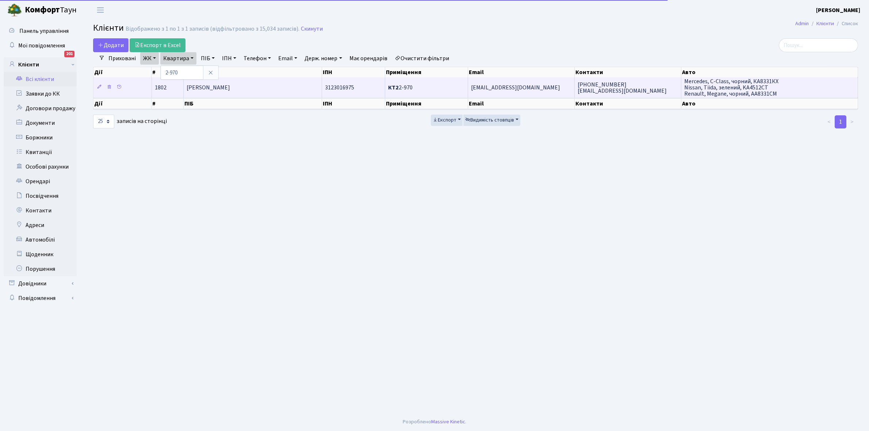
click at [227, 87] on span "[PERSON_NAME]" at bounding box center [208, 88] width 43 height 8
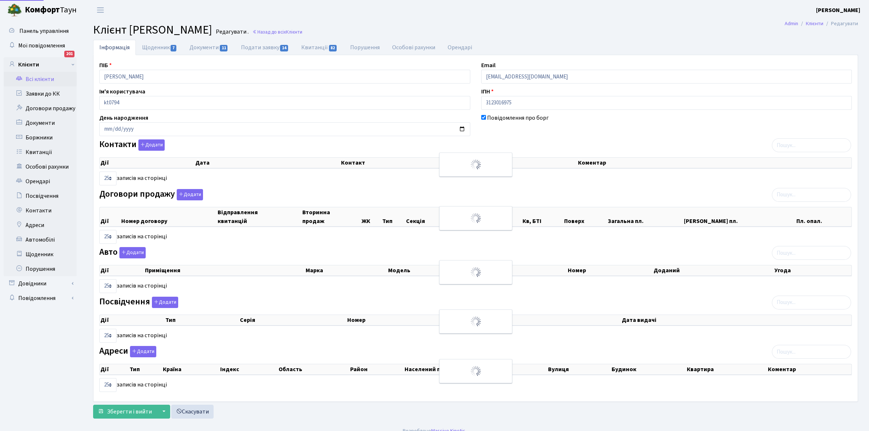
select select "25"
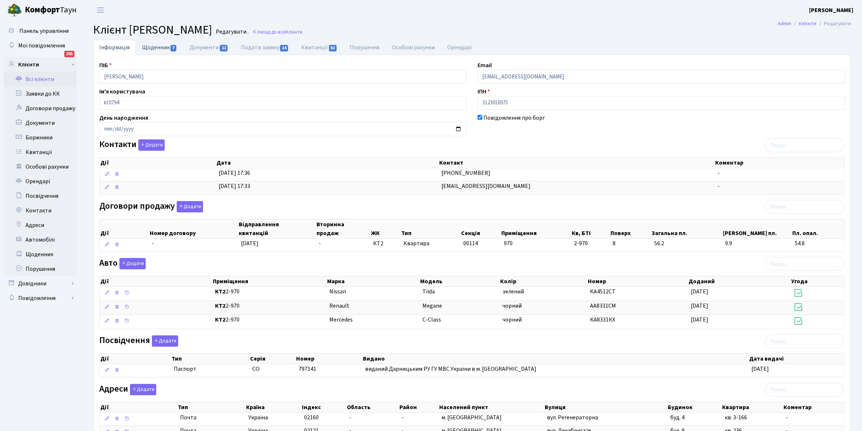
click at [150, 44] on link "Щоденник 7" at bounding box center [159, 47] width 47 height 15
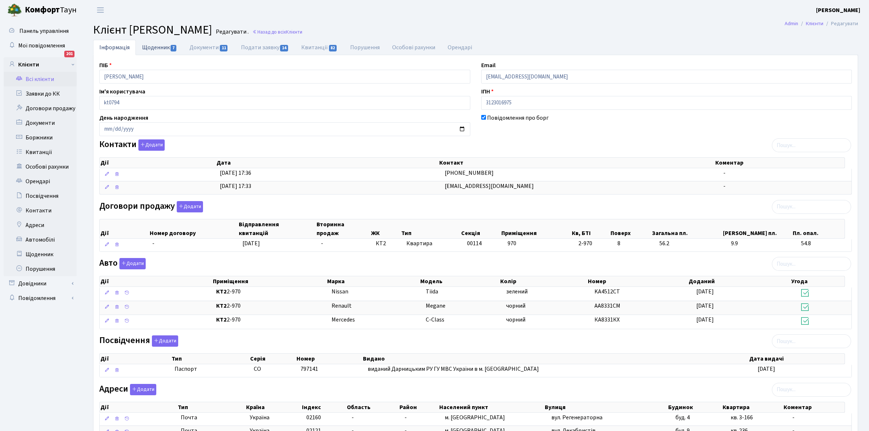
select select "25"
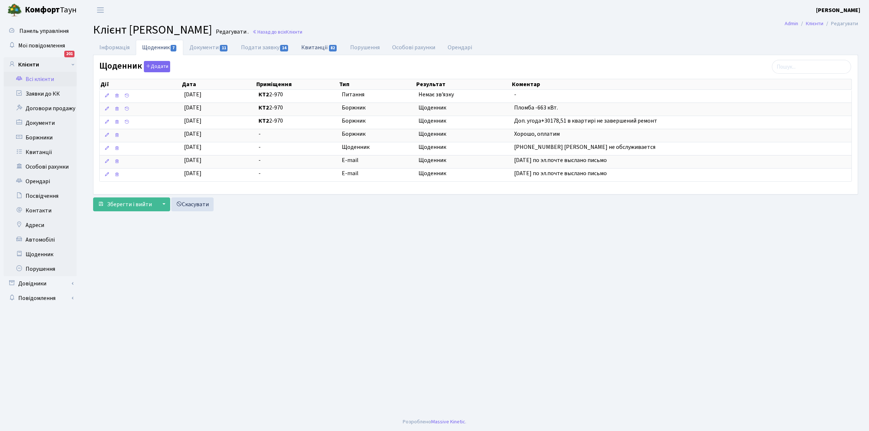
click at [313, 49] on link "Квитанції 82" at bounding box center [319, 47] width 49 height 15
select select "25"
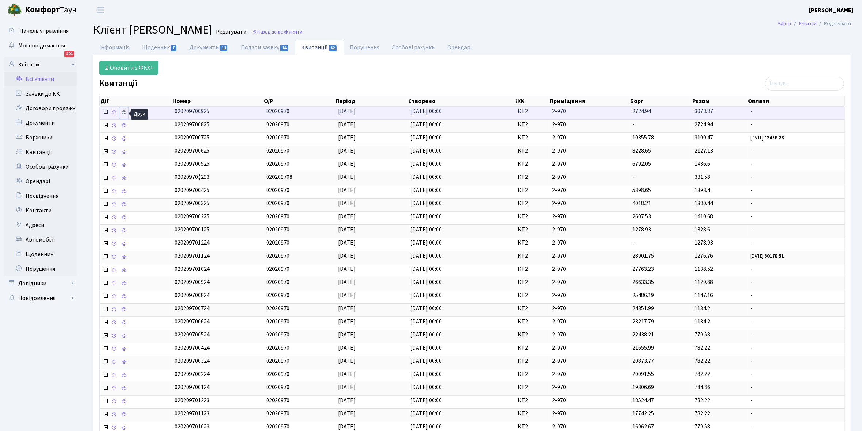
click at [123, 112] on icon at bounding box center [123, 112] width 5 height 5
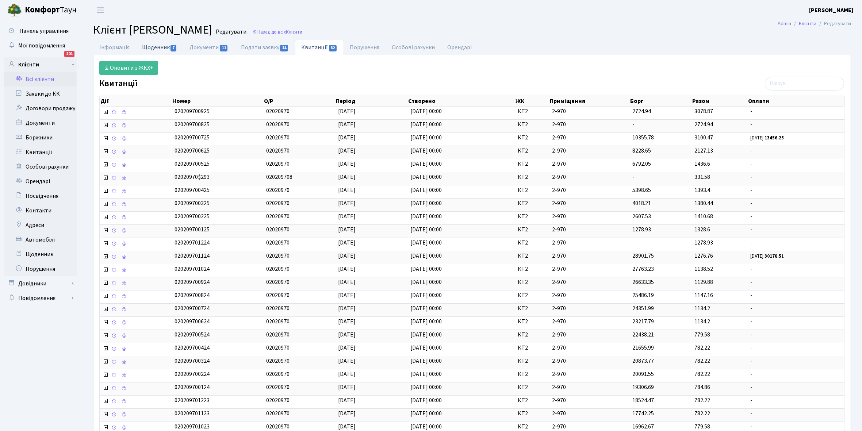
click at [154, 49] on link "Щоденник 7" at bounding box center [159, 47] width 47 height 15
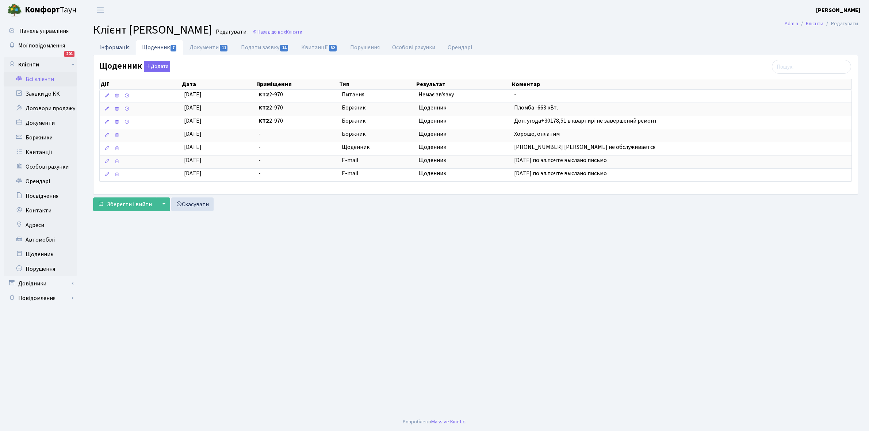
click at [111, 47] on link "Інформація" at bounding box center [114, 47] width 43 height 15
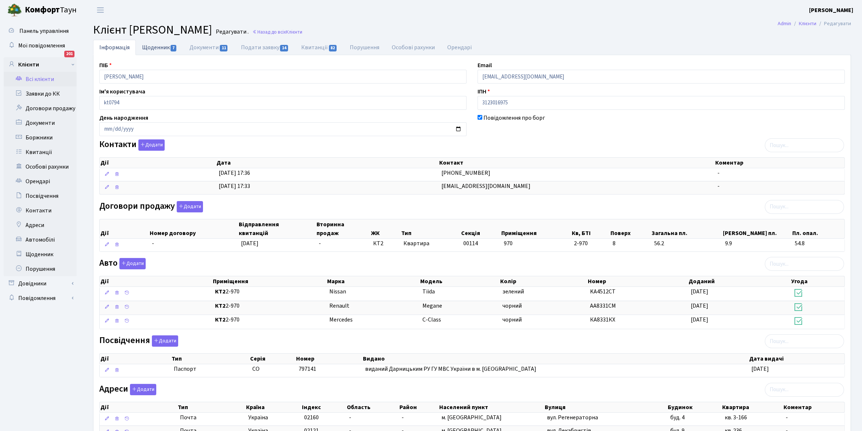
click at [153, 45] on link "Щоденник 7" at bounding box center [159, 47] width 47 height 15
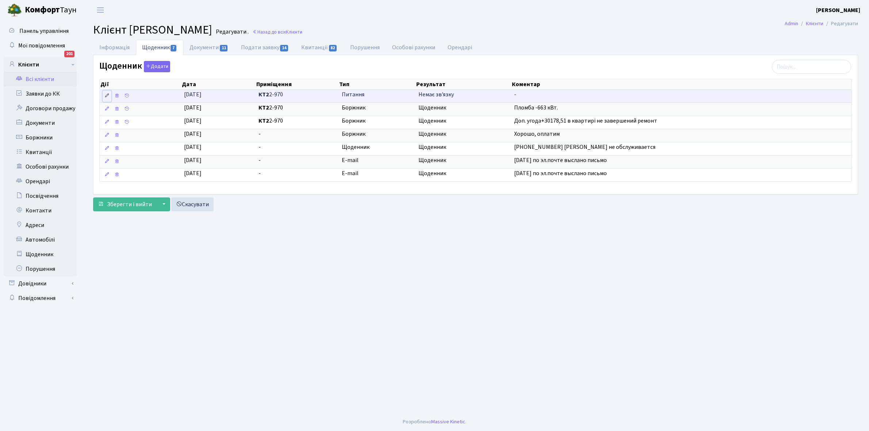
click at [108, 97] on icon at bounding box center [106, 95] width 5 height 5
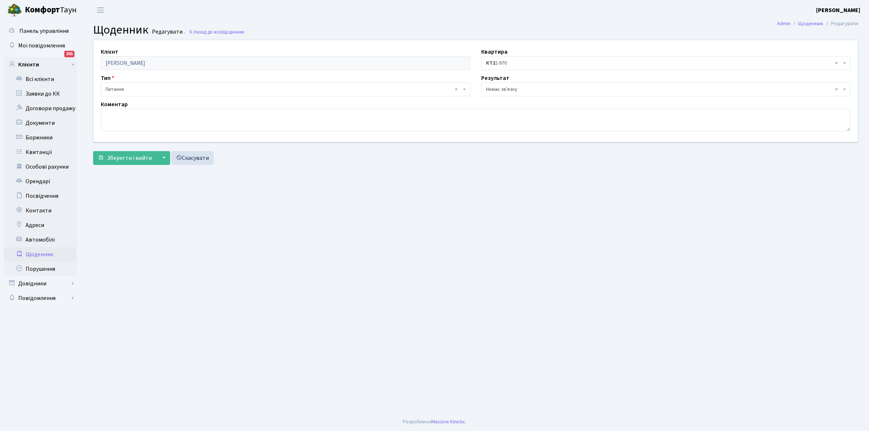
click at [519, 88] on span "× Немає зв'язку" at bounding box center [664, 89] width 356 height 7
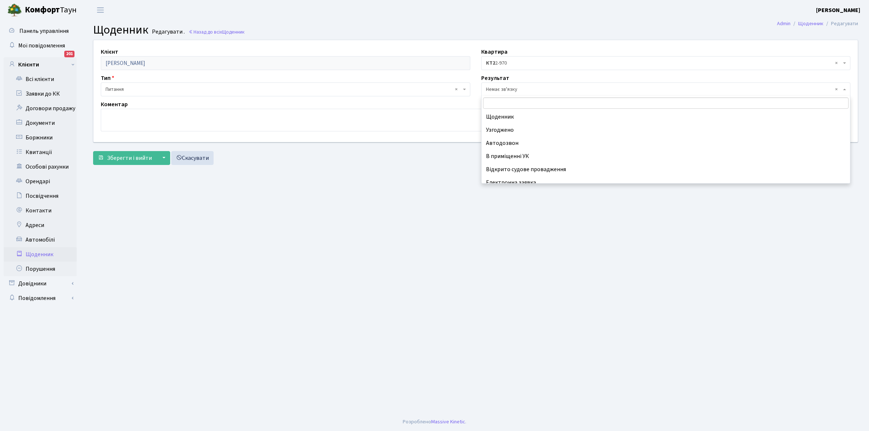
scroll to position [45, 0]
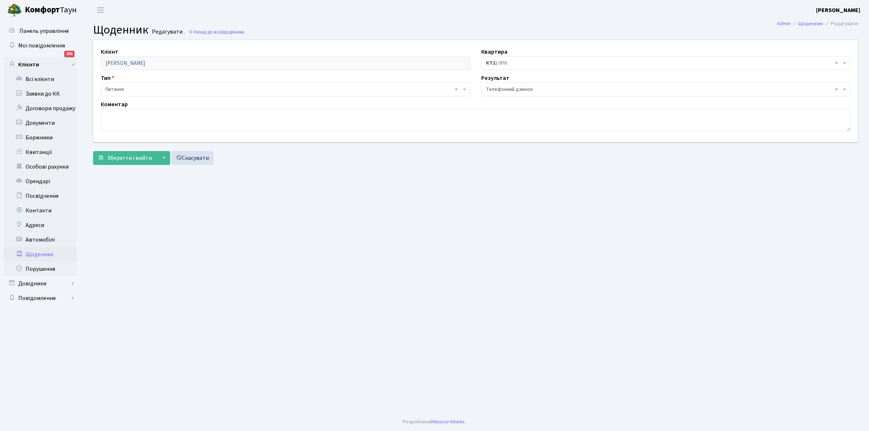
select select "196"
click at [129, 120] on textarea at bounding box center [476, 120] width 750 height 23
type textarea "J"
type textarea "О"
click at [125, 154] on span "Зберегти і вийти" at bounding box center [129, 158] width 45 height 8
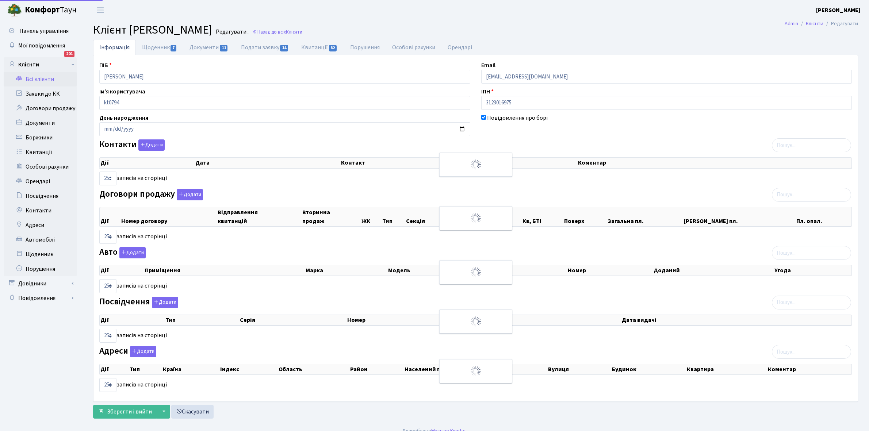
select select "25"
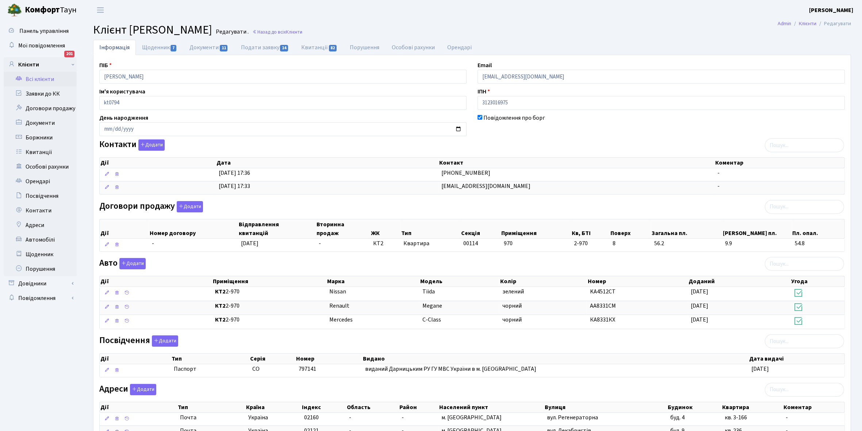
click at [36, 79] on link "Всі клієнти" at bounding box center [40, 79] width 73 height 15
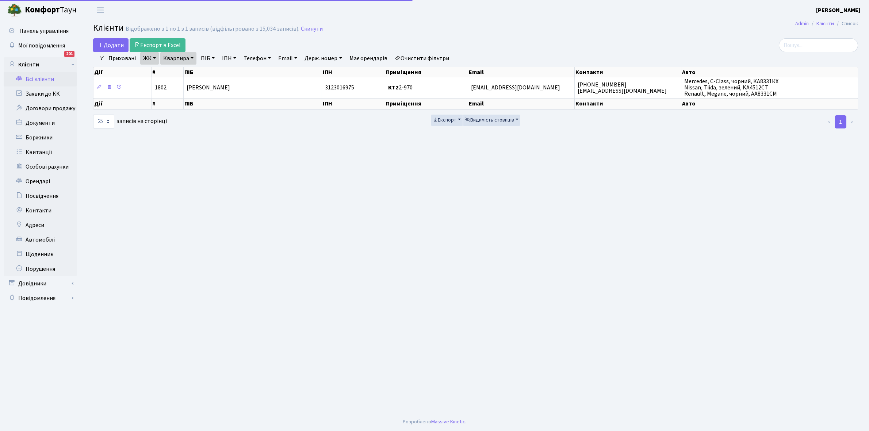
select select "25"
click at [191, 59] on link "Квартира" at bounding box center [178, 58] width 36 height 12
click at [189, 75] on input "2-970" at bounding box center [182, 73] width 43 height 14
type input "2-1215"
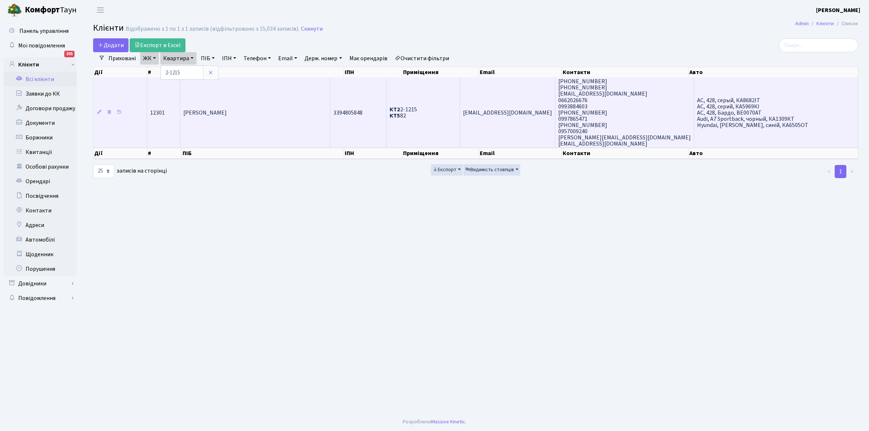
click at [260, 87] on td "Калашник Анастасія Олександрівна" at bounding box center [255, 112] width 150 height 70
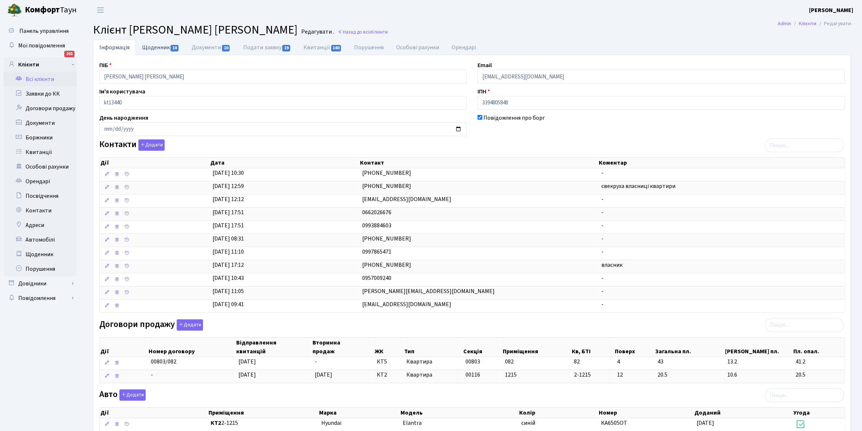
click at [150, 47] on link "Щоденник 10" at bounding box center [161, 47] width 50 height 15
select select "25"
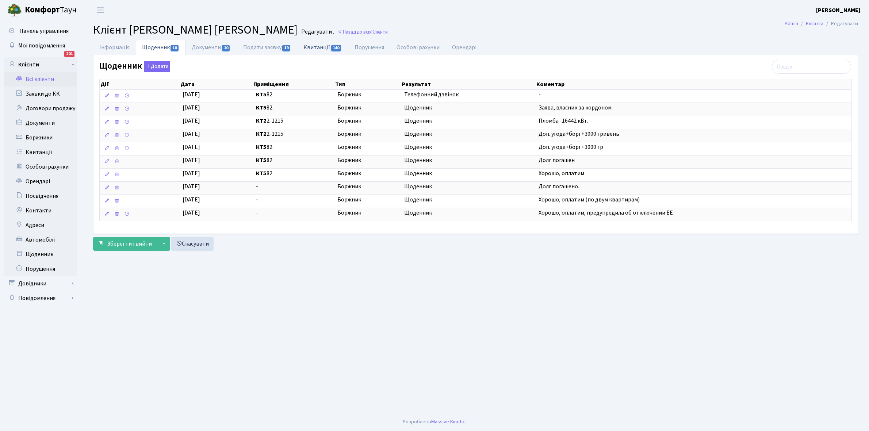
click at [318, 48] on link "Квитанції 140" at bounding box center [322, 47] width 51 height 15
select select "25"
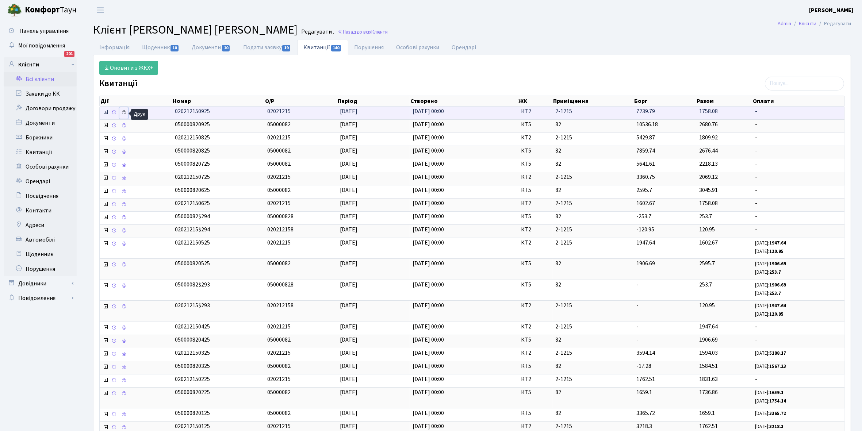
click at [123, 112] on icon at bounding box center [123, 112] width 5 height 5
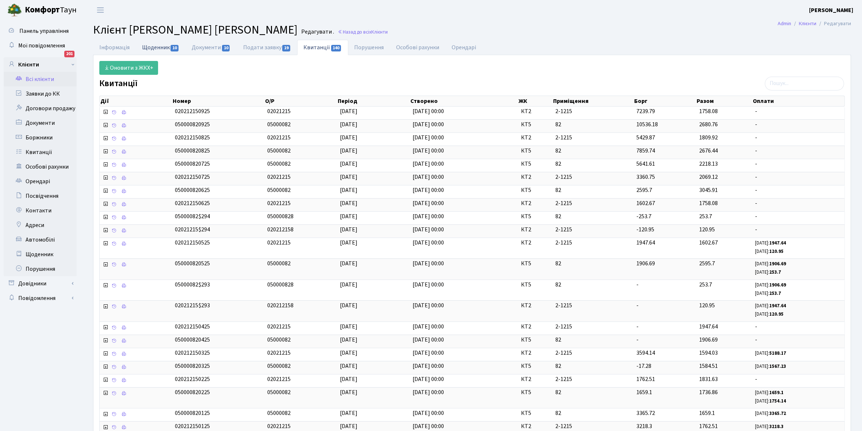
click at [149, 47] on link "Щоденник 10" at bounding box center [161, 47] width 50 height 15
